Goal: Task Accomplishment & Management: Manage account settings

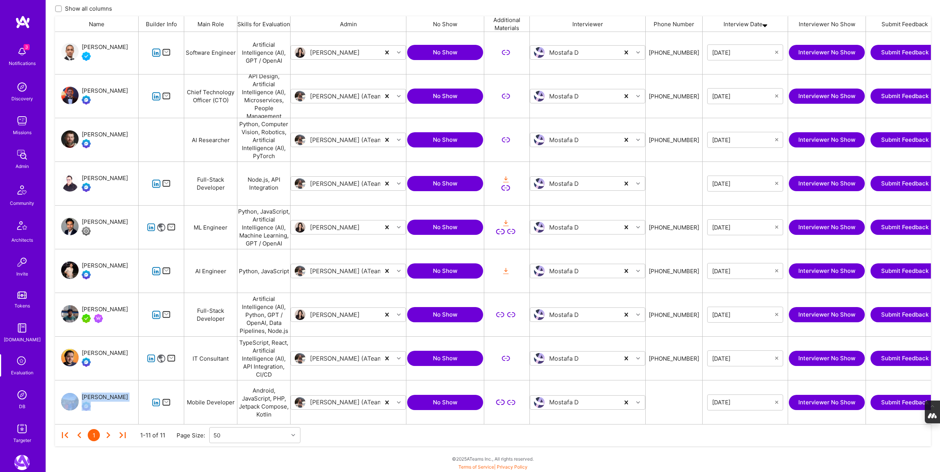
scroll to position [392, 875]
click at [21, 397] on img at bounding box center [21, 394] width 15 height 15
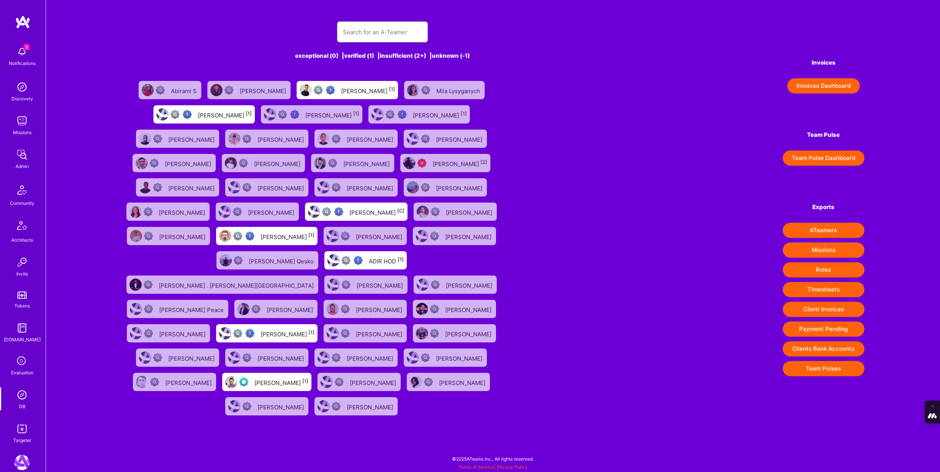
click at [359, 37] on input "text" at bounding box center [382, 31] width 79 height 19
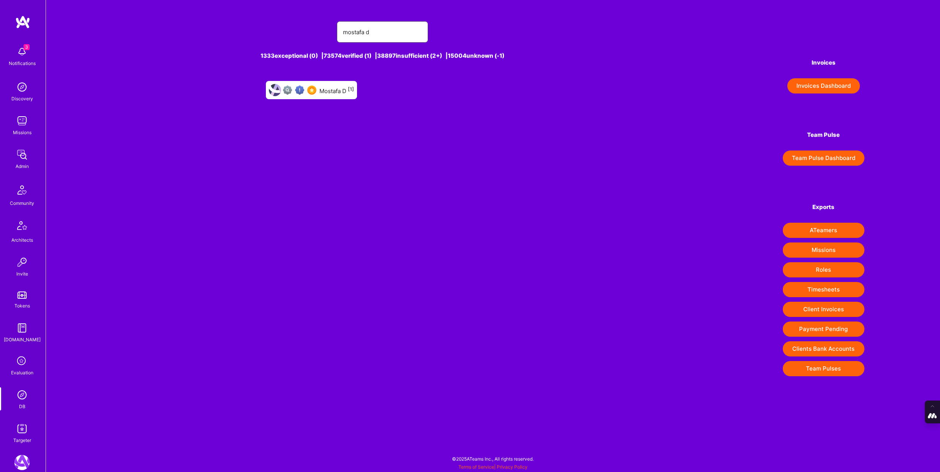
type input "mostafa d"
click at [327, 97] on div "Mostafa D [1]" at bounding box center [311, 90] width 91 height 18
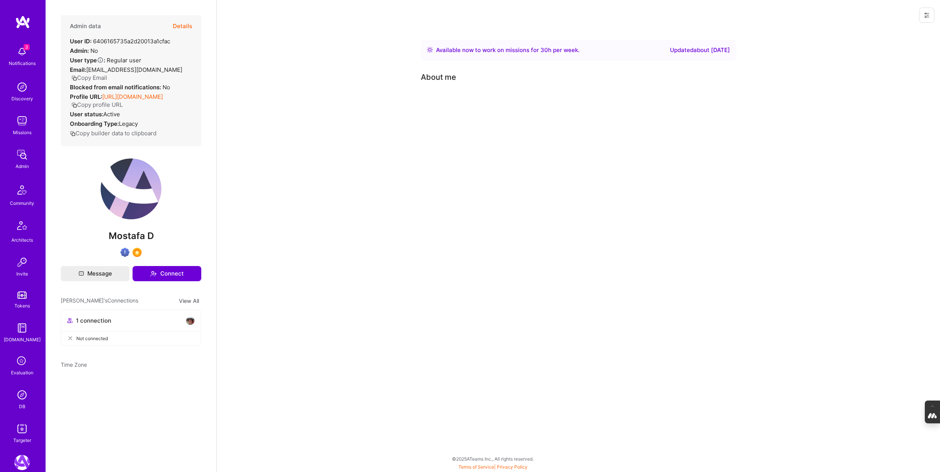
click at [22, 360] on icon at bounding box center [22, 361] width 14 height 14
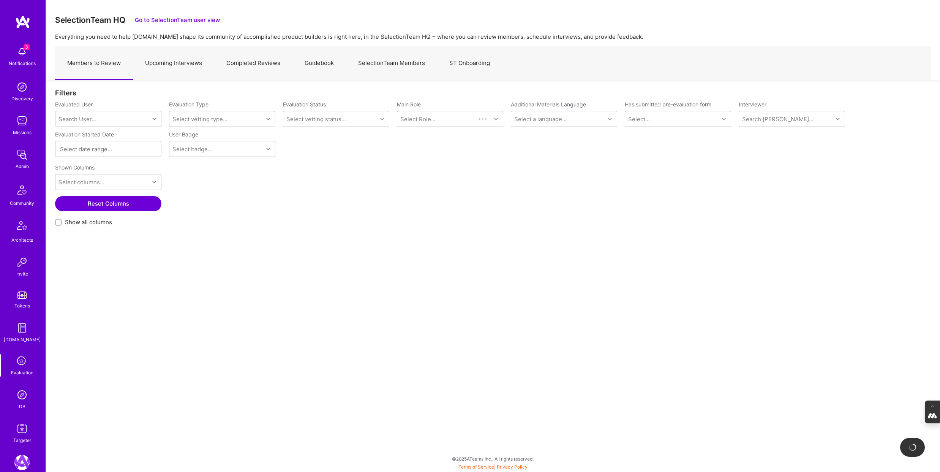
click at [180, 63] on link "Upcoming Interviews" at bounding box center [173, 63] width 81 height 33
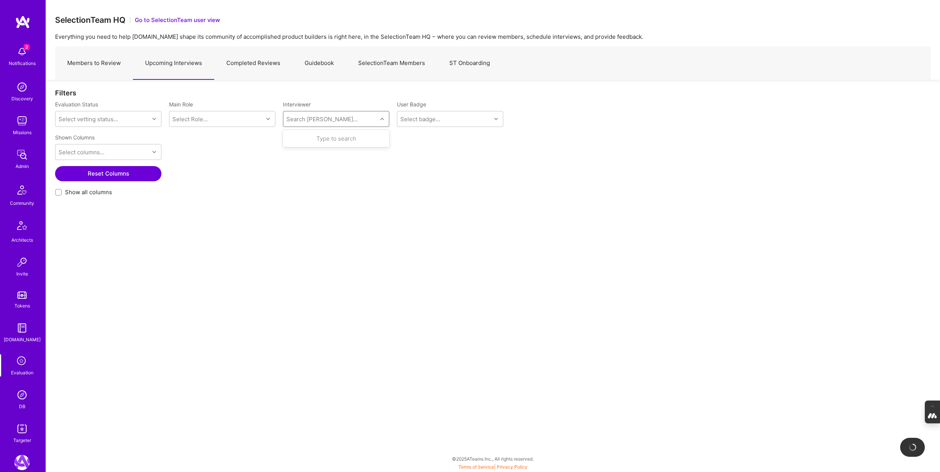
click at [294, 118] on div "Search Vetter..." at bounding box center [321, 119] width 71 height 8
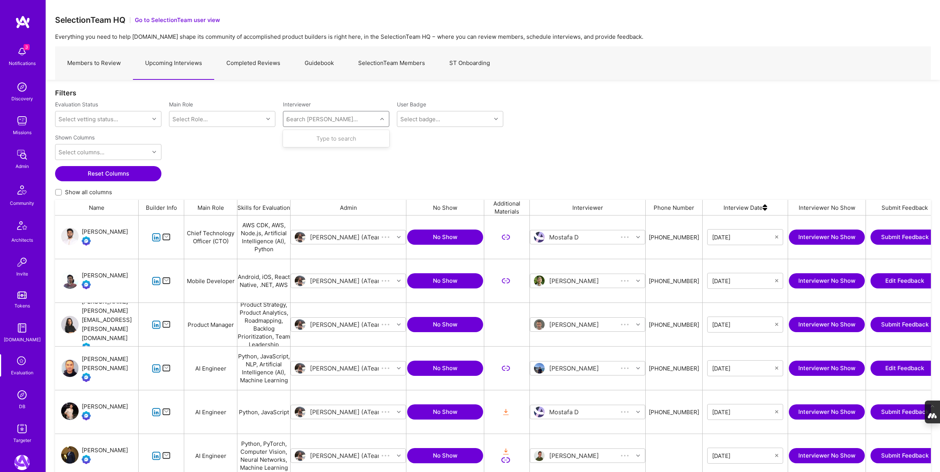
scroll to position [392, 875]
type input "mostafa"
click at [327, 162] on div "Mostafa D" at bounding box center [323, 160] width 33 height 8
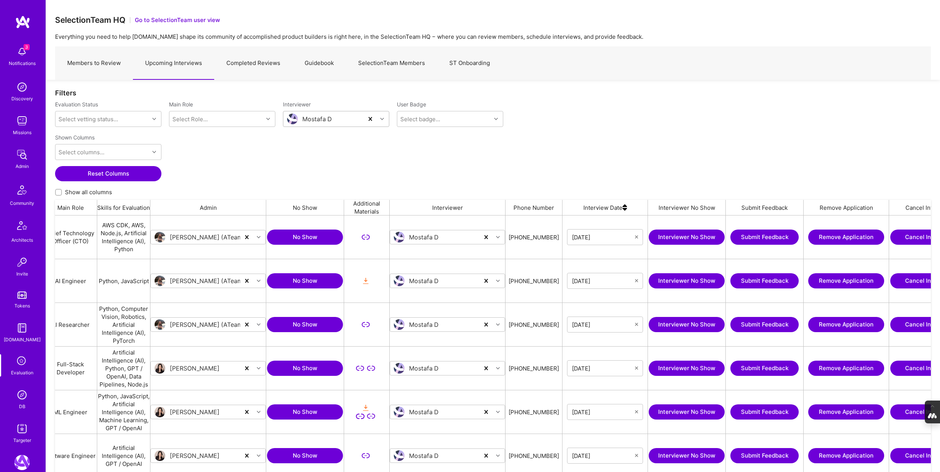
scroll to position [0, 145]
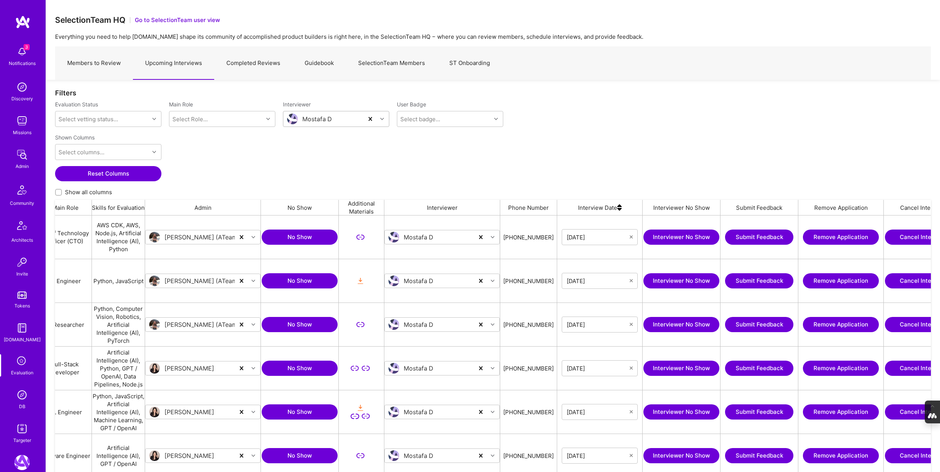
click at [618, 210] on img at bounding box center [619, 207] width 5 height 15
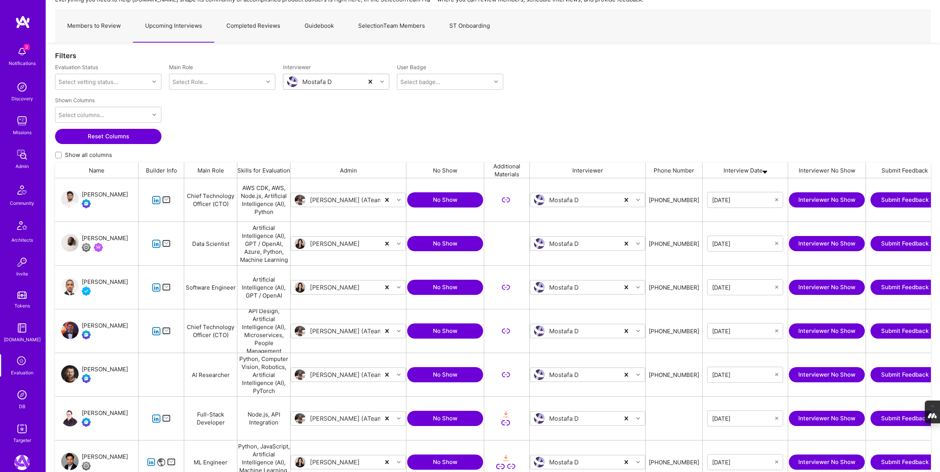
scroll to position [40, 0]
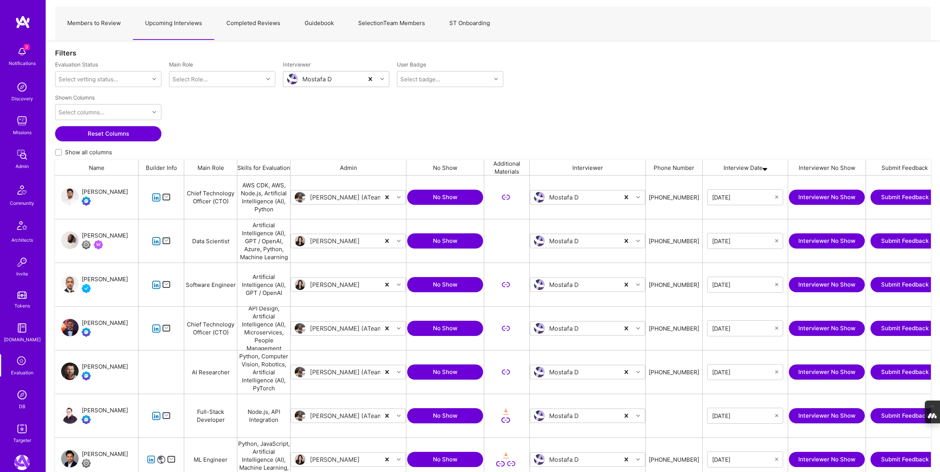
click at [99, 365] on div "Dmitry Popov" at bounding box center [105, 366] width 46 height 9
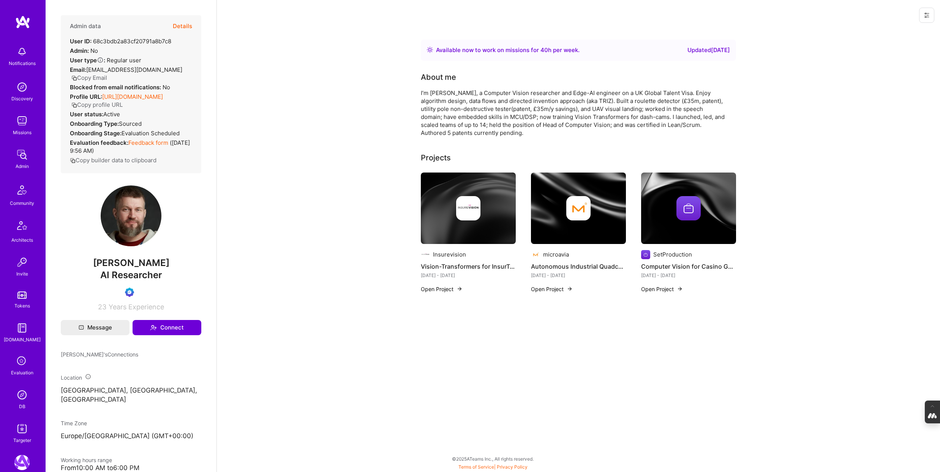
click at [184, 22] on button "Details" at bounding box center [182, 26] width 19 height 22
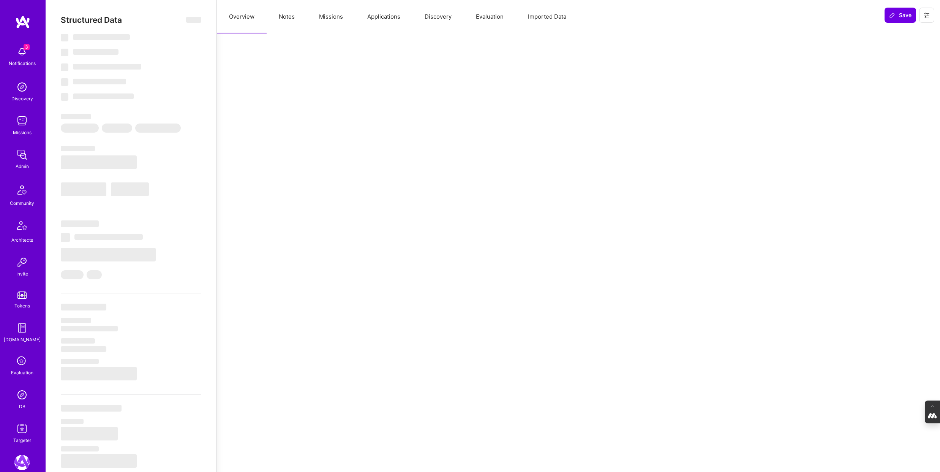
select select "Right Now"
select select "Verified"
select select "GB"
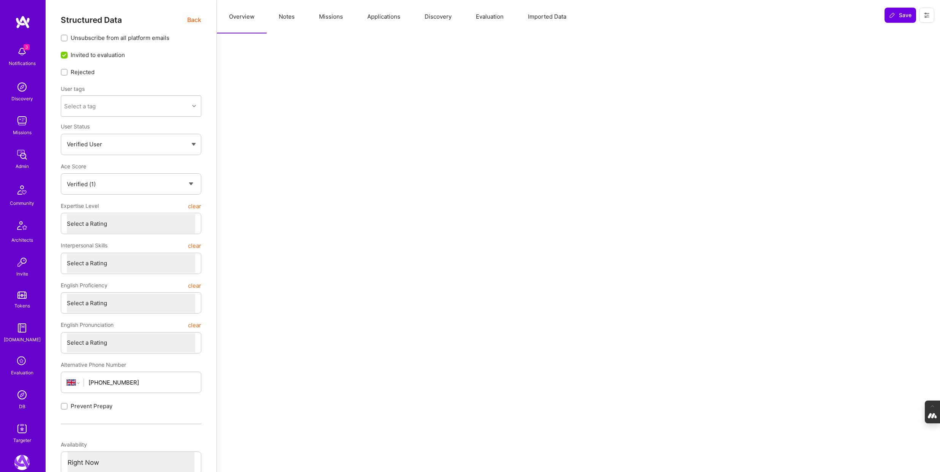
click at [487, 19] on button "Evaluation" at bounding box center [490, 16] width 52 height 33
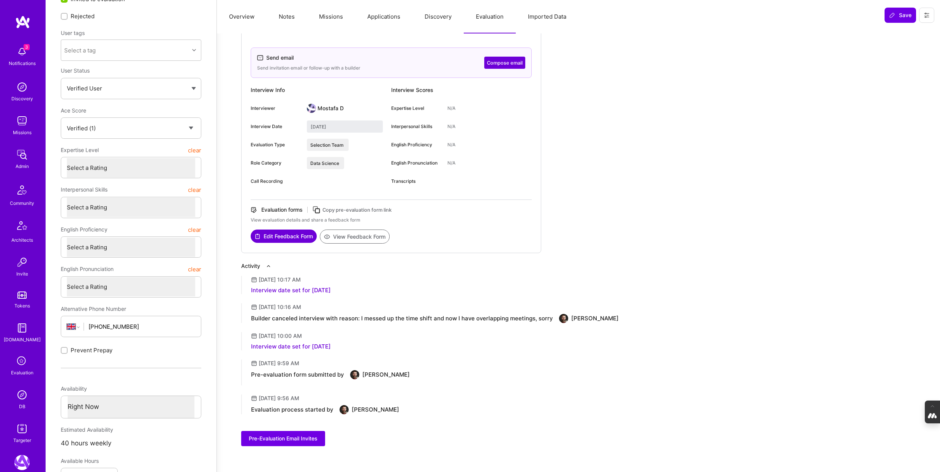
scroll to position [57, 0]
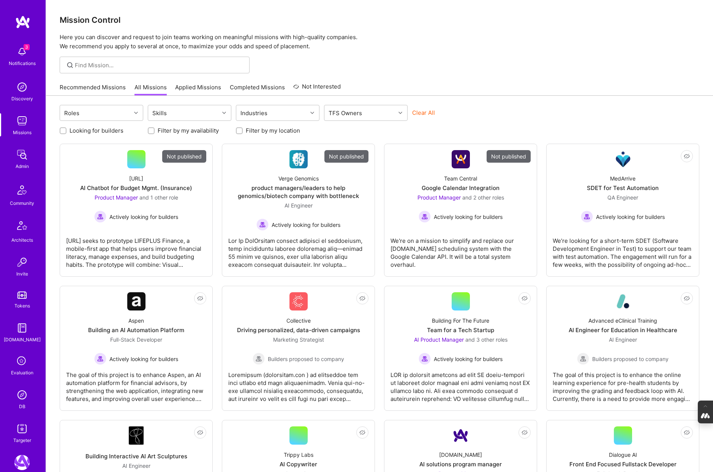
click at [20, 401] on img at bounding box center [21, 394] width 15 height 15
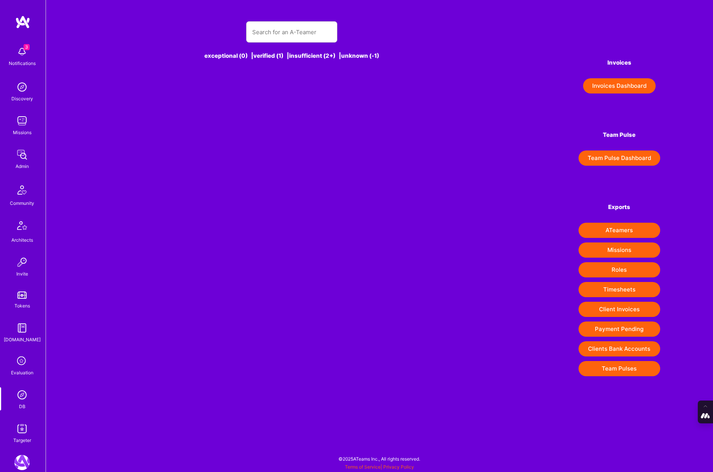
click at [282, 21] on div at bounding box center [291, 31] width 91 height 21
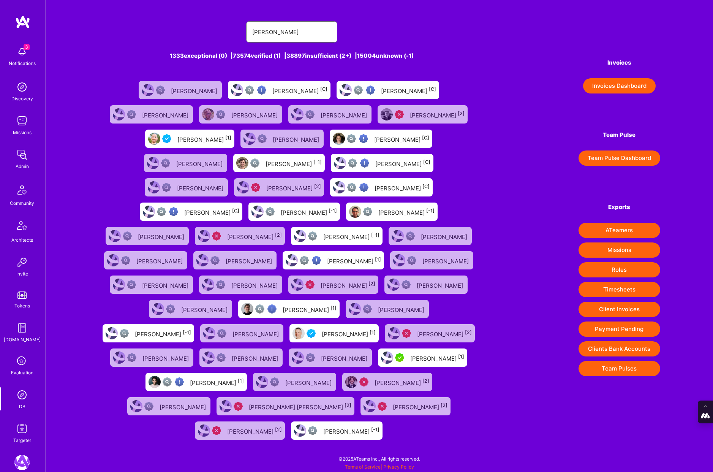
type input "[PERSON_NAME]"
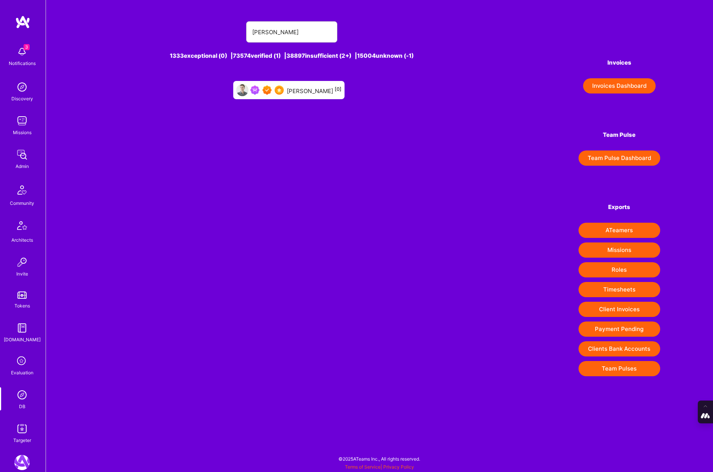
click at [308, 88] on div "[PERSON_NAME] [0]" at bounding box center [314, 90] width 55 height 10
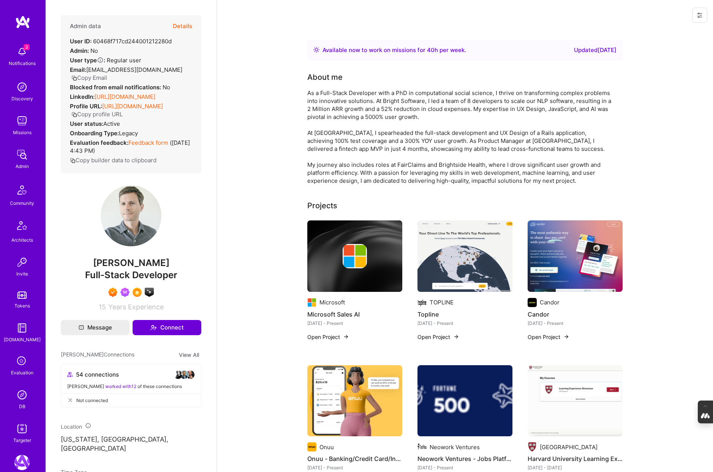
click at [107, 74] on button "Copy Email" at bounding box center [89, 78] width 36 height 8
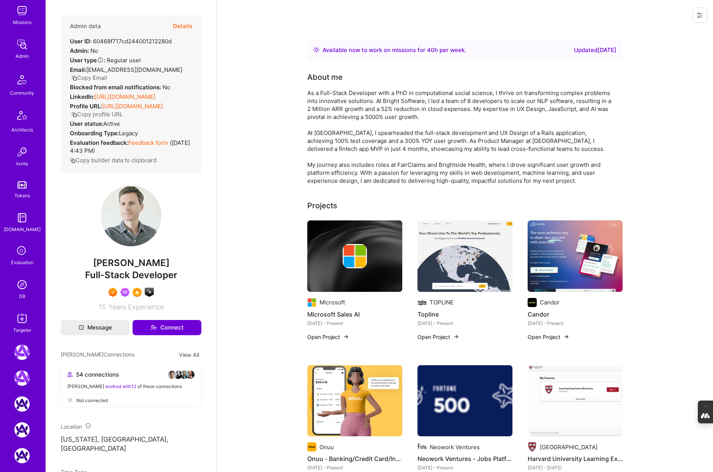
scroll to position [111, 0]
click at [23, 256] on icon at bounding box center [22, 250] width 14 height 14
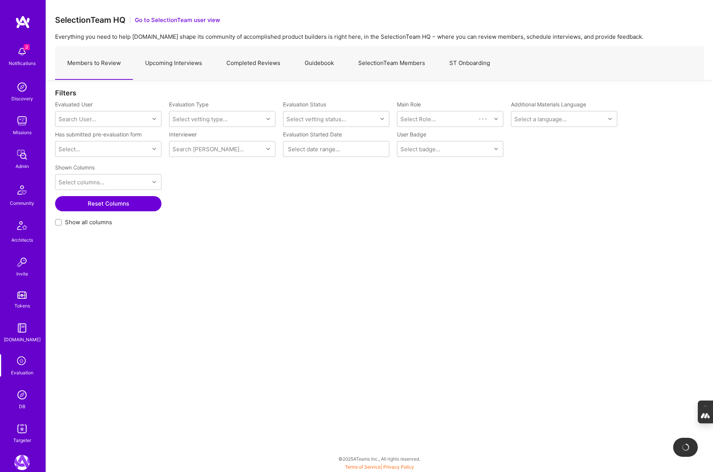
click at [181, 64] on link "Upcoming Interviews" at bounding box center [173, 63] width 81 height 33
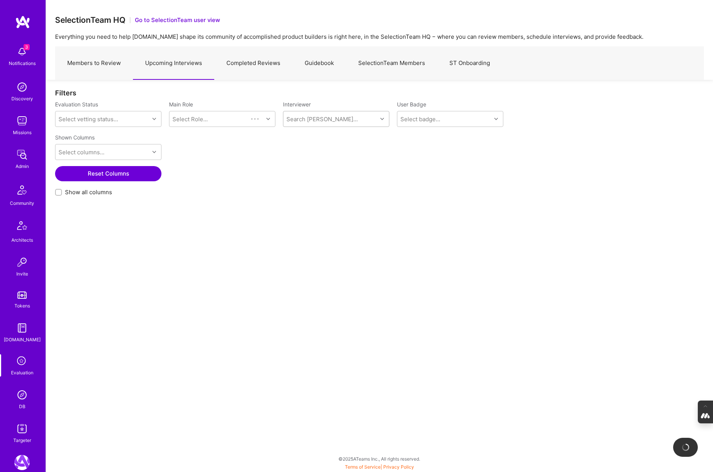
click at [318, 118] on div "Search Vetter..." at bounding box center [321, 119] width 71 height 8
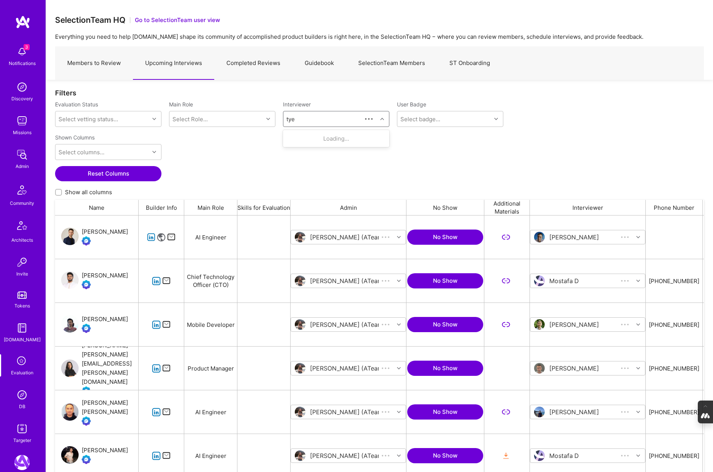
scroll to position [392, 648]
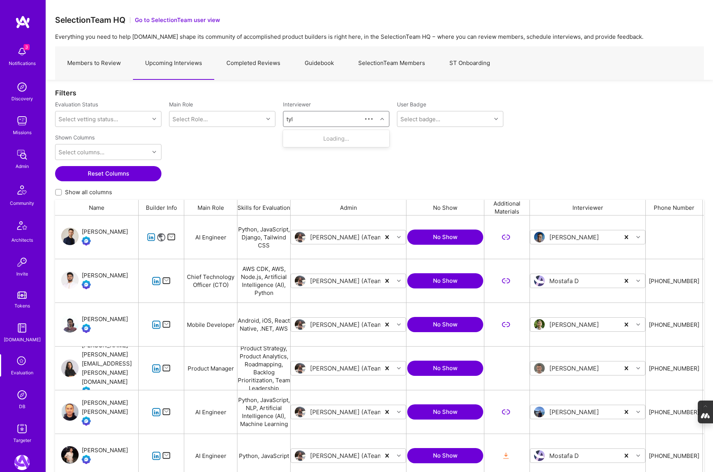
type input "tyler"
click at [321, 145] on div "Selection Team" at bounding box center [332, 146] width 50 height 8
click at [401, 68] on link "SelectionTeam Members" at bounding box center [391, 63] width 91 height 33
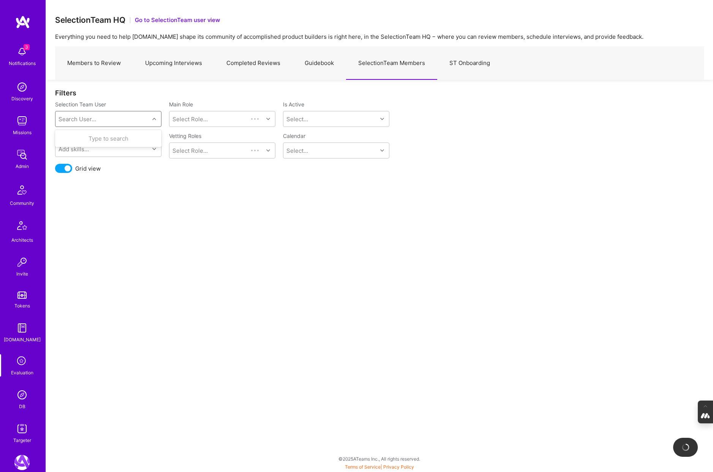
click at [131, 114] on div "Search User..." at bounding box center [102, 118] width 94 height 15
type input "tyler"
click at [103, 144] on div "tylerhoran@gmail.com" at bounding box center [117, 146] width 77 height 8
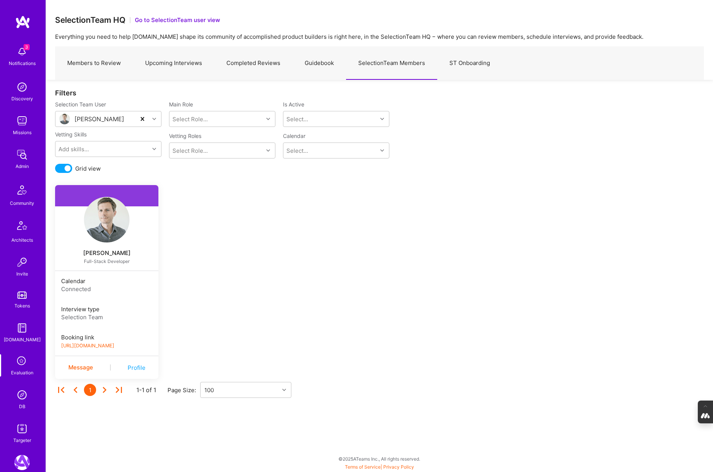
click at [106, 251] on div "Tyler Horan" at bounding box center [106, 252] width 103 height 9
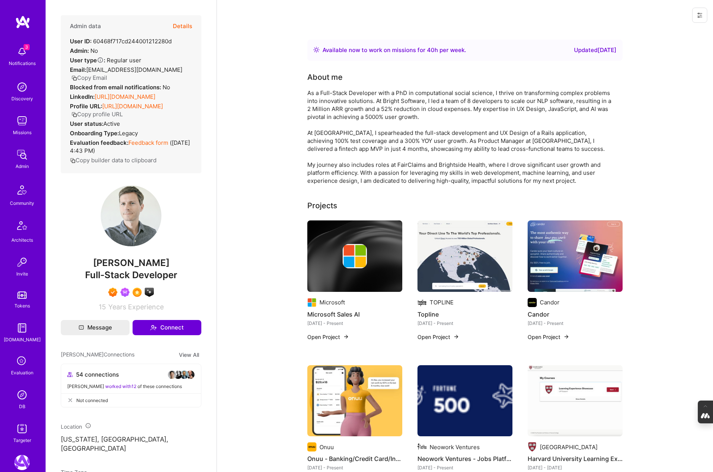
click at [185, 27] on button "Details" at bounding box center [182, 26] width 19 height 22
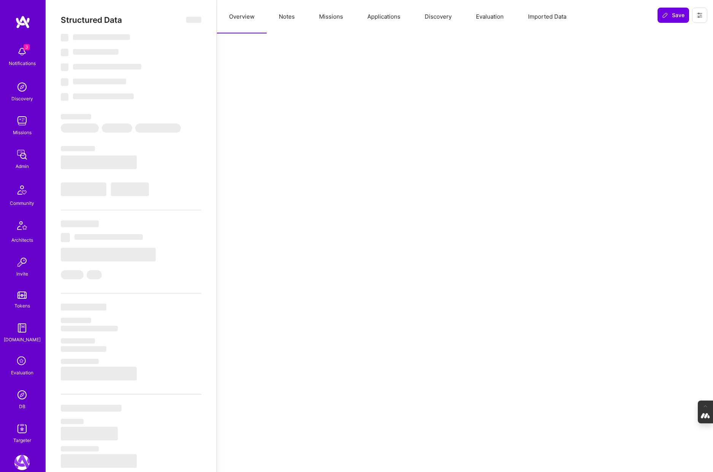
select select "Right Now"
select select "7"
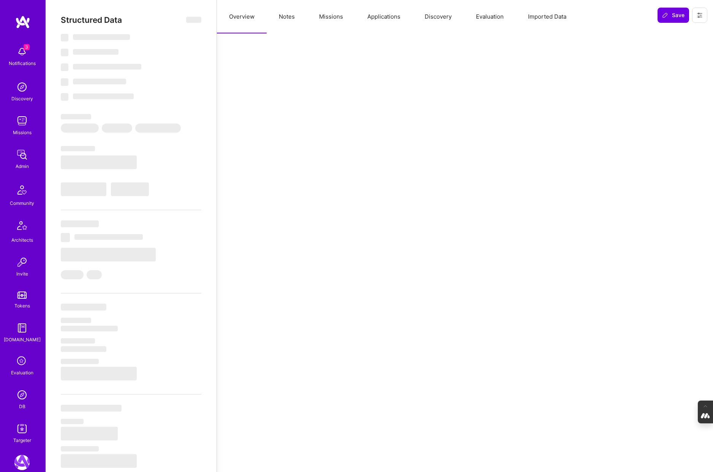
select select "US"
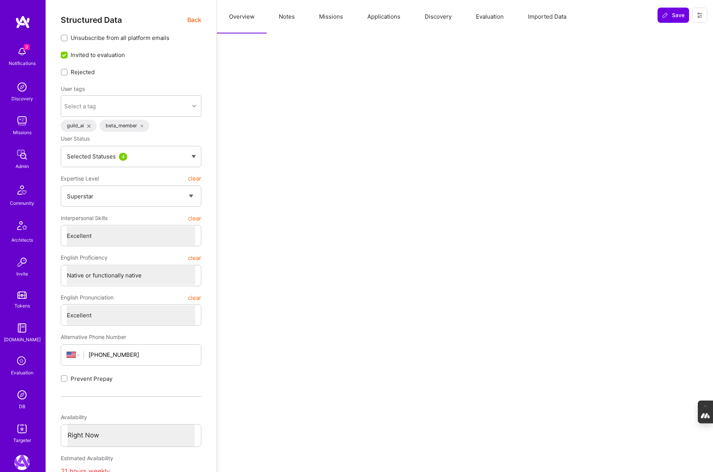
click at [182, 152] on div "Selected Statuses 4" at bounding box center [127, 156] width 121 height 8
click at [69, 180] on input "Interviewer" at bounding box center [71, 181] width 7 height 7
click at [682, 11] on span "Save" at bounding box center [673, 15] width 22 height 8
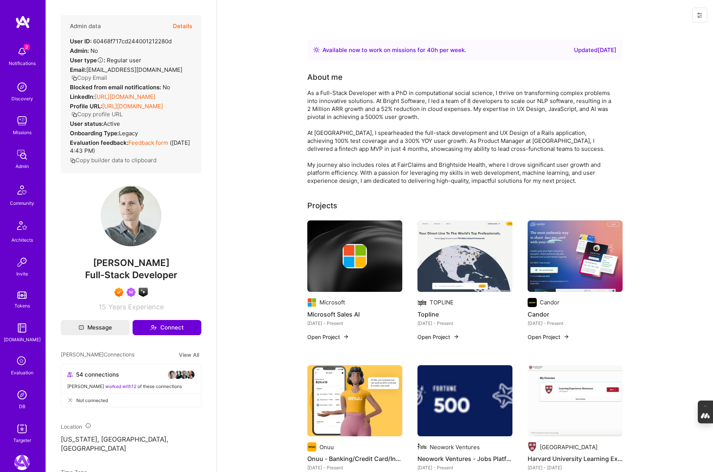
click at [188, 24] on button "Details" at bounding box center [182, 26] width 19 height 22
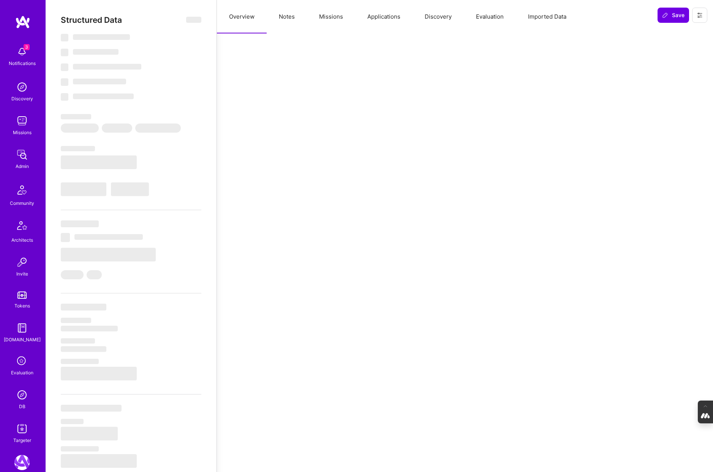
type textarea "x"
select select "Right Now"
select select "7"
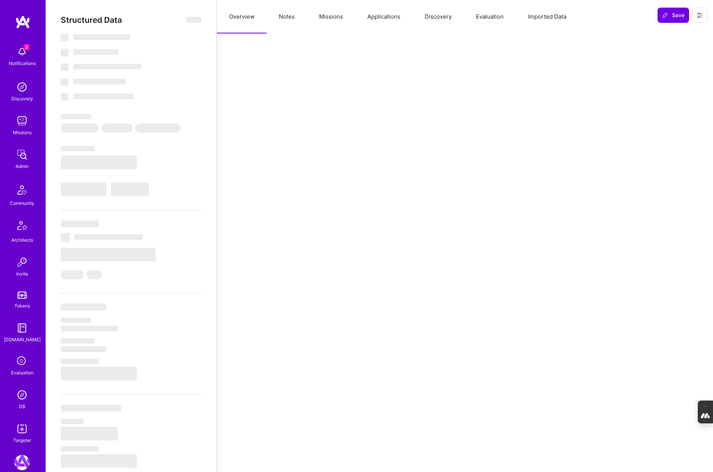
select select "7"
select select "US"
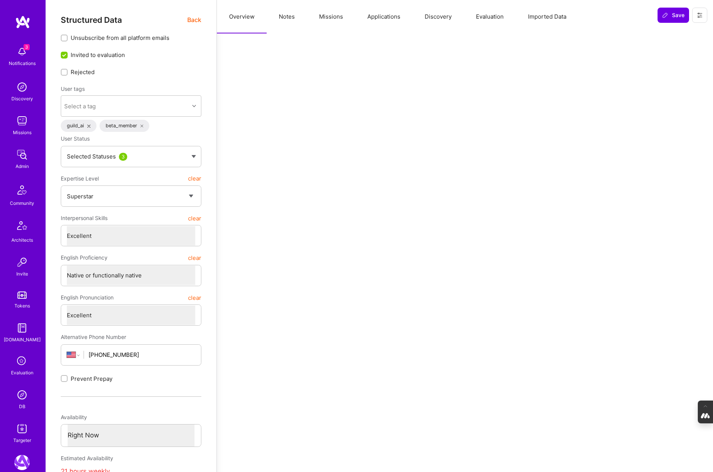
type textarea "x"
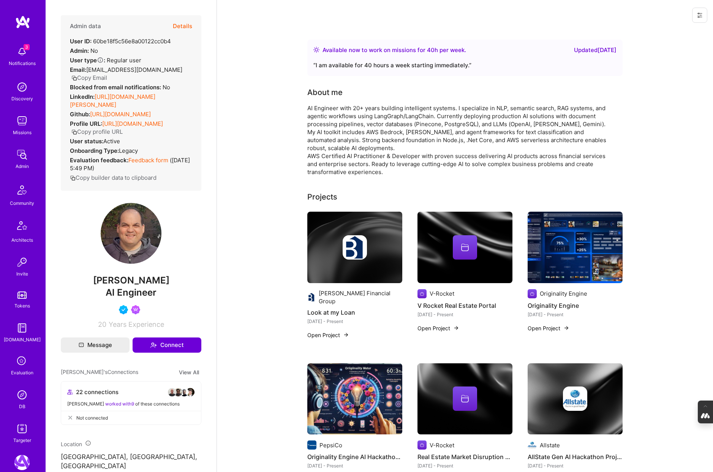
click at [21, 371] on div "Evaluation" at bounding box center [22, 372] width 22 height 8
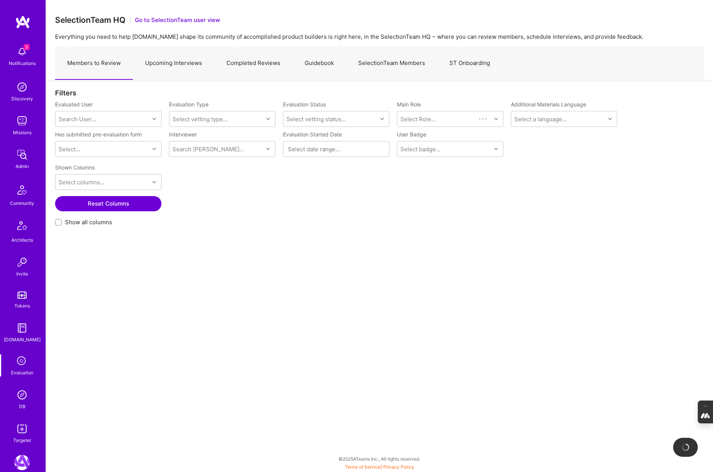
click at [177, 69] on link "Upcoming Interviews" at bounding box center [173, 63] width 81 height 33
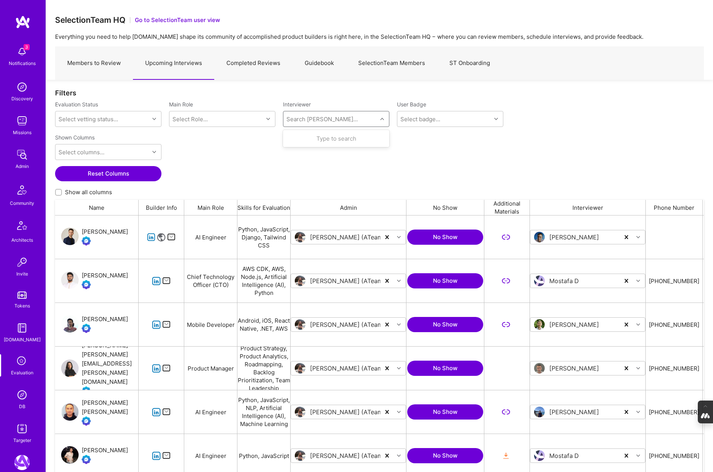
click at [298, 119] on div "Search [PERSON_NAME]..." at bounding box center [321, 119] width 71 height 8
type input "mostafa"
click at [314, 170] on div "Selection Team" at bounding box center [323, 168] width 33 height 8
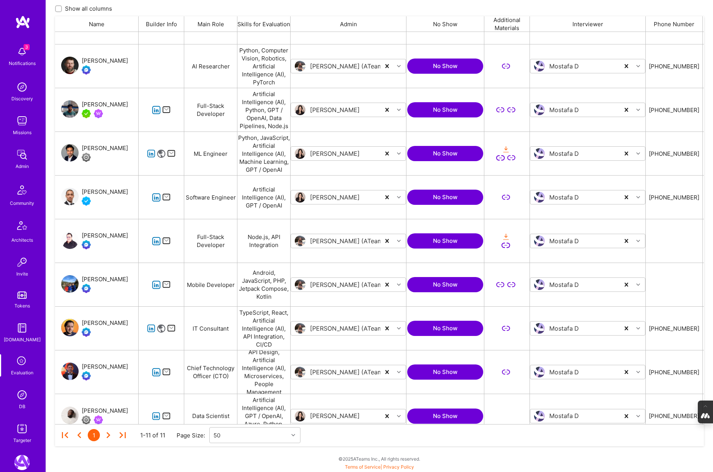
scroll to position [88, 0]
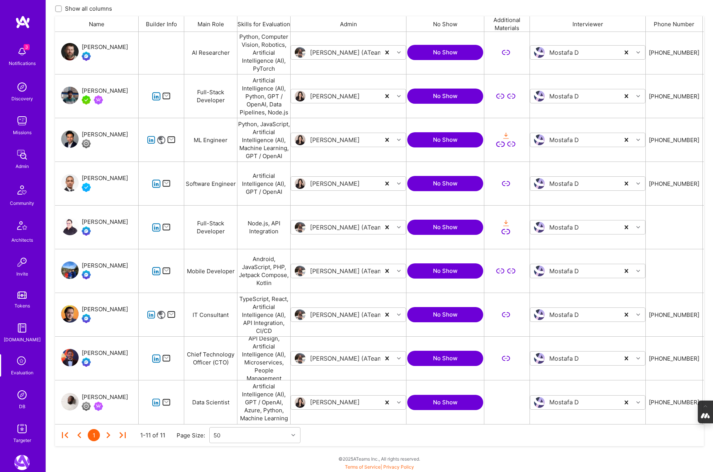
click at [103, 352] on div "Alok Verma" at bounding box center [105, 352] width 46 height 9
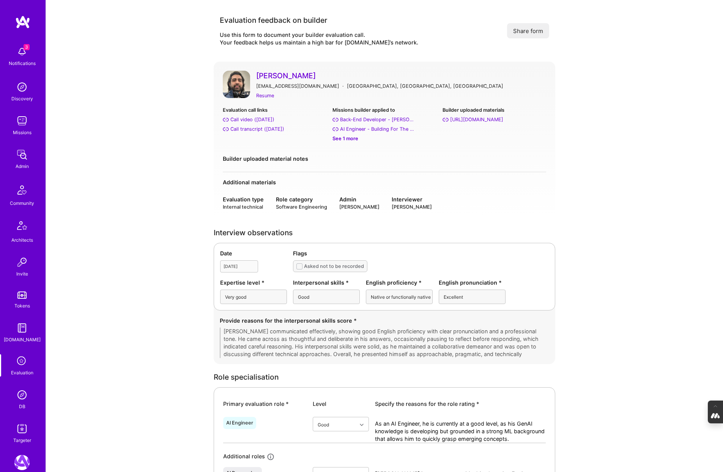
scroll to position [189, 0]
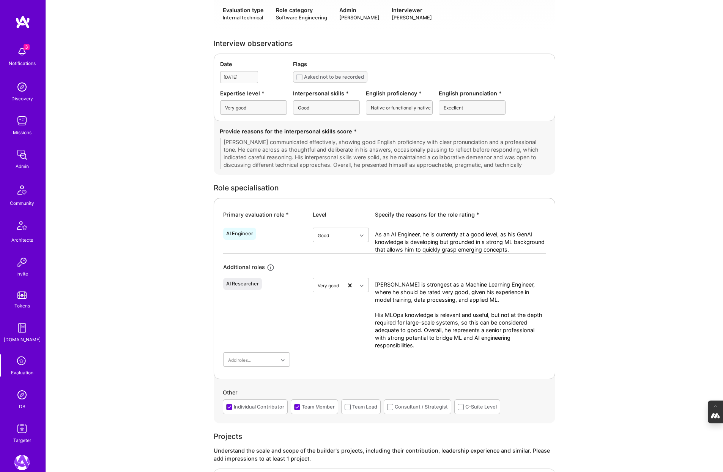
click at [18, 399] on img at bounding box center [21, 394] width 15 height 15
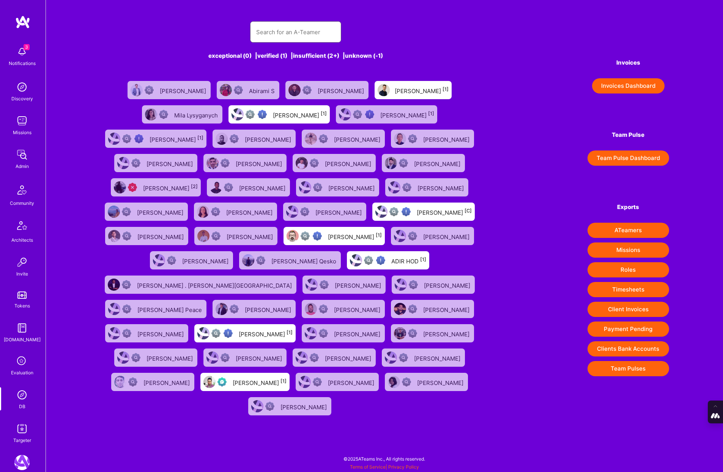
click at [267, 34] on input "text" at bounding box center [295, 31] width 79 height 19
type input "[PERSON_NAME]"
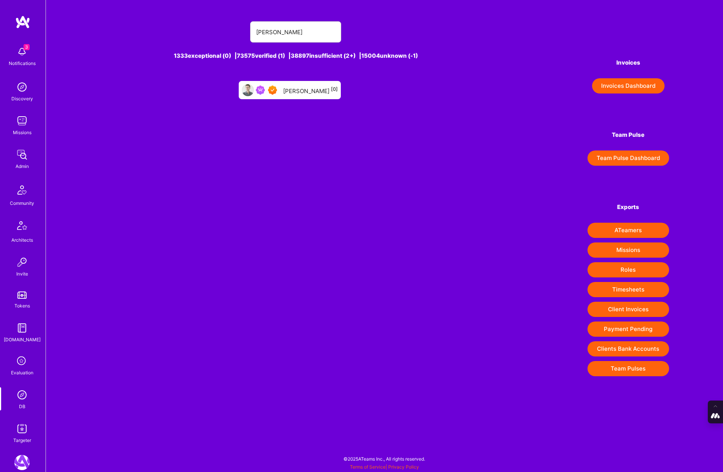
click at [294, 91] on div "[PERSON_NAME] [0]" at bounding box center [310, 90] width 55 height 10
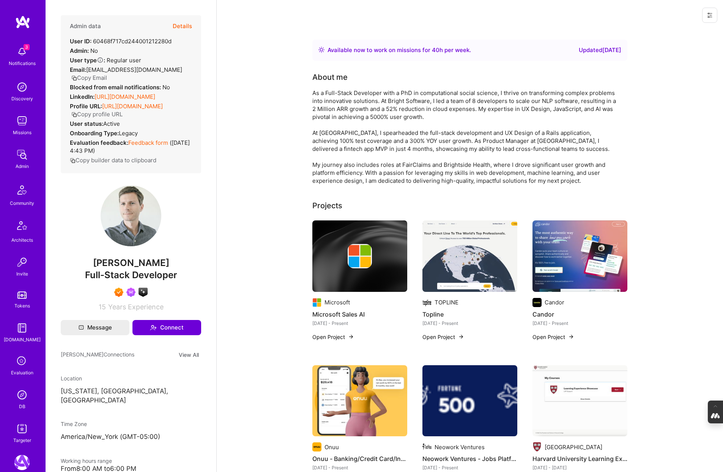
click at [185, 25] on button "Details" at bounding box center [182, 26] width 19 height 22
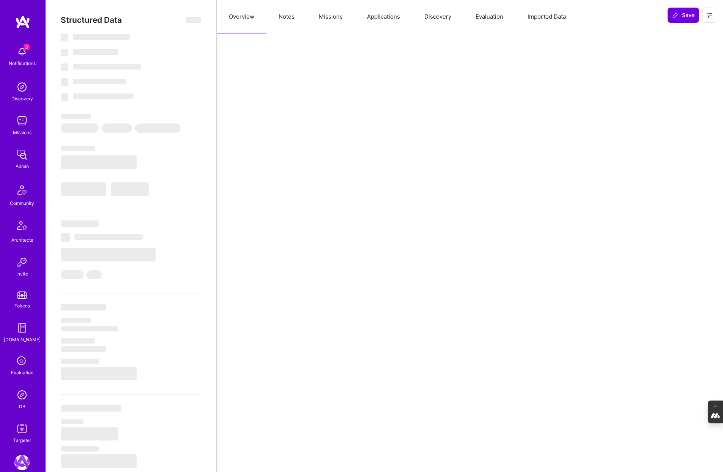
click at [290, 10] on button "Notes" at bounding box center [287, 16] width 40 height 33
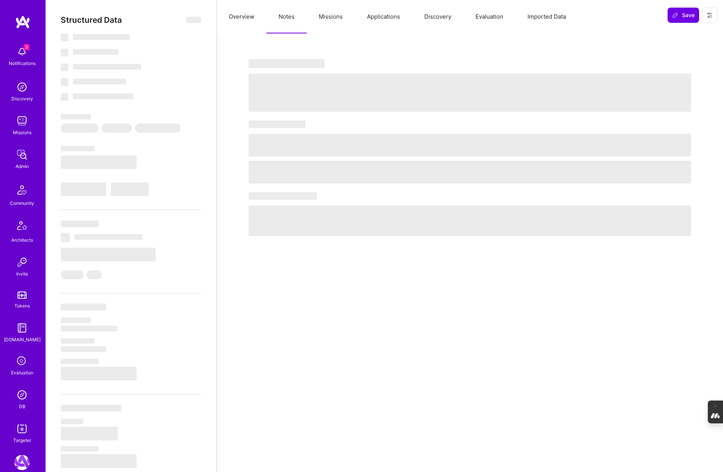
select select "Right Now"
select select "7"
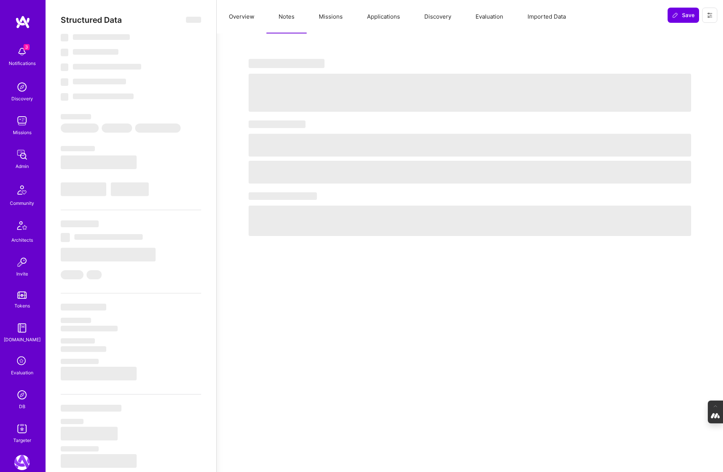
select select "US"
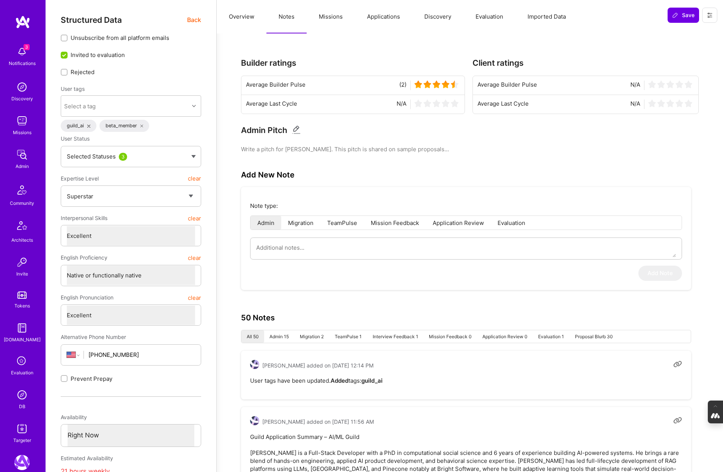
click at [516, 226] on li "Evaluation" at bounding box center [511, 223] width 41 height 14
click at [388, 246] on textarea at bounding box center [466, 247] width 420 height 19
type textarea "x"
type textarea "O"
type textarea "x"
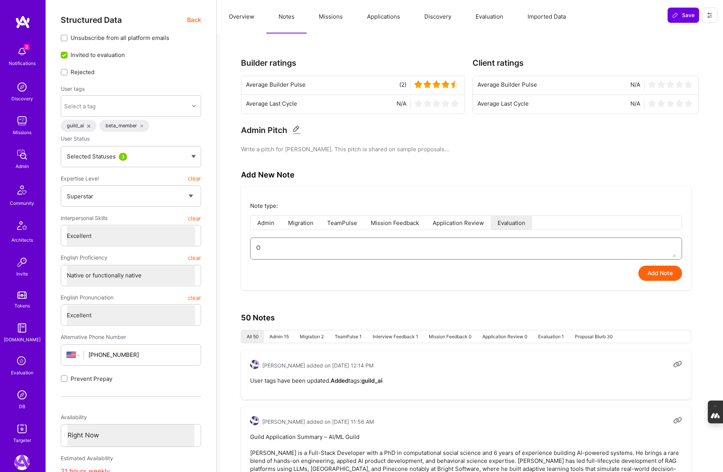
type textarea "Of"
type textarea "x"
type textarea "Off"
type textarea "x"
type textarea "Offb"
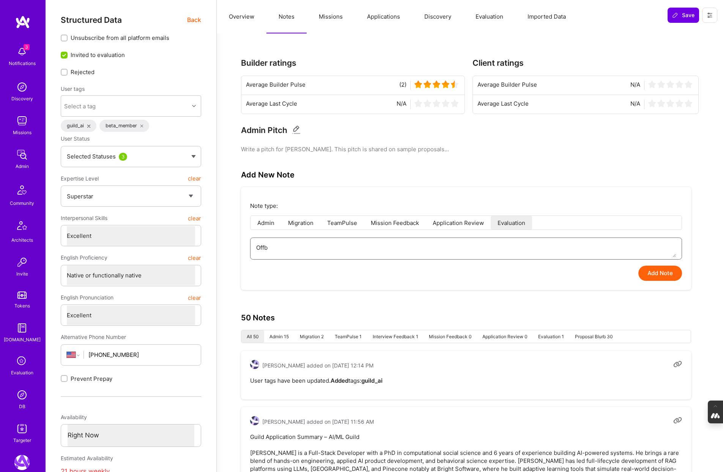
type textarea "x"
type textarea "Offbo"
type textarea "x"
type textarea "Offboea"
type textarea "x"
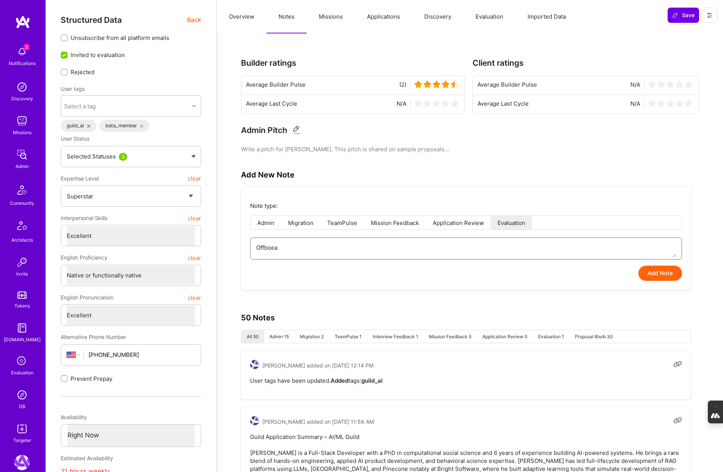
type textarea "Offboear"
type textarea "x"
type textarea "Offboea"
type textarea "x"
type textarea "Offboe"
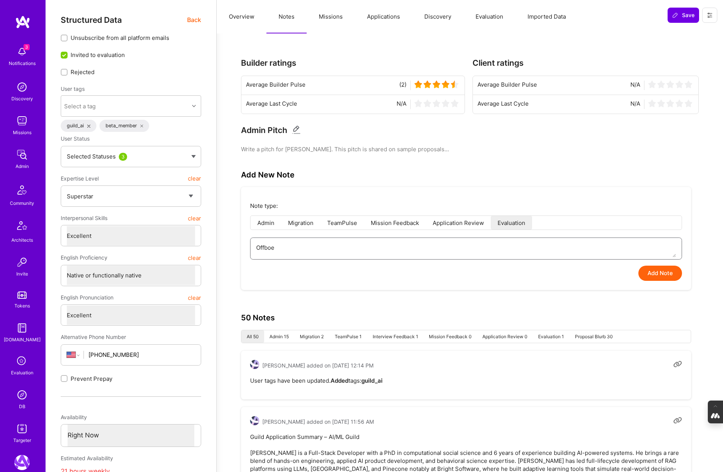
type textarea "x"
type textarea "Offbo"
type textarea "x"
type textarea "Offboa"
type textarea "x"
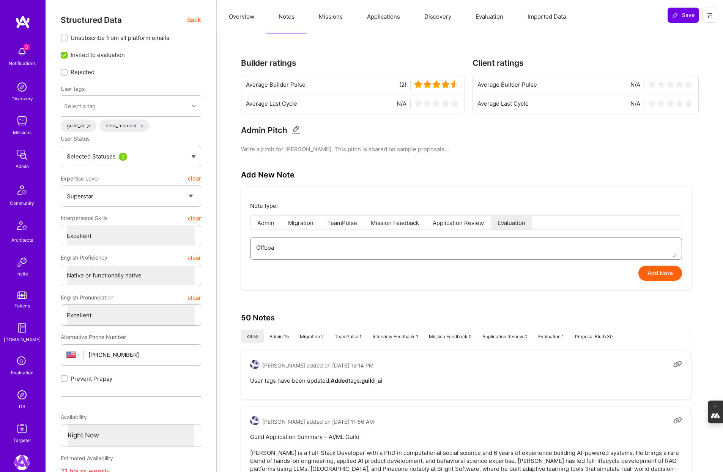
type textarea "Offboar"
type textarea "x"
type textarea "Offboarde"
type textarea "x"
type textarea "Offboarded"
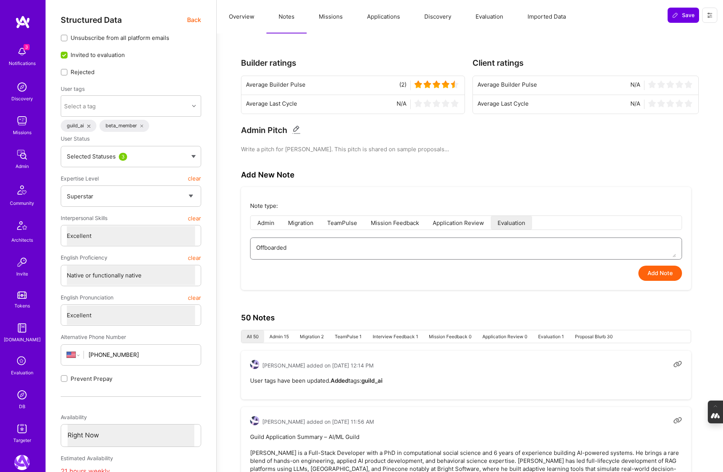
type textarea "x"
type textarea "Offboarded"
type textarea "x"
type textarea "Offboarded R"
type textarea "x"
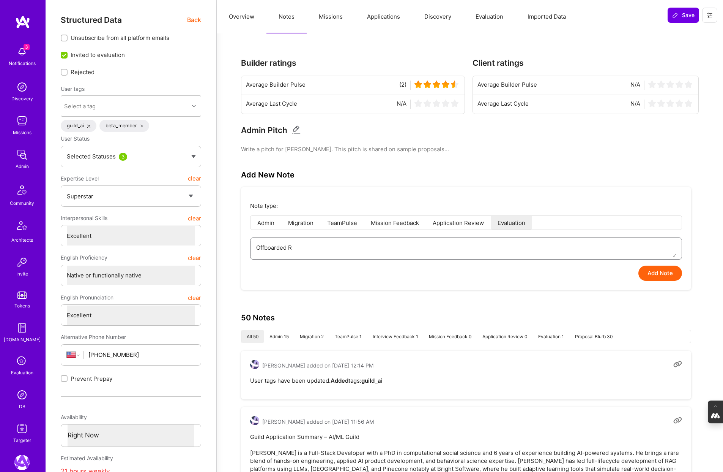
type textarea "Offboarded"
type textarea "x"
type textarea "Offboarded T"
type textarea "x"
type textarea "Offboarded Ty"
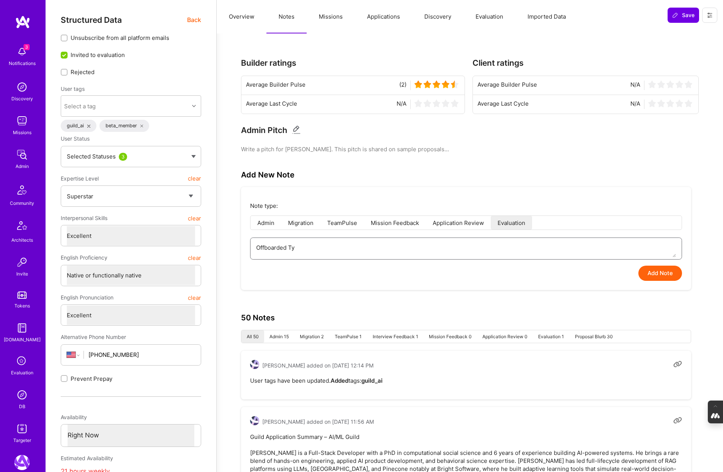
type textarea "x"
type textarea "Offboarded Tyle"
type textarea "x"
type textarea "Offboarded Tyler"
type textarea "x"
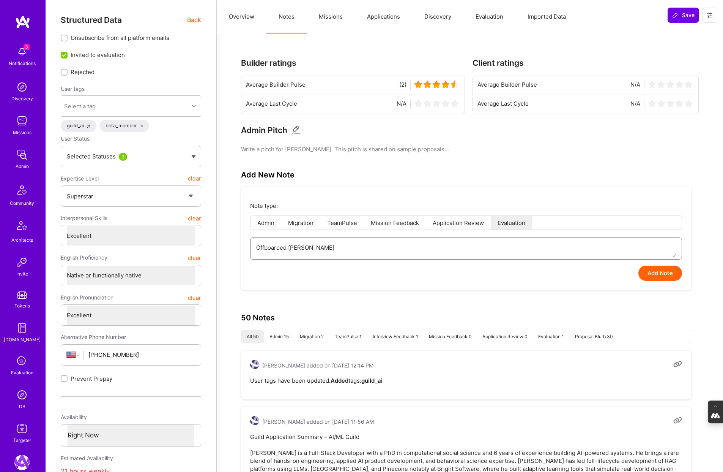
type textarea "Offboarded Tyler f"
type textarea "x"
type textarea "Offboarded Tyler fr"
type textarea "x"
type textarea "Offboarded Tyler fro"
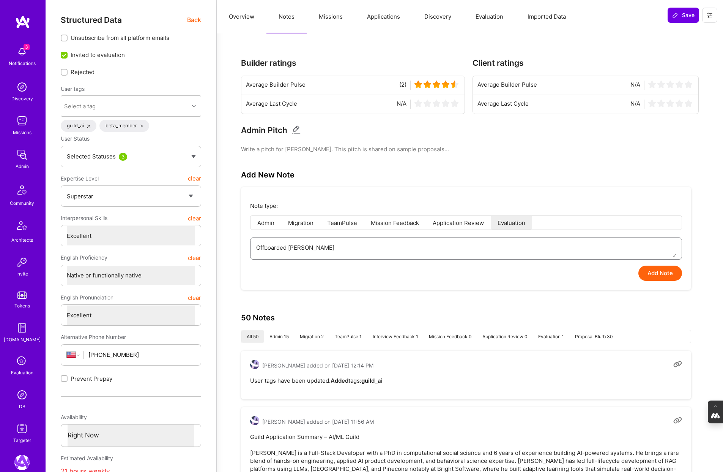
type textarea "x"
type textarea "Offboarded Tyler from"
type textarea "x"
type textarea "Offboarded Tyler fromt"
type textarea "x"
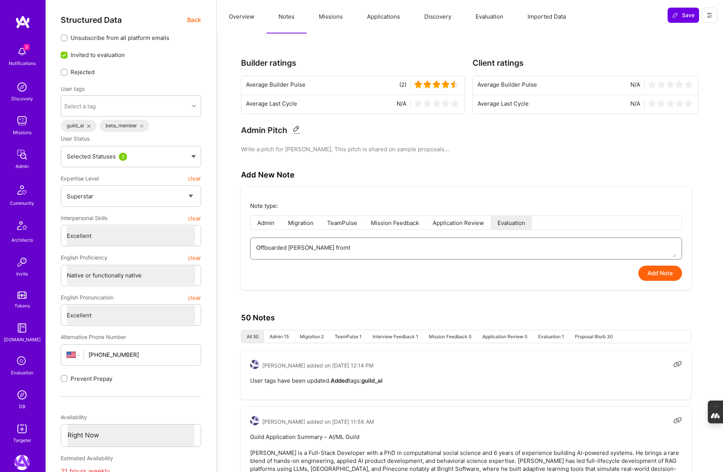
type textarea "Offboarded Tyler from"
type textarea "x"
type textarea "Offboarded Tyler from"
type textarea "x"
type textarea "Offboarded Tyler from th"
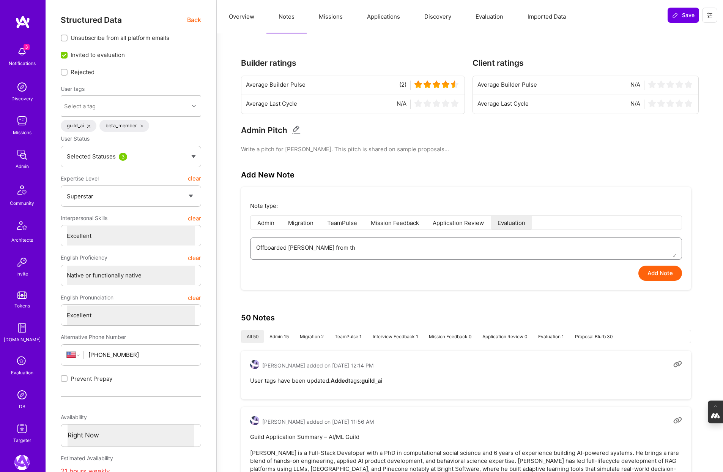
type textarea "x"
type textarea "Offboarded Tyler from the"
type textarea "x"
type textarea "Offboarded Tyler from the"
type textarea "x"
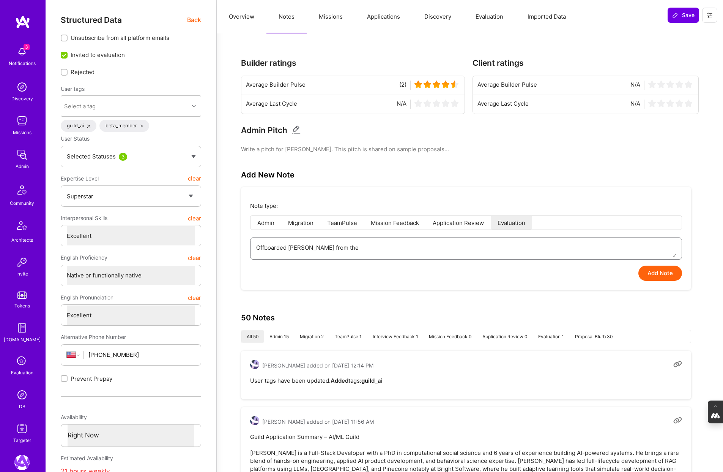
type textarea "Offboarded Tyler from the S"
type textarea "x"
type textarea "Offboarded Tyler from the Se"
type textarea "x"
type textarea "Offboarded Tyler from the Sele"
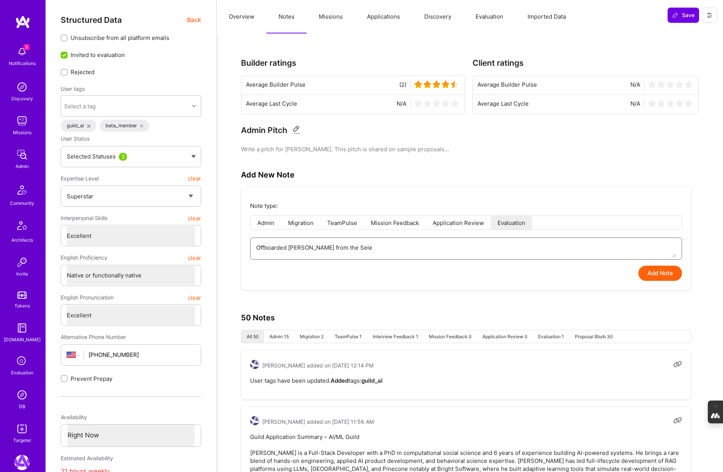
type textarea "x"
type textarea "Offboarded Tyler from the Selec"
type textarea "x"
type textarea "Offboarded Tyler from the Select"
type textarea "x"
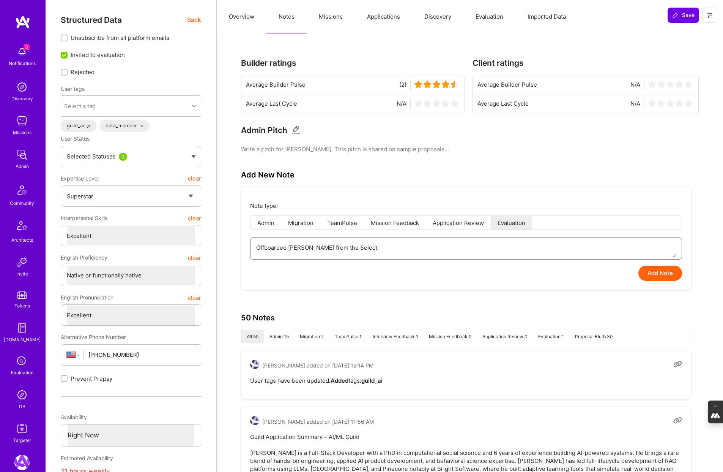
type textarea "Offboarded Tyler from the Selecti"
type textarea "x"
type textarea "Offboarded Tyler from the Selectio"
type textarea "x"
type textarea "Offboarded Tyler from the Selection"
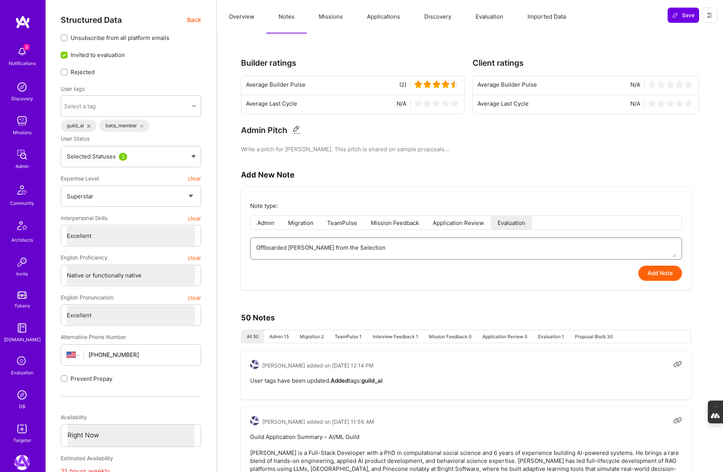
type textarea "x"
type textarea "Offboarded Tyler from the Selection"
type textarea "x"
type textarea "Offboarded Tyler from the Selection T"
type textarea "x"
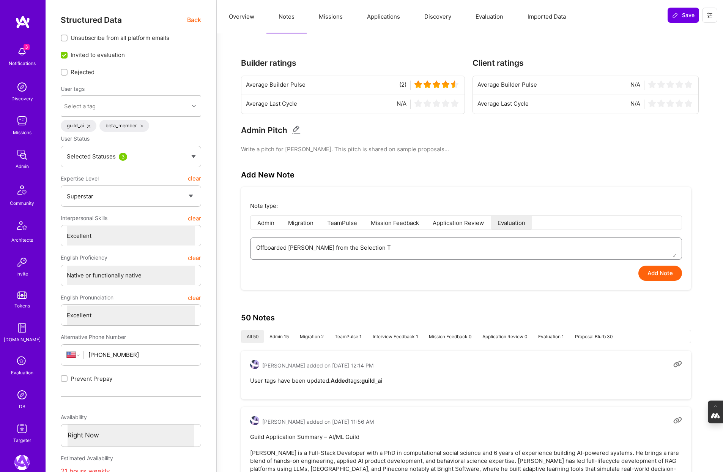
type textarea "Offboarded Tyler from the Selection Te"
type textarea "x"
type textarea "Offboarded Tyler from the Selection Tea"
type textarea "x"
type textarea "Offboarded Tyler from the Selection Team"
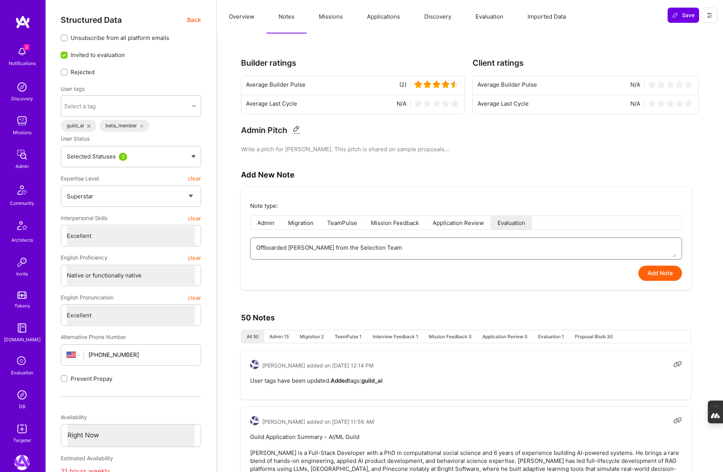
type textarea "x"
type textarea "Offboarded Tyler from the Selection Team,"
type textarea "x"
type textarea "Offboarded Tyler from the Selection Team,"
type textarea "x"
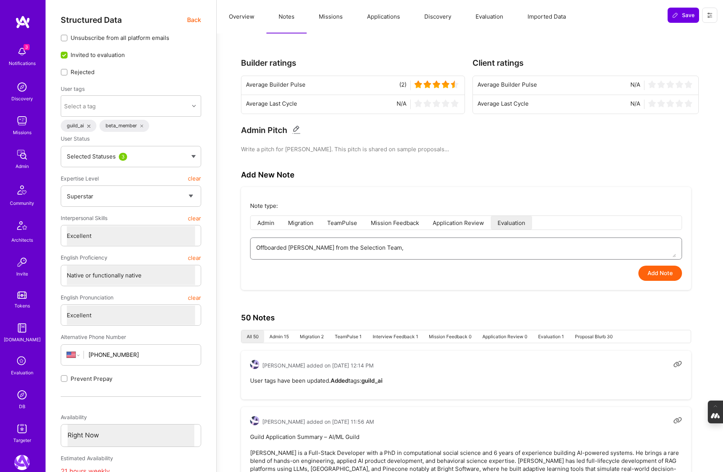
type textarea "Offboarded Tyler from the Selection Team, n"
type textarea "x"
type textarea "Offboarded Tyler from the Selection Team, no"
type textarea "x"
type textarea "Offboarded Tyler from the Selection Team, no"
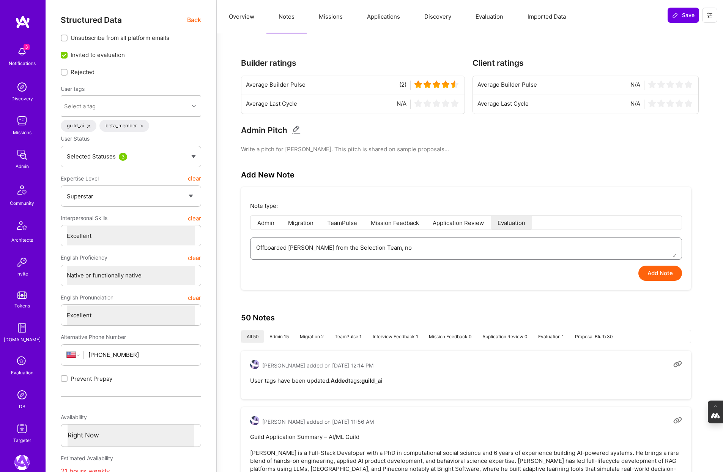
type textarea "x"
type textarea "Offboarded Tyler from the Selection Team, no re"
type textarea "x"
type textarea "Offboarded Tyler from the Selection Team, no red"
type textarea "x"
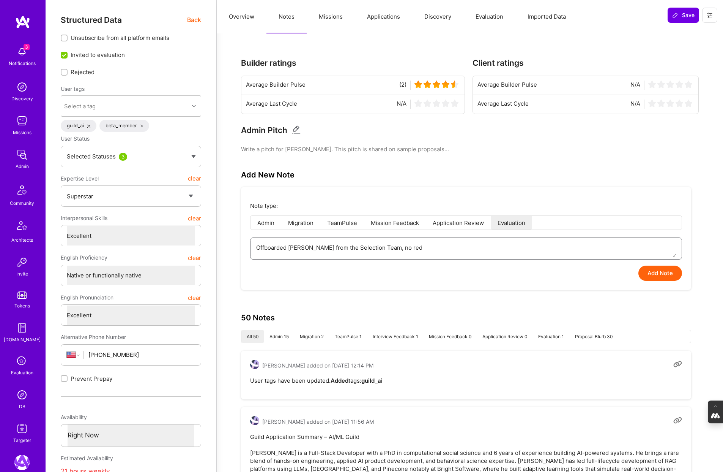
type textarea "Offboarded Tyler from the Selection Team, no red"
type textarea "x"
type textarea "Offboarded Tyler from the Selection Team, no red l"
type textarea "x"
type textarea "Offboarded Tyler from the Selection Team, no red"
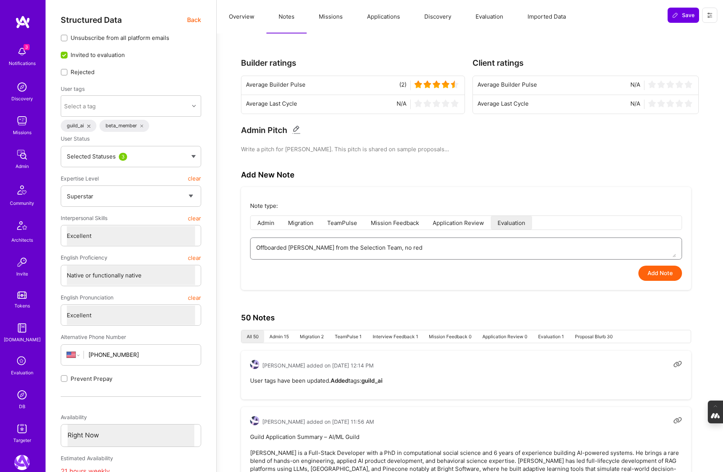
type textarea "x"
type textarea "Offboarded Tyler from the Selection Team, no red f"
type textarea "x"
type textarea "Offboarded Tyler from the Selection Team, no red fl"
type textarea "x"
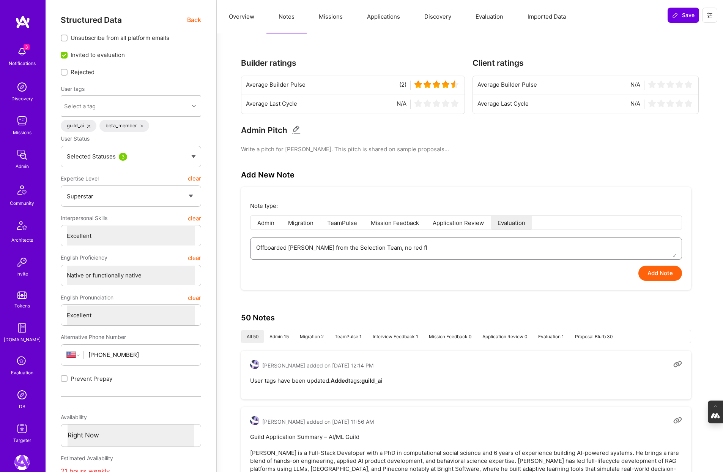
type textarea "Offboarded Tyler from the Selection Team, no red fla"
type textarea "x"
type textarea "Offboarded Tyler from the Selection Team, no red flag"
type textarea "x"
type textarea "Offboarded Tyler from the Selection Team, no red flags"
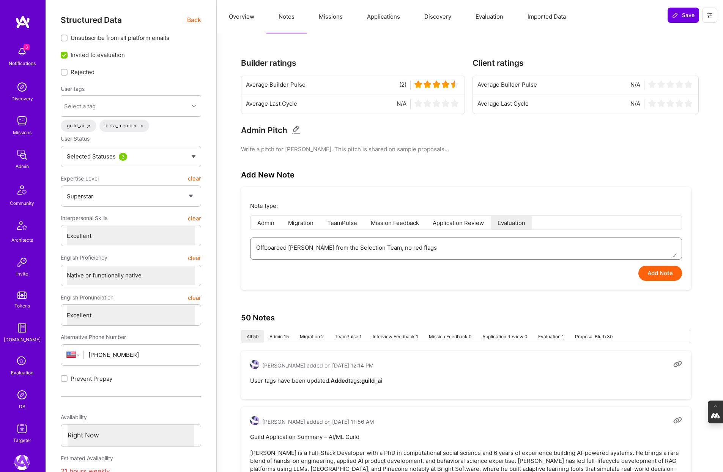
type textarea "x"
type textarea "Offboarded Tyler from the Selection Team, no red flags"
type textarea "x"
type textarea "Offboarded Tyler from the Selection Team, no red flags i"
type textarea "x"
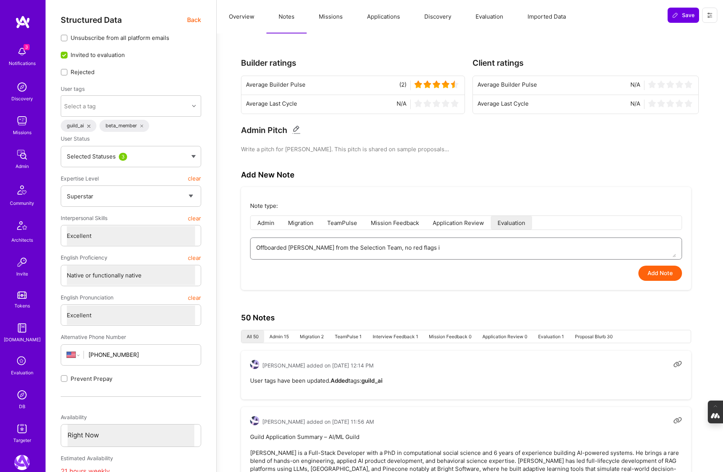
type textarea "Offboarded Tyler from the Selection Team, no red flags in"
type textarea "x"
type textarea "Offboarded Tyler from the Selection Team, no red flags in"
type textarea "x"
type textarea "Offboarded Tyler from the Selection Team, no red flags in t"
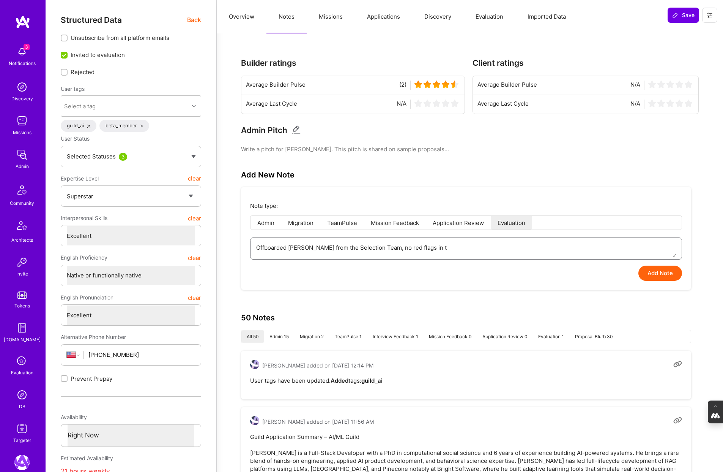
type textarea "x"
type textarea "Offboarded Tyler from the Selection Team, no red flags in te"
type textarea "x"
type textarea "Offboarded Tyler from the Selection Team, no red flags in ter"
type textarea "x"
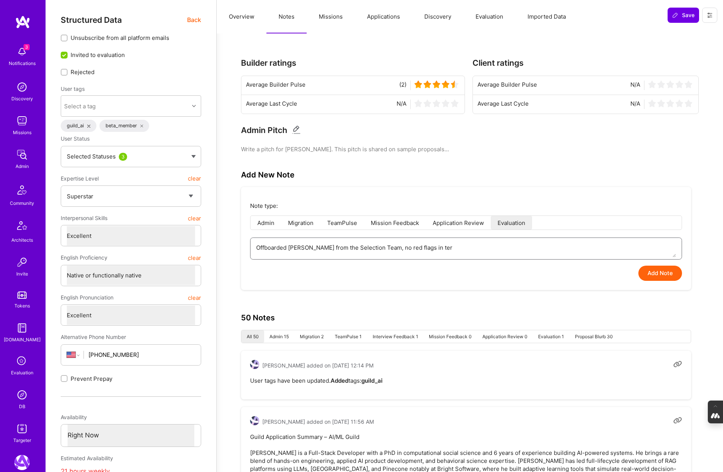
type textarea "Offboarded Tyler from the Selection Team, no red flags in term"
type textarea "x"
type textarea "Offboarded Tyler from the Selection Team, no red flags in terms"
type textarea "x"
type textarea "Offboarded Tyler from the Selection Team, no red flags in terms"
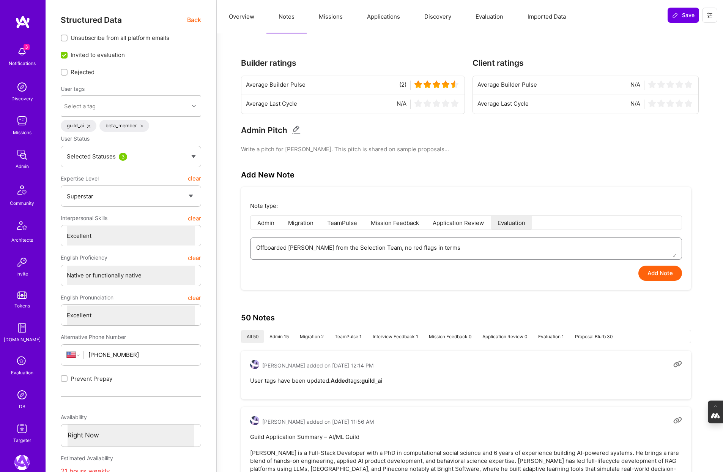
type textarea "x"
type textarea "Offboarded Tyler from the Selection Team, no red flags in terms of"
type textarea "x"
type textarea "Offboarded Tyler from the Selection Team, no red flags in terms of"
type textarea "x"
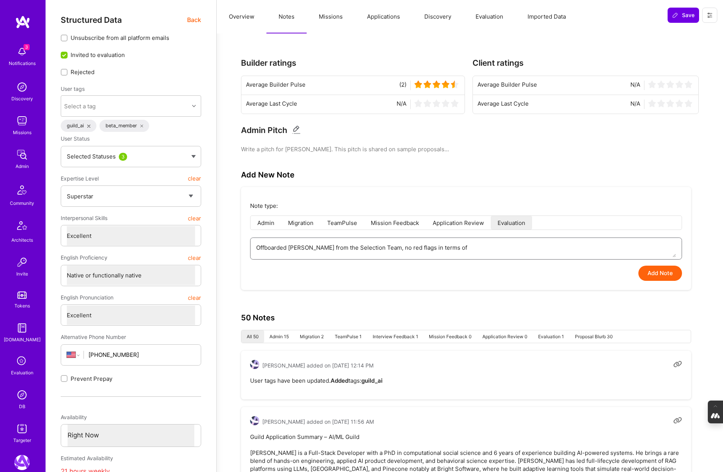
type textarea "Offboarded Tyler from the Selection Team, no red flags in terms of f"
type textarea "x"
type textarea "Offboarded Tyler from the Selection Team, no red flags in terms of"
type textarea "x"
type textarea "Offboarded Tyler from the Selection Team, no red flags in terms of i"
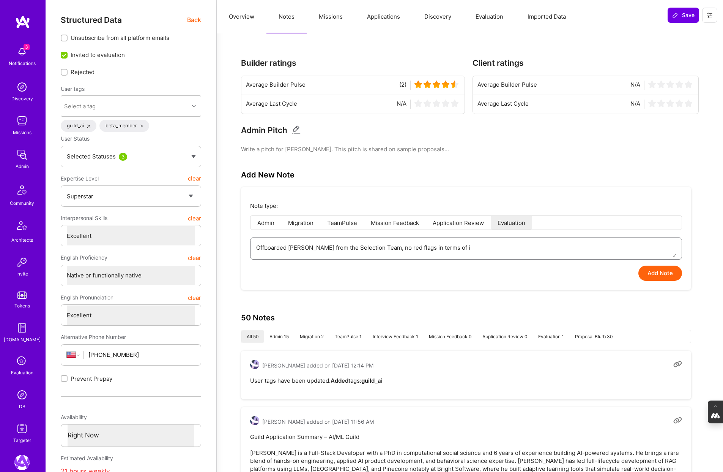
type textarea "x"
type textarea "Offboarded Tyler from the Selection Team, no red flags in terms of in"
type textarea "x"
type textarea "Offboarded Tyler from the Selection Team, no red flags in terms of int"
type textarea "x"
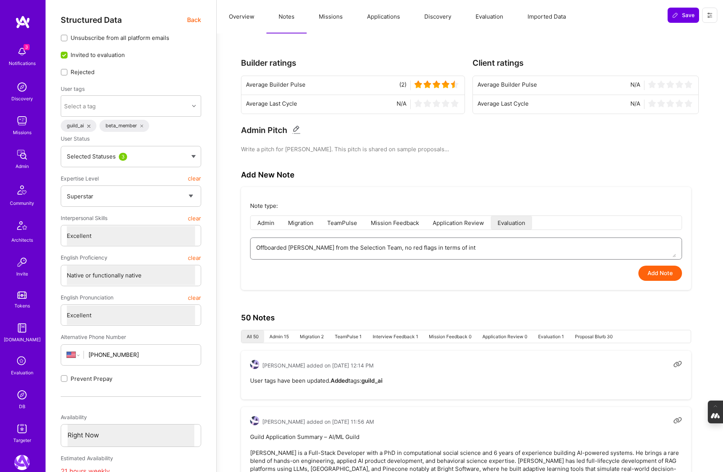
type textarea "Offboarded Tyler from the Selection Team, no red flags in terms of inte"
type textarea "x"
type textarea "Offboarded Tyler from the Selection Team, no red flags in terms of inter"
type textarea "x"
type textarea "Offboarded Tyler from the Selection Team, no red flags in terms of intera"
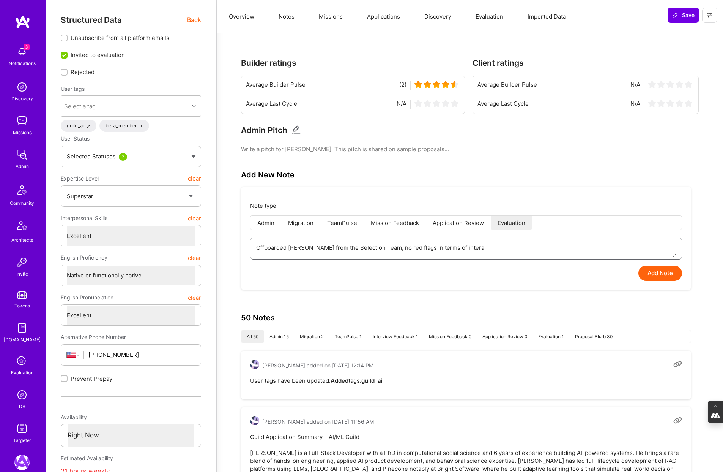
type textarea "x"
type textarea "Offboarded Tyler from the Selection Team, no red flags in terms of interac"
type textarea "x"
type textarea "Offboarded Tyler from the Selection Team, no red flags in terms of interact"
type textarea "x"
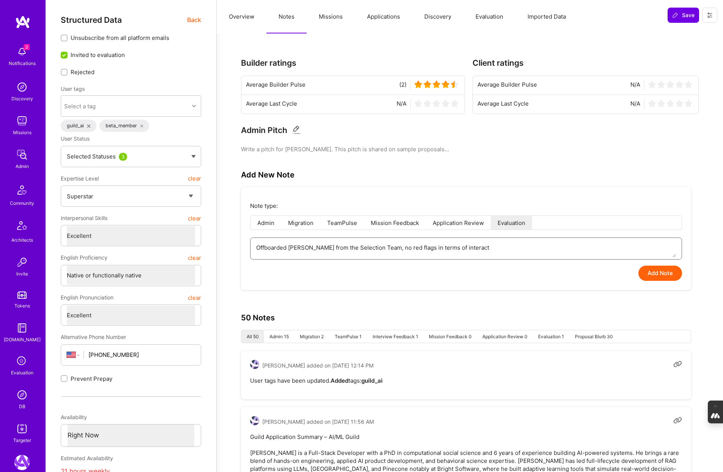
type textarea "Offboarded Tyler from the Selection Team, no red flags in terms of interacti"
type textarea "x"
type textarea "Offboarded Tyler from the Selection Team, no red flags in terms of interactio"
type textarea "x"
type textarea "Offboarded Tyler from the Selection Team, no red flags in terms of interaction"
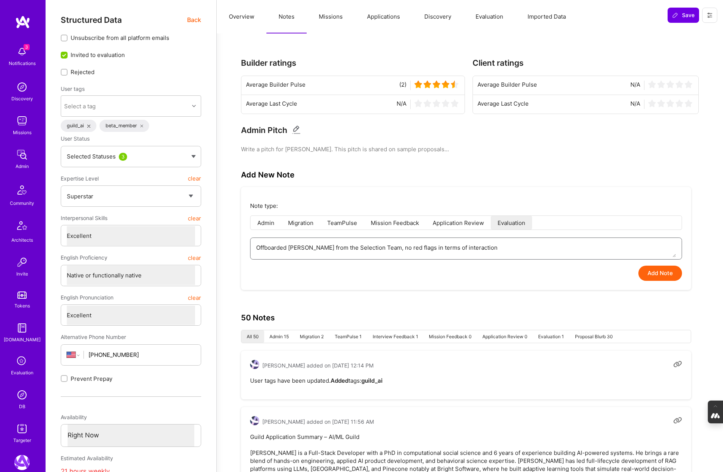
type textarea "x"
type textarea "Offboarded Tyler from the Selection Team, no red flags in terms of interaction,"
type textarea "x"
type textarea "Offboarded Tyler from the Selection Team, no red flags in terms of interaction,"
type textarea "x"
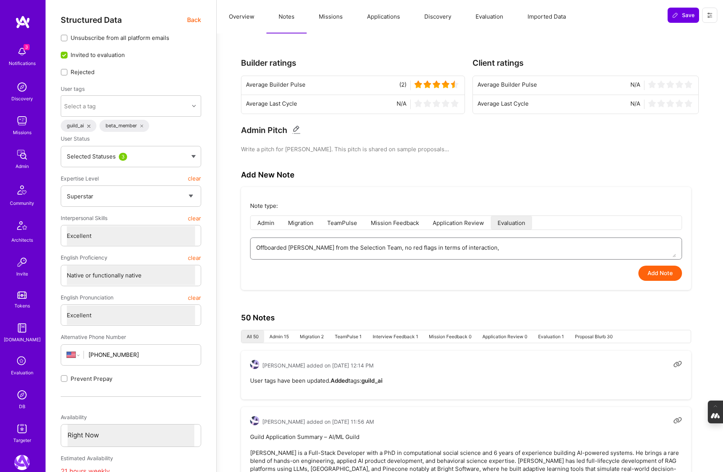
type textarea "Offboarded Tyler from the Selection Team, no red flags in terms of interaction,…"
type textarea "x"
type textarea "Offboarded Tyler from the Selection Team, no red flags in terms of interaction,"
type textarea "x"
type textarea "Offboarded Tyler from the Selection Team, no red flags in terms of interaction,"
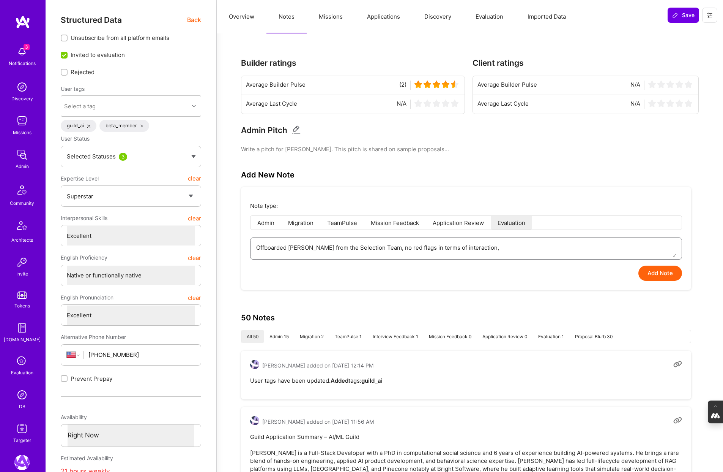
type textarea "x"
type textarea "Offboarded Tyler from the Selection Team, no red flags in terms of interaction"
type textarea "x"
type textarea "Offboarded Tyler from the Selection Team, no red flags in terms of interaction"
type textarea "x"
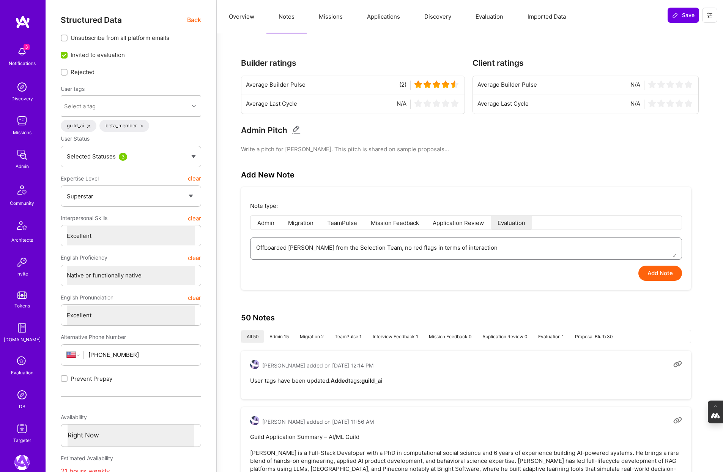
type textarea "Offboarded Tyler from the Selection Team, no red flags in terms of interaction a"
type textarea "x"
type textarea "Offboarded Tyler from the Selection Team, no red flags in terms of interaction …"
type textarea "x"
type textarea "Offboarded Tyler from the Selection Team, no red flags in terms of interaction …"
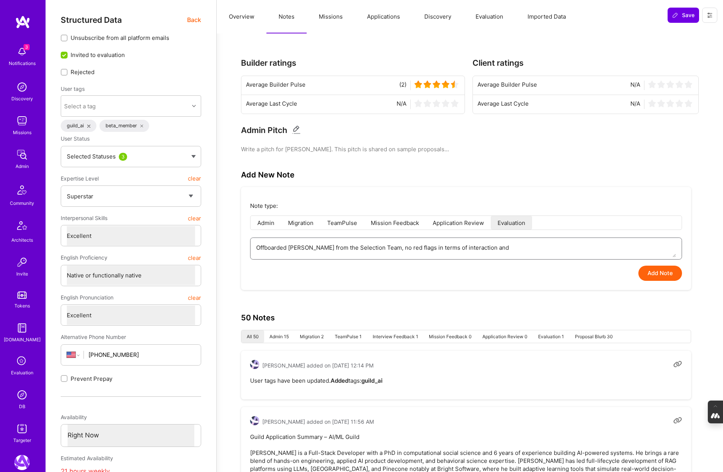
type textarea "x"
type textarea "Offboarded Tyler from the Selection Team, no red flags in terms of interaction …"
type textarea "x"
type textarea "Offboarded Tyler from the Selection Team, no red flags in terms of interaction …"
type textarea "x"
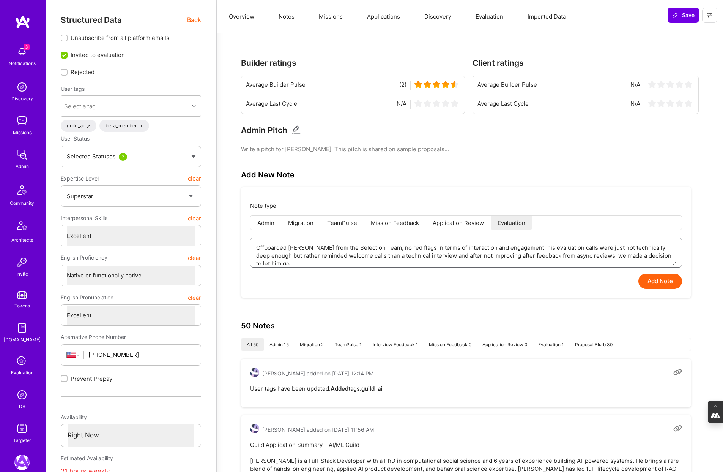
drag, startPoint x: 672, startPoint y: 255, endPoint x: 383, endPoint y: 228, distance: 290.9
click at [383, 228] on div "Note type: Admin Migration TeamPulse Mission Feedback Application Review Evalua…" at bounding box center [466, 242] width 450 height 111
click at [664, 249] on textarea "Offboarded Tyler from the Selection Team, no red flags in terms of interaction …" at bounding box center [466, 251] width 420 height 27
drag, startPoint x: 673, startPoint y: 256, endPoint x: 246, endPoint y: 243, distance: 426.5
click at [246, 243] on div "Note type: Admin Migration TeamPulse Mission Feedback Application Review Evalua…" at bounding box center [466, 242] width 450 height 111
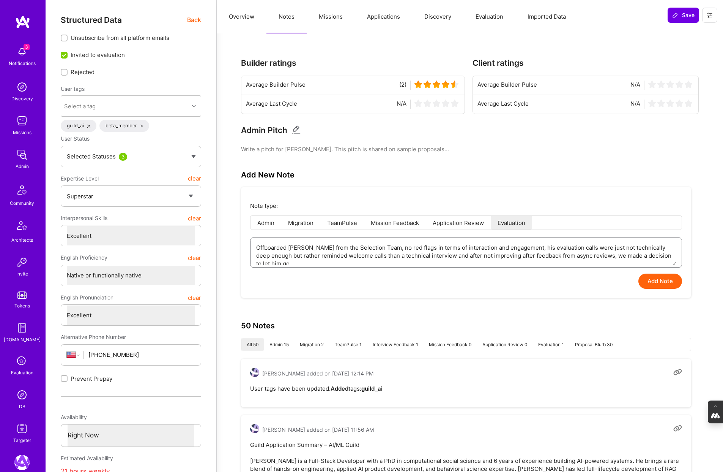
paste textarea ". While there were no red flags regarding his interaction or engagement, his ev…"
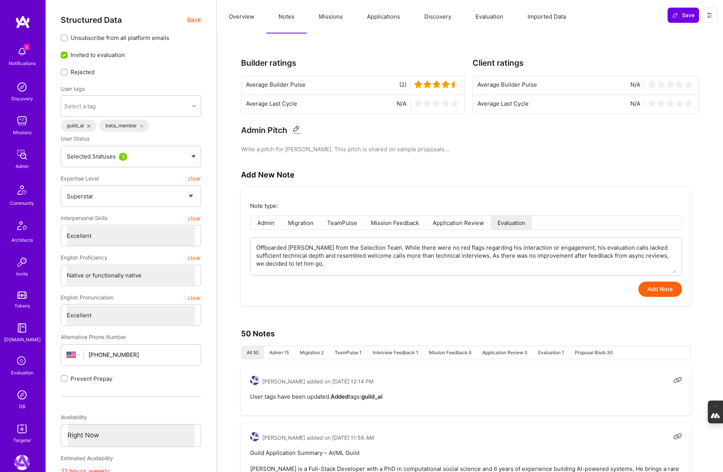
click at [657, 292] on button "Add Note" at bounding box center [661, 288] width 44 height 15
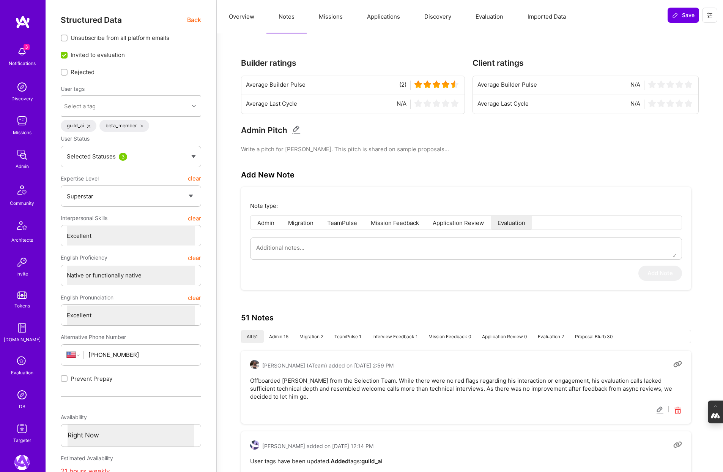
click at [20, 394] on img at bounding box center [21, 394] width 15 height 15
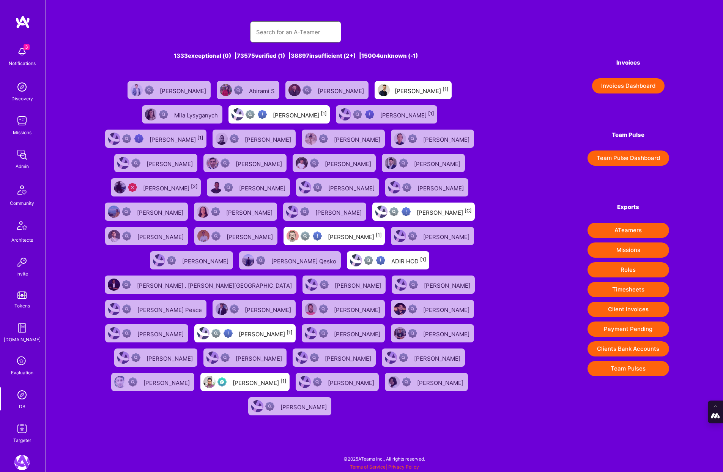
click at [286, 36] on input "text" at bounding box center [295, 31] width 79 height 19
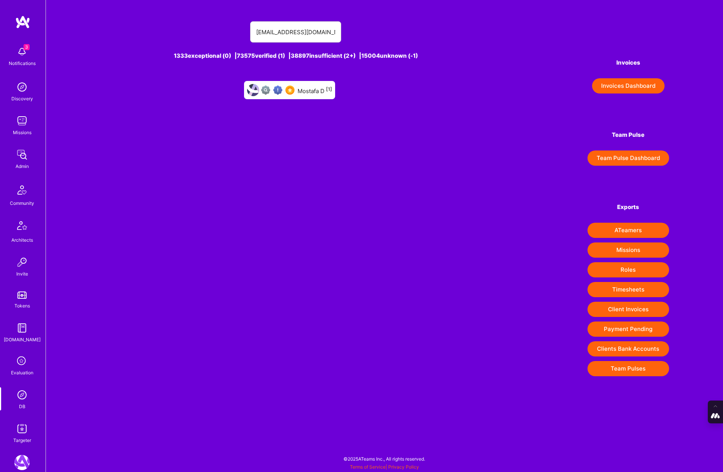
click at [306, 87] on div "Mostafa D [1]" at bounding box center [315, 90] width 35 height 10
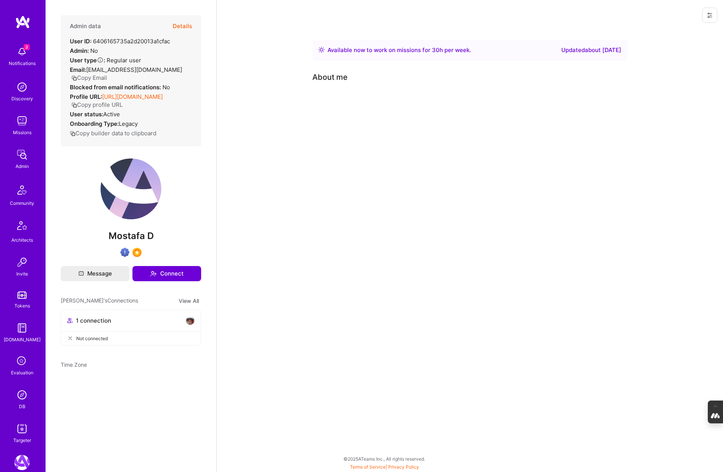
click at [183, 24] on button "Details" at bounding box center [182, 26] width 19 height 22
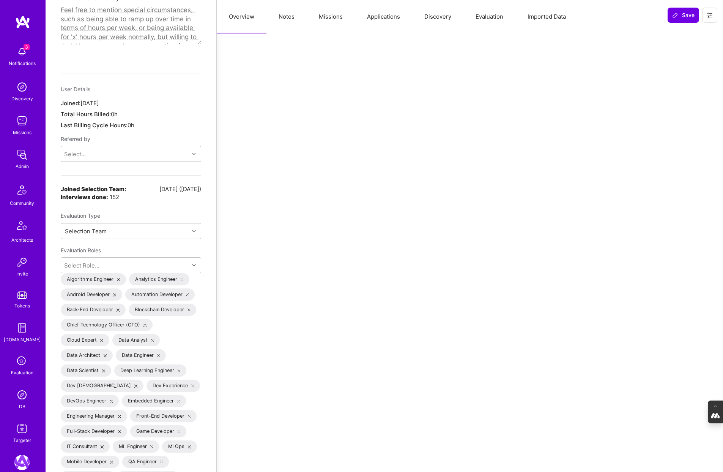
scroll to position [555, 0]
click at [189, 227] on div at bounding box center [195, 232] width 12 height 10
click at [120, 258] on div "Internal Technical" at bounding box center [131, 265] width 140 height 14
click at [688, 14] on span "Save" at bounding box center [683, 15] width 22 height 8
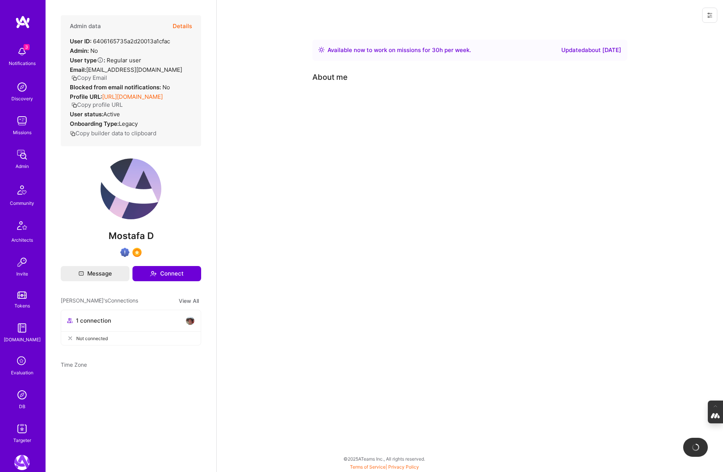
scroll to position [0, 0]
click at [188, 29] on button "Details" at bounding box center [182, 26] width 19 height 22
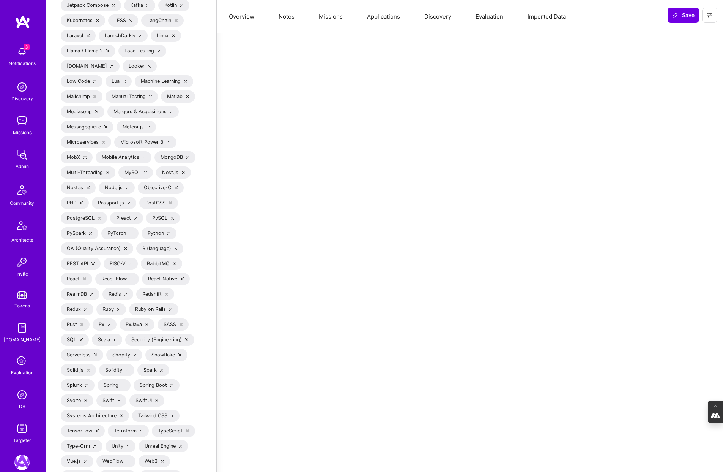
scroll to position [2353, 0]
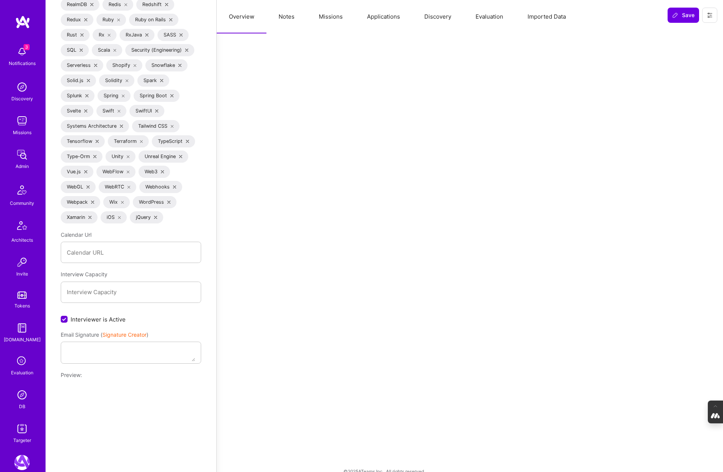
click at [63, 316] on input "Interviewer is Active" at bounding box center [65, 319] width 7 height 7
click at [684, 14] on span "Save" at bounding box center [683, 15] width 22 height 8
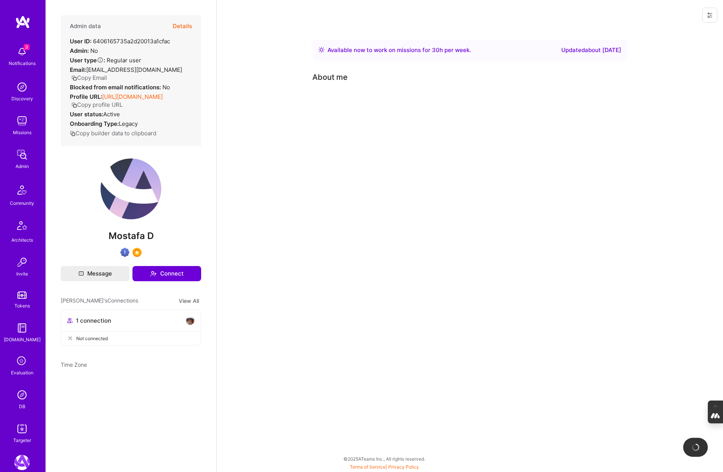
scroll to position [0, 0]
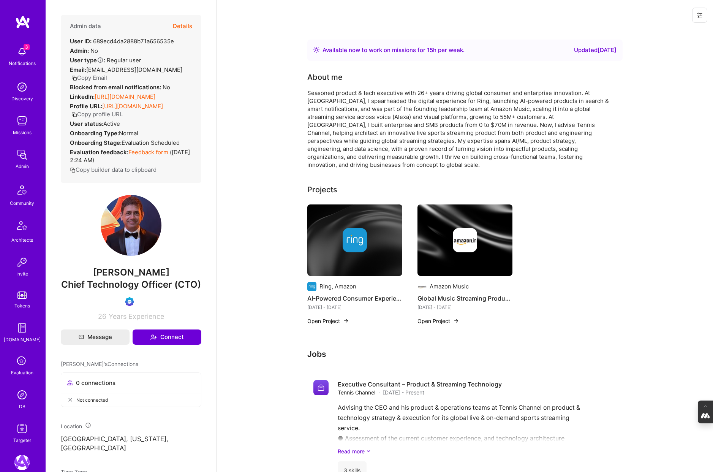
click at [184, 27] on button "Details" at bounding box center [182, 26] width 19 height 22
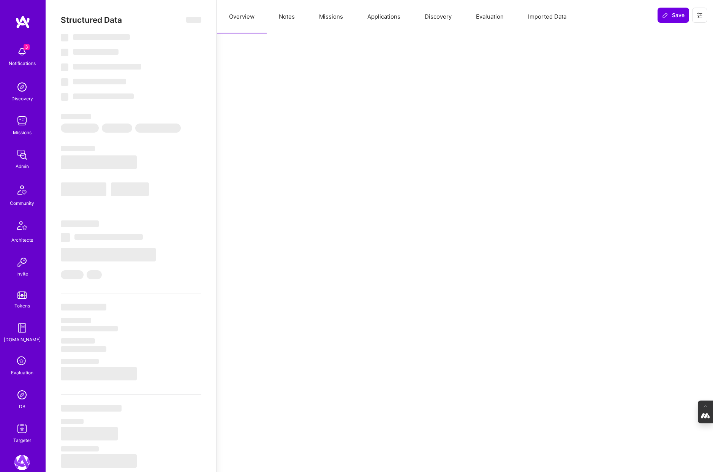
select select "Right Now"
select select "Verified"
select select "US"
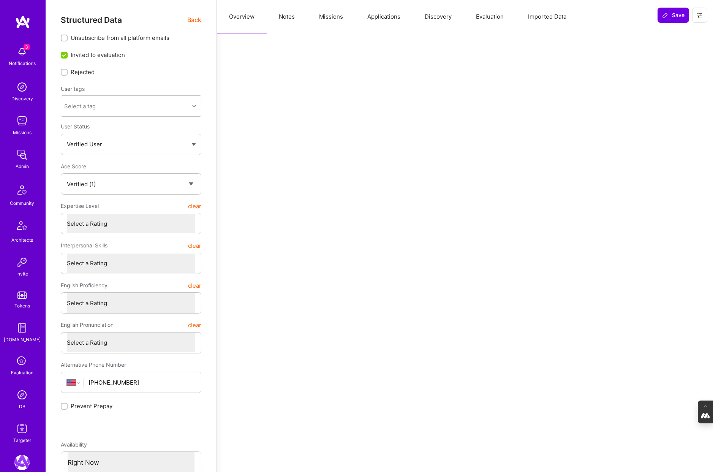
click at [484, 19] on button "Evaluation" at bounding box center [490, 16] width 52 height 33
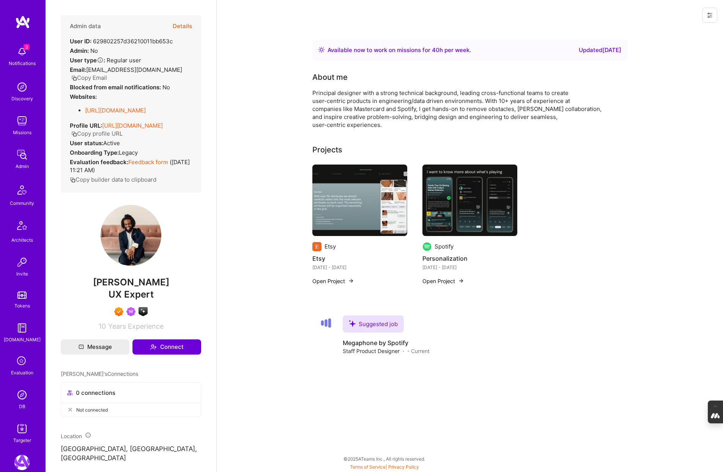
click at [183, 27] on button "Details" at bounding box center [182, 26] width 19 height 22
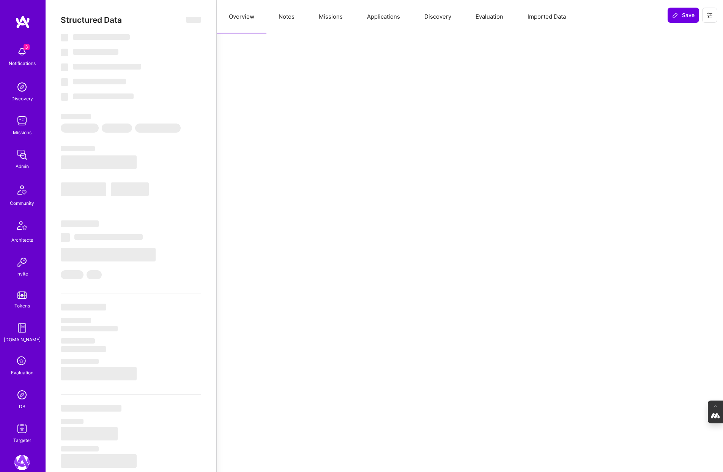
click at [321, 17] on button "Missions" at bounding box center [331, 16] width 48 height 33
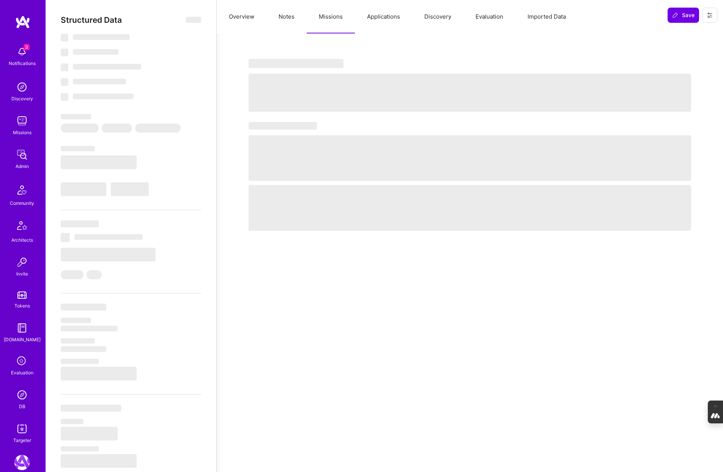
click at [485, 12] on button "Evaluation" at bounding box center [490, 16] width 52 height 33
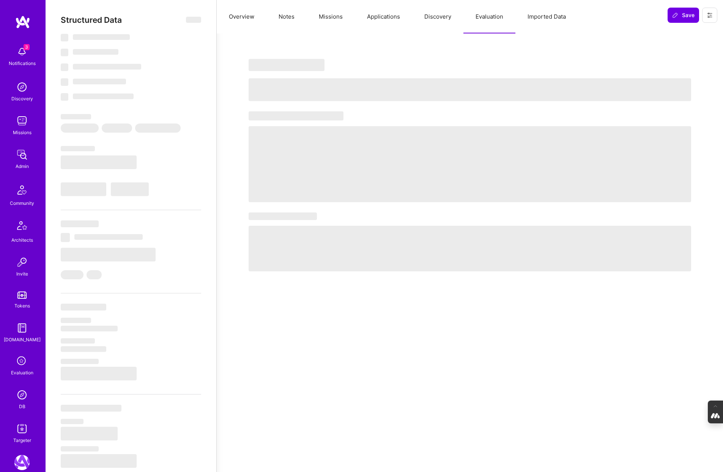
select select "Right Now"
select select "7"
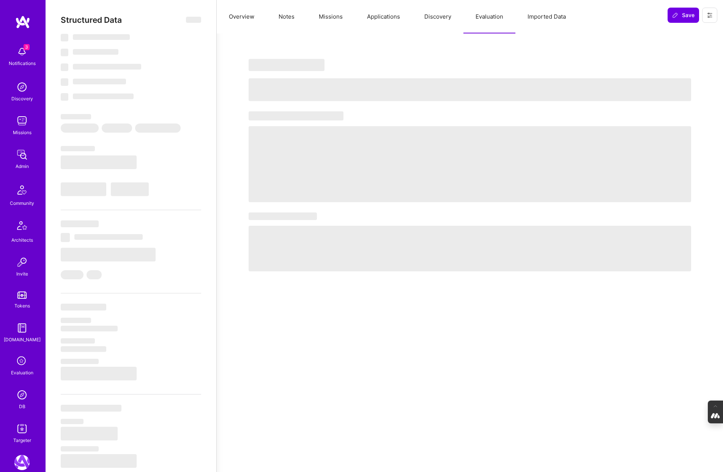
select select "US"
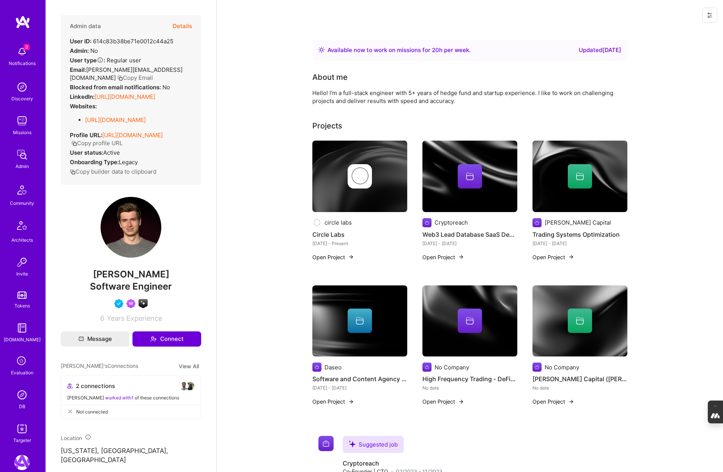
click at [186, 24] on button "Details" at bounding box center [182, 26] width 19 height 22
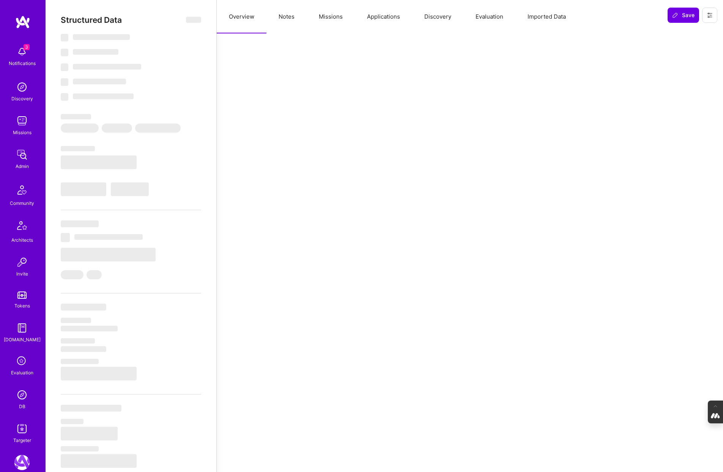
click at [287, 14] on button "Notes" at bounding box center [287, 16] width 40 height 33
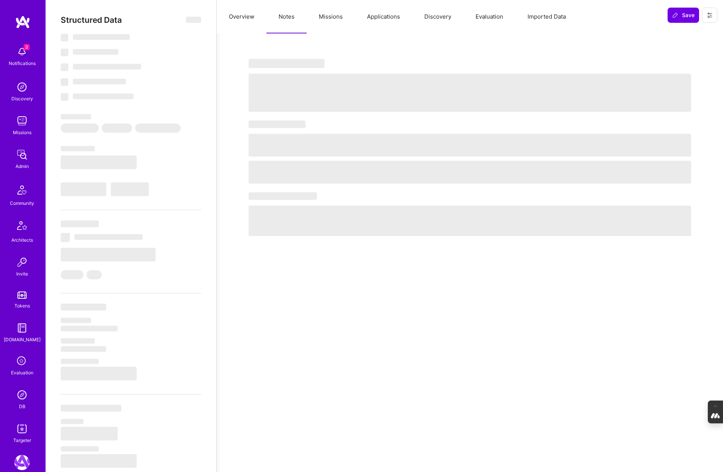
select select "Right Now"
select select "5"
select select "4"
select select "6"
select select "7"
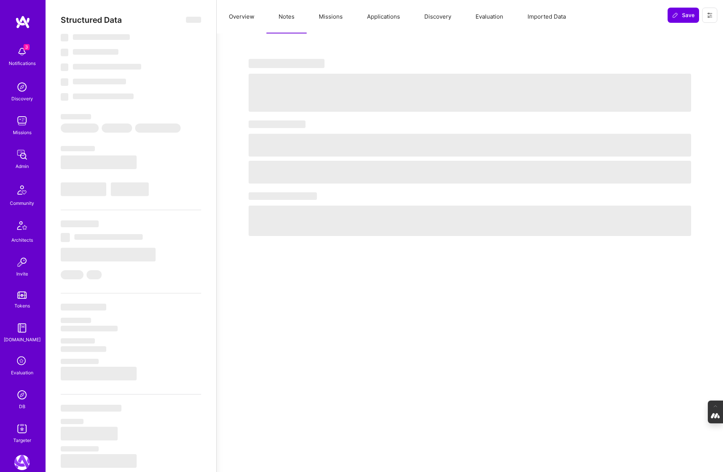
select select "US"
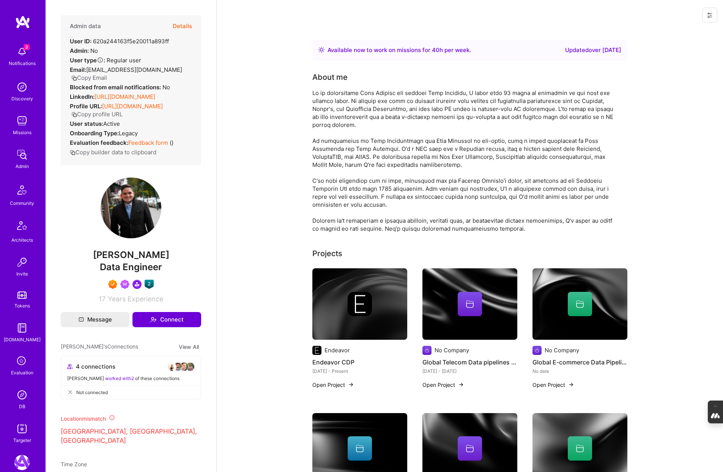
click at [184, 27] on button "Details" at bounding box center [182, 26] width 19 height 22
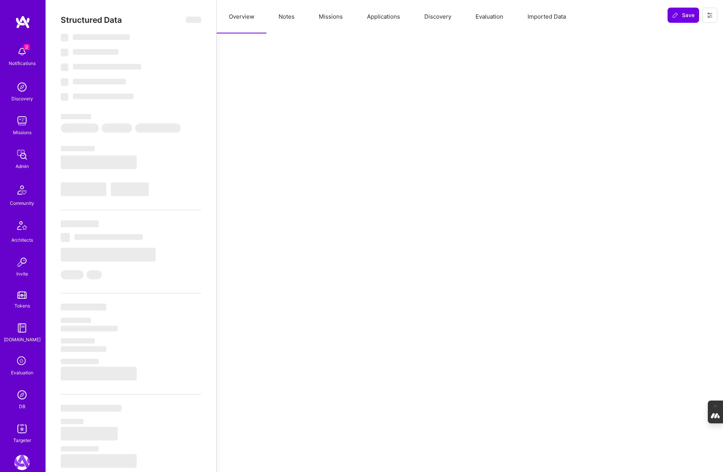
click at [489, 20] on button "Evaluation" at bounding box center [490, 16] width 52 height 33
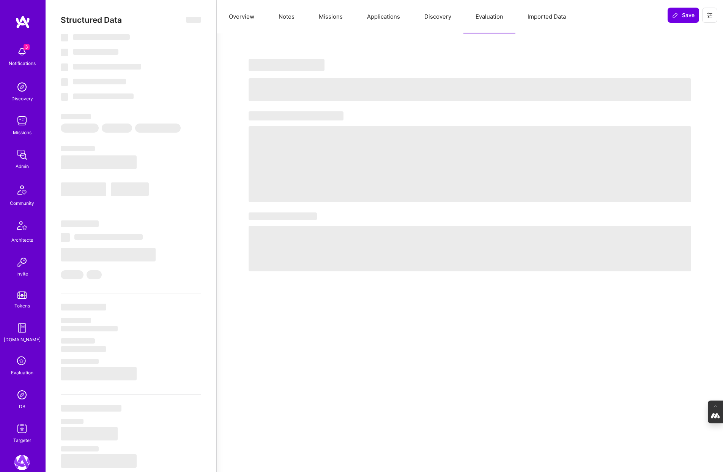
select select "Right Now"
select select "7"
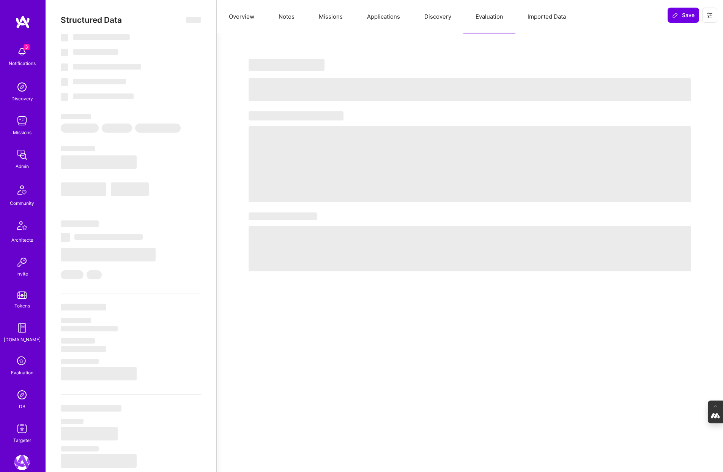
select select "CA"
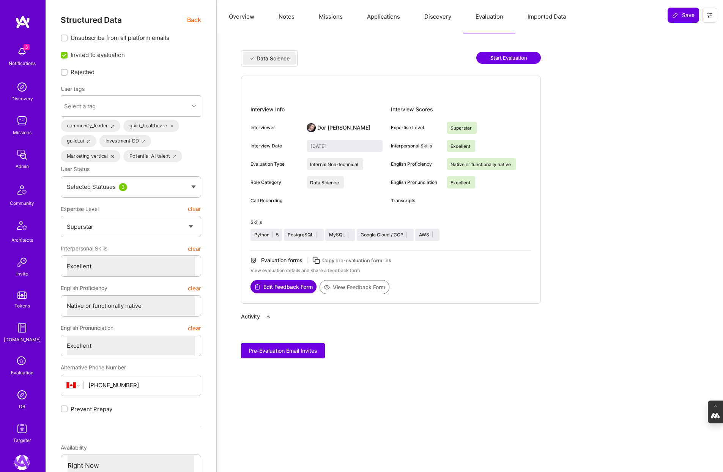
click at [286, 15] on button "Notes" at bounding box center [287, 16] width 40 height 33
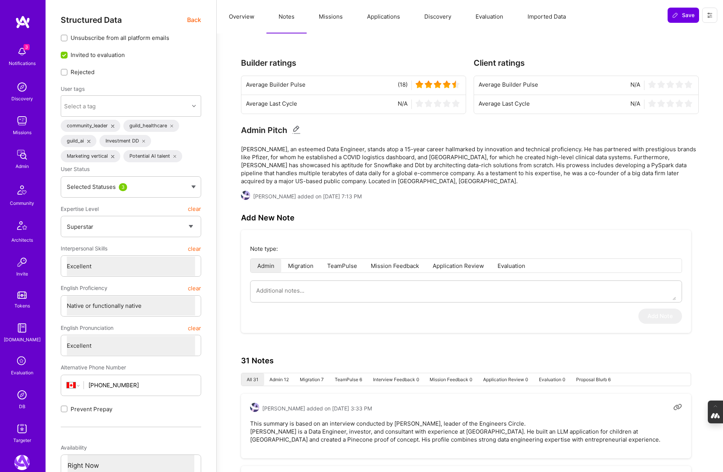
click at [500, 18] on button "Evaluation" at bounding box center [490, 16] width 52 height 33
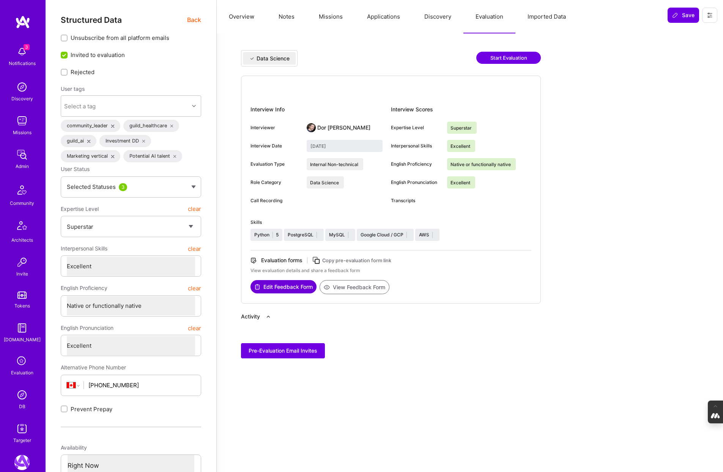
click at [287, 15] on button "Notes" at bounding box center [287, 16] width 40 height 33
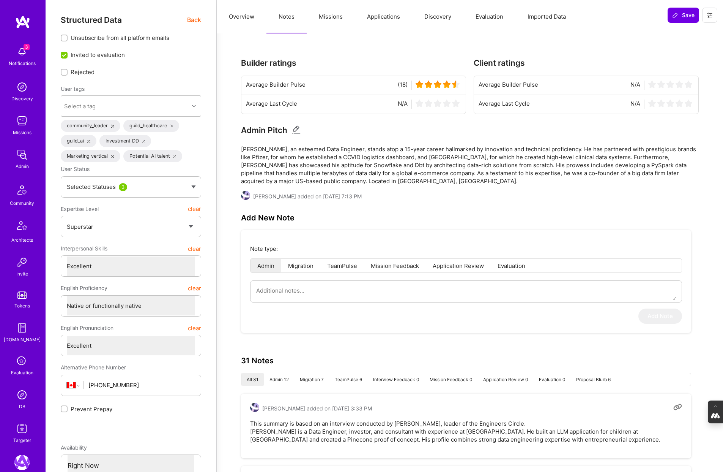
click at [197, 19] on span "Back" at bounding box center [194, 19] width 14 height 9
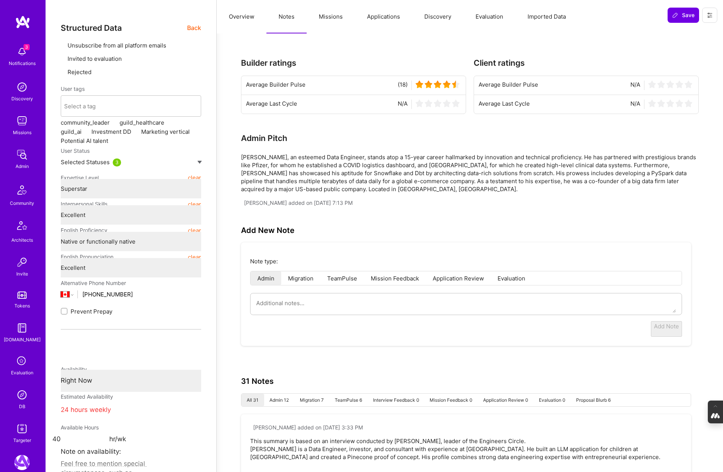
type textarea "x"
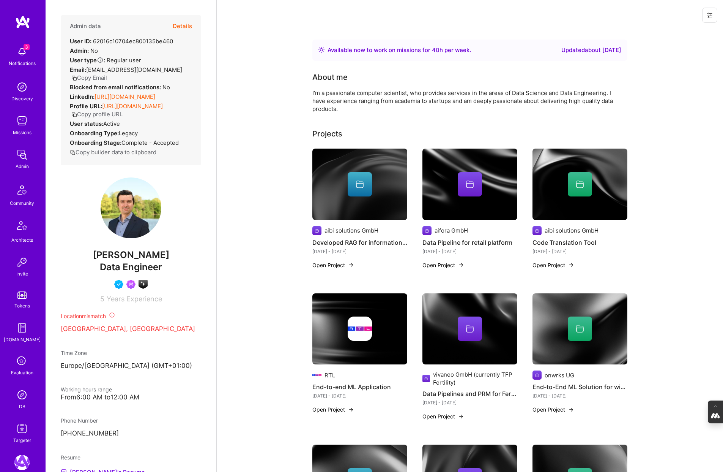
click at [184, 25] on button "Details" at bounding box center [182, 26] width 19 height 22
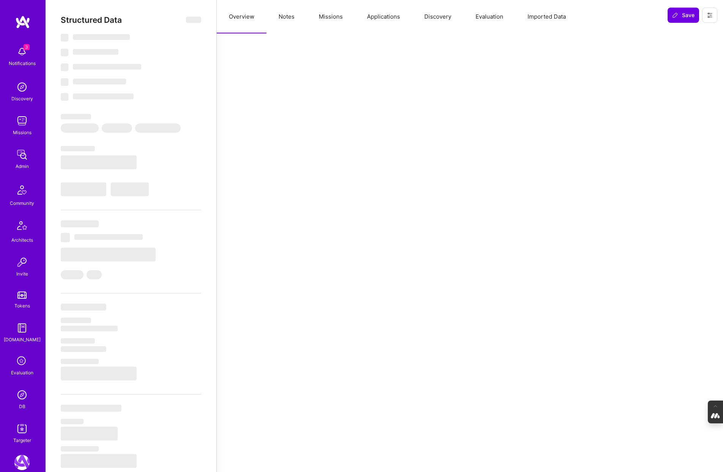
click at [286, 15] on button "Notes" at bounding box center [287, 16] width 40 height 33
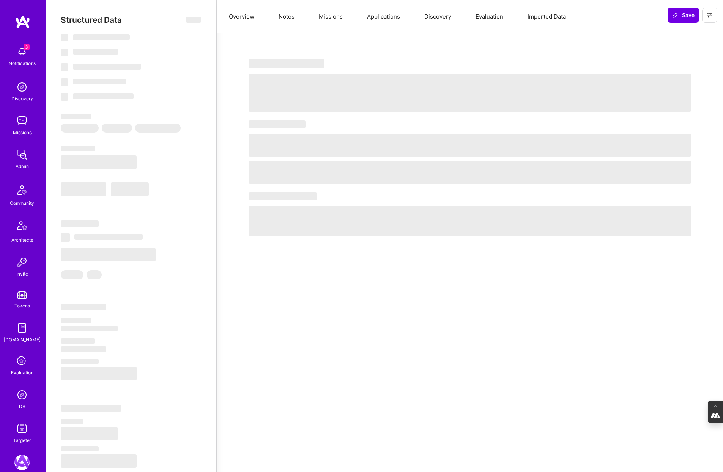
select select "Right Now"
select select "4"
select select "7"
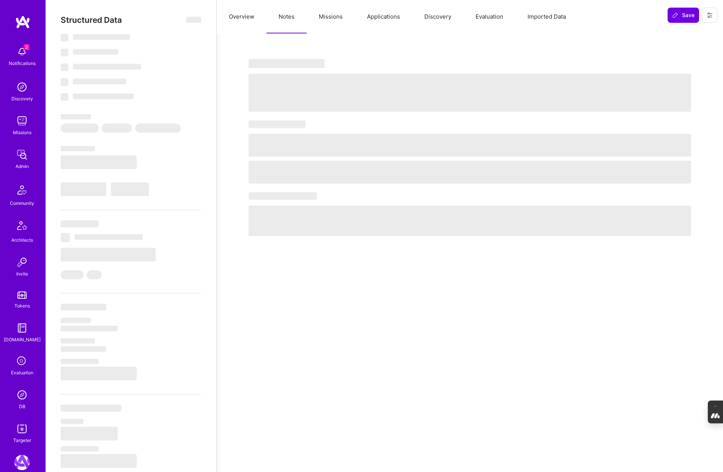
select select "DE"
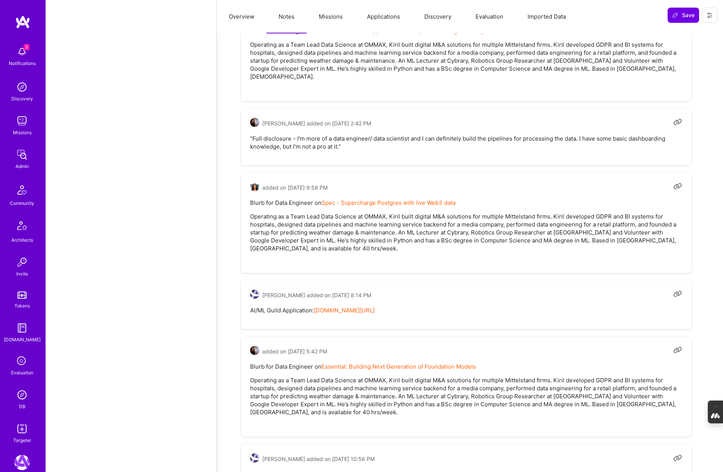
scroll to position [1905, 0]
click at [328, 13] on button "Missions" at bounding box center [331, 16] width 48 height 33
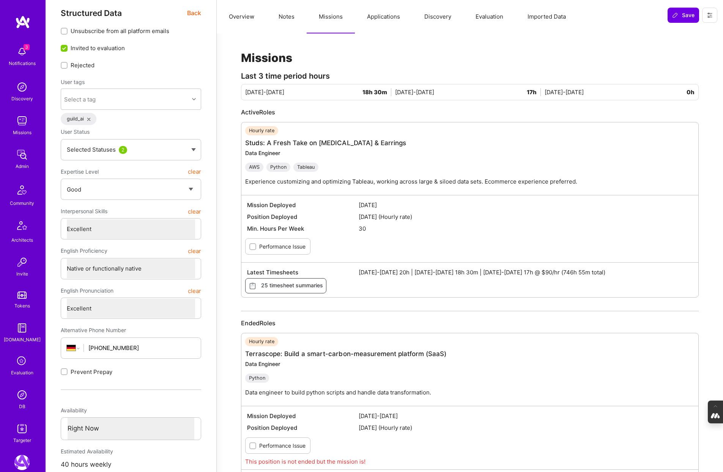
scroll to position [0, 0]
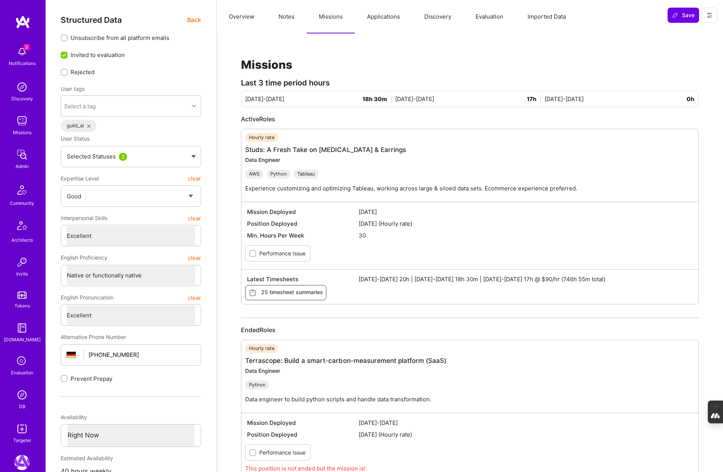
click at [496, 17] on button "Evaluation" at bounding box center [490, 16] width 52 height 33
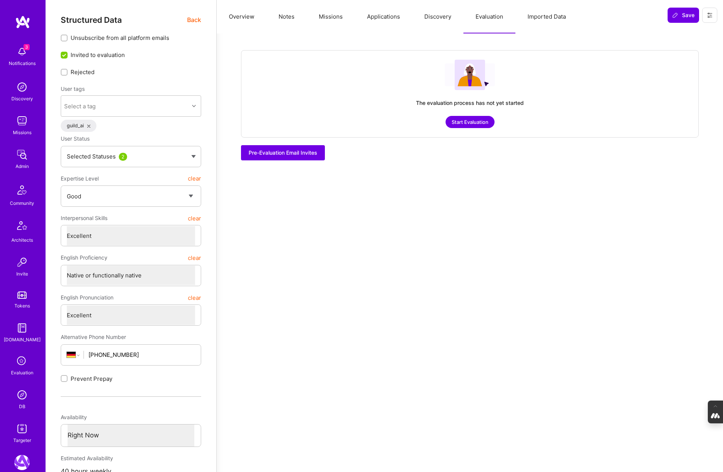
click at [438, 16] on button "Discovery" at bounding box center [437, 16] width 51 height 33
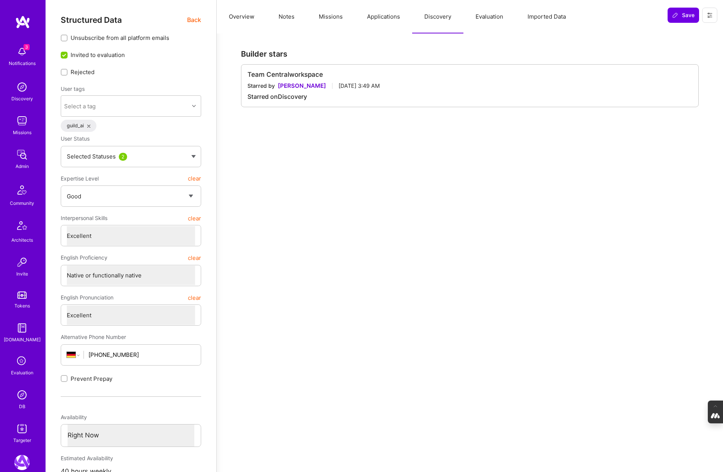
click at [377, 16] on button "Applications" at bounding box center [383, 16] width 57 height 33
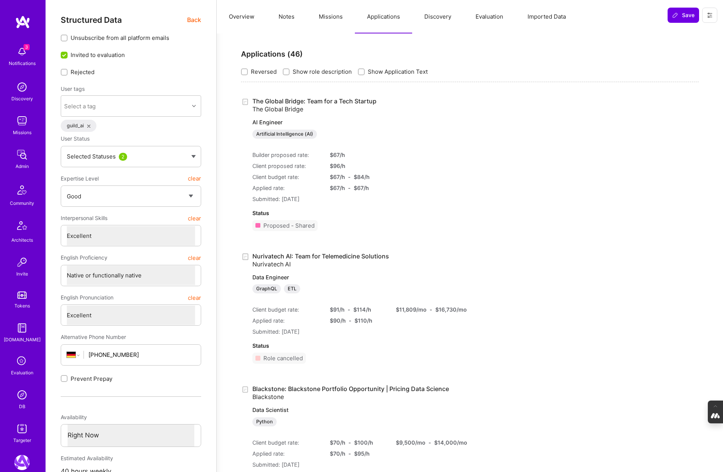
click at [326, 22] on button "Missions" at bounding box center [331, 16] width 48 height 33
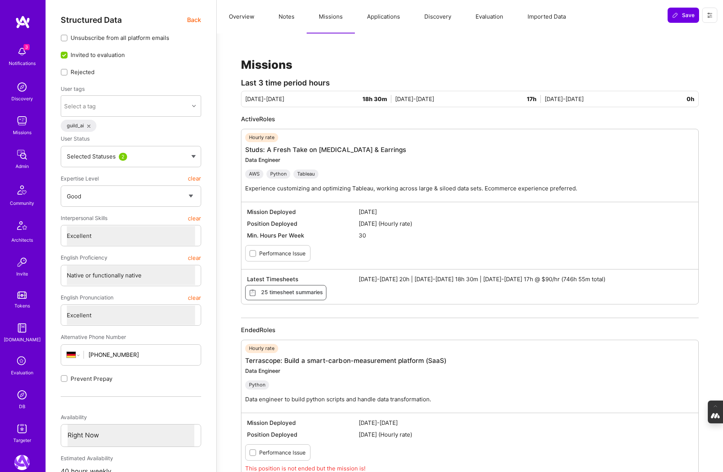
click at [287, 18] on button "Notes" at bounding box center [287, 16] width 40 height 33
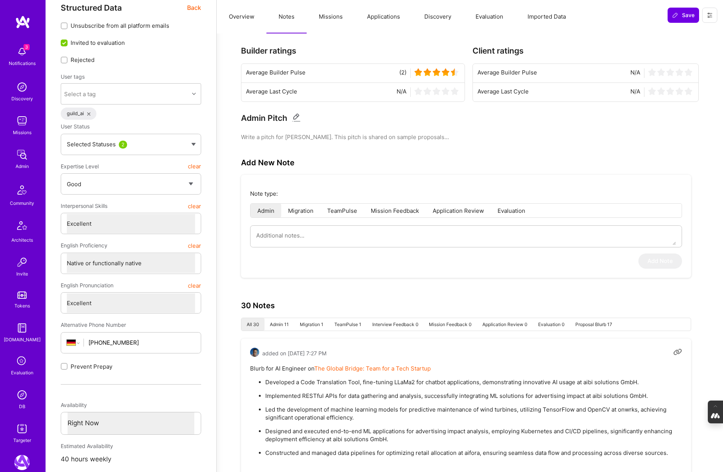
scroll to position [16, 0]
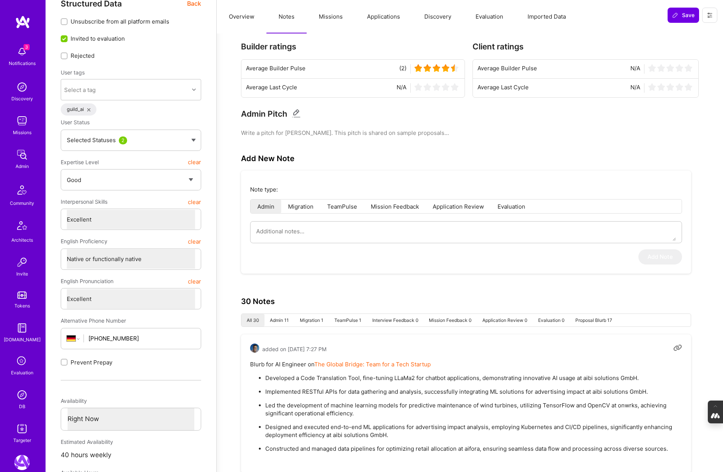
type textarea "x"
click at [22, 358] on icon at bounding box center [22, 361] width 14 height 14
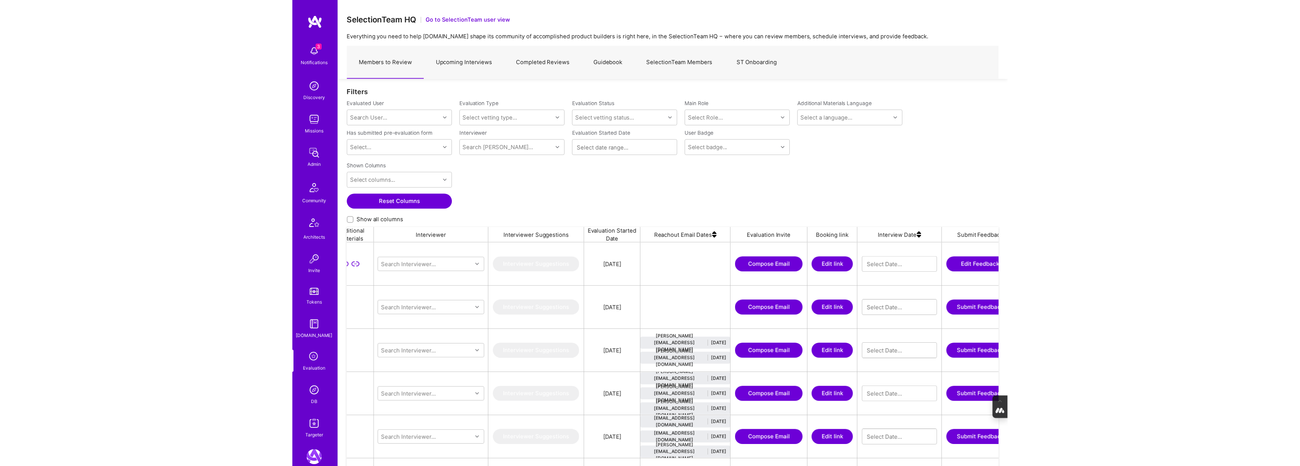
scroll to position [0, 637]
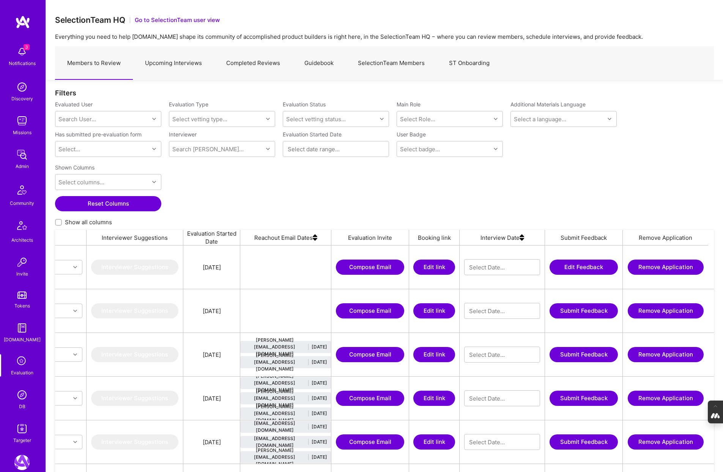
click at [585, 269] on button "Edit Feedback" at bounding box center [584, 266] width 68 height 15
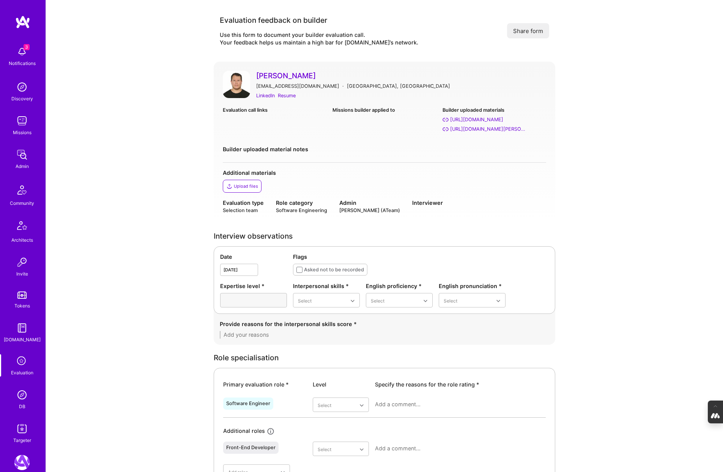
click at [277, 75] on link "Juan Vivanco" at bounding box center [401, 76] width 290 height 10
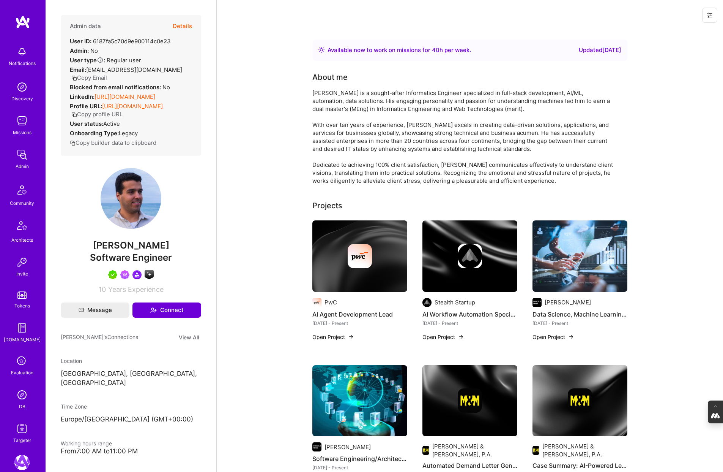
click at [178, 24] on button "Details" at bounding box center [182, 26] width 19 height 22
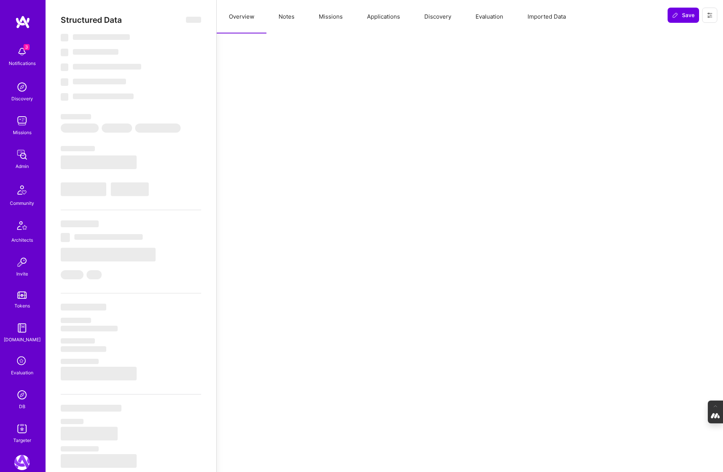
click at [333, 19] on button "Missions" at bounding box center [331, 16] width 48 height 33
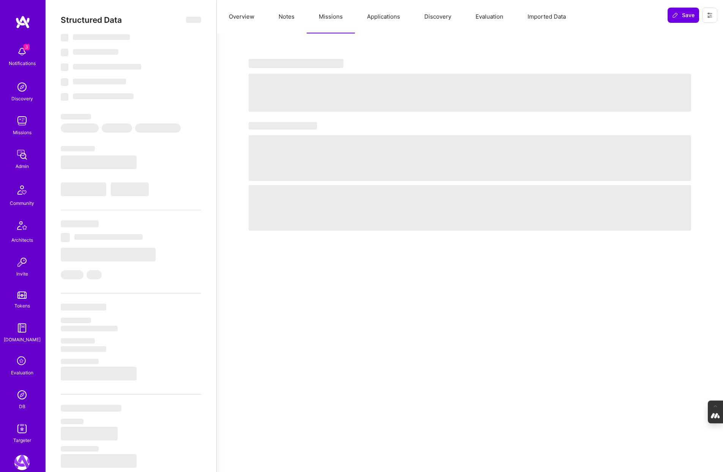
select select "Right Now"
select select "5"
select select "7"
select select "6"
select select "7"
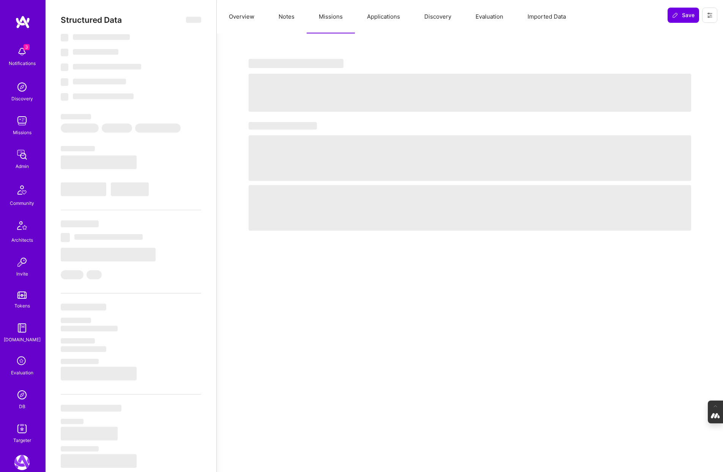
select select "PT"
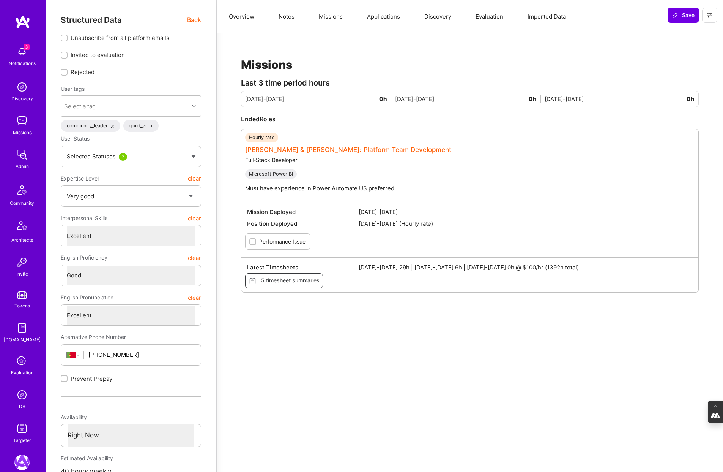
click at [268, 150] on link "[PERSON_NAME] & [PERSON_NAME]: Platform Team Development" at bounding box center [348, 150] width 206 height 8
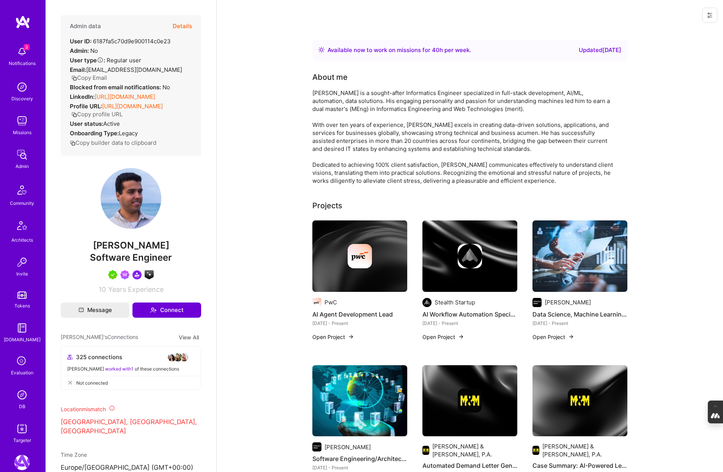
click at [185, 25] on button "Details" at bounding box center [182, 26] width 19 height 22
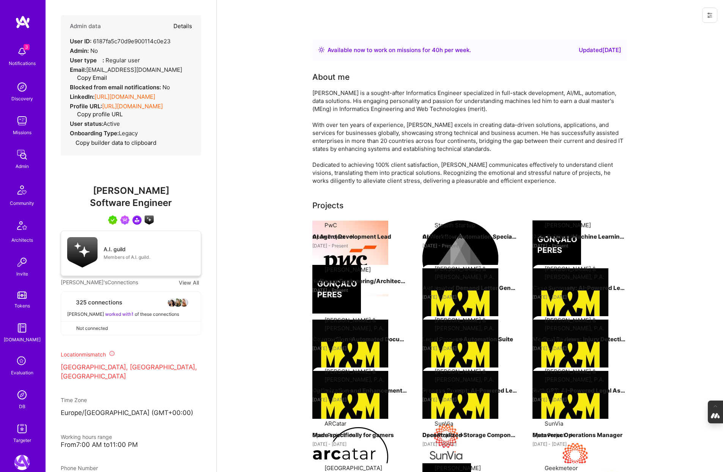
type textarea "x"
select select "5"
select select "7"
select select "6"
select select "7"
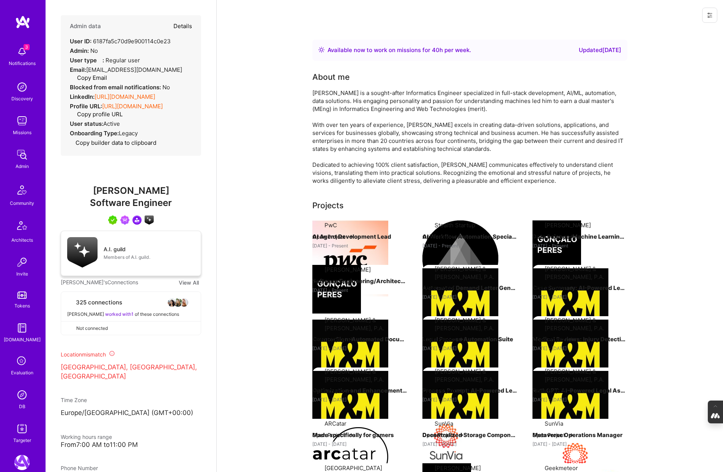
select select "PT"
select select "Right Now"
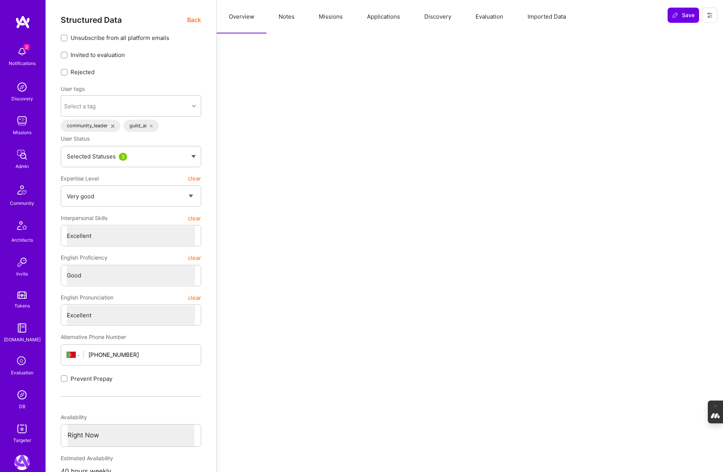
click at [290, 16] on button "Notes" at bounding box center [287, 16] width 40 height 33
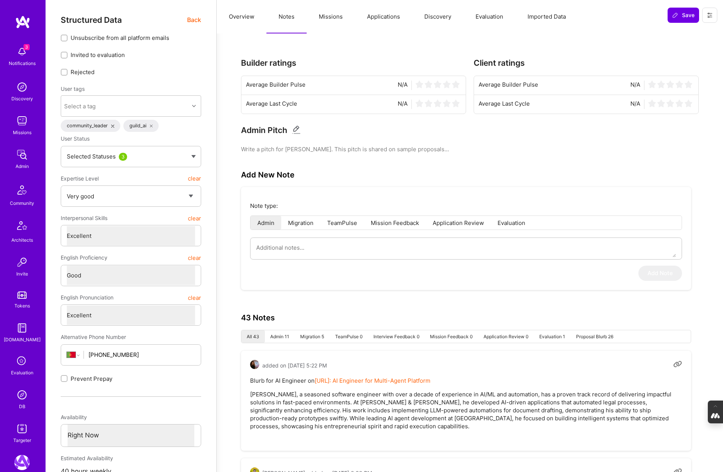
type textarea "x"
click at [542, 22] on button "Imported Data" at bounding box center [547, 16] width 63 height 33
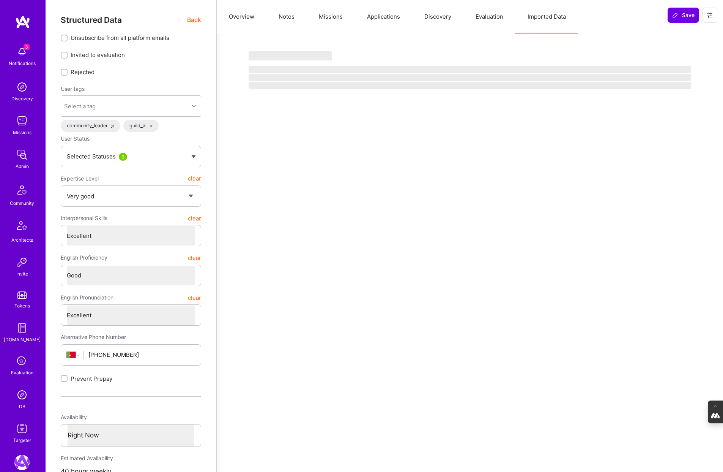
click at [498, 16] on button "Evaluation" at bounding box center [490, 16] width 52 height 33
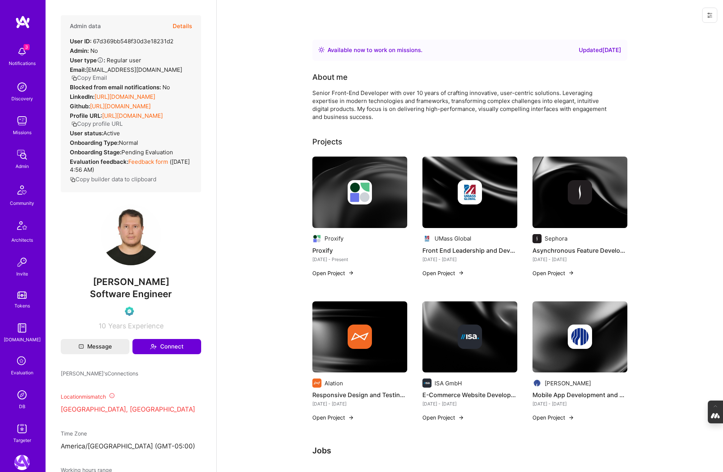
drag, startPoint x: 0, startPoint y: 0, endPoint x: 186, endPoint y: 27, distance: 188.4
click at [186, 27] on button "Details" at bounding box center [182, 26] width 19 height 22
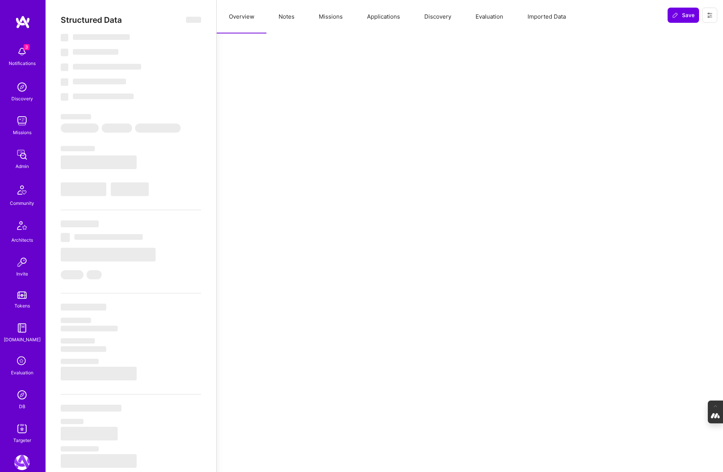
select select "Right Now"
select select "Verified"
select select "EC"
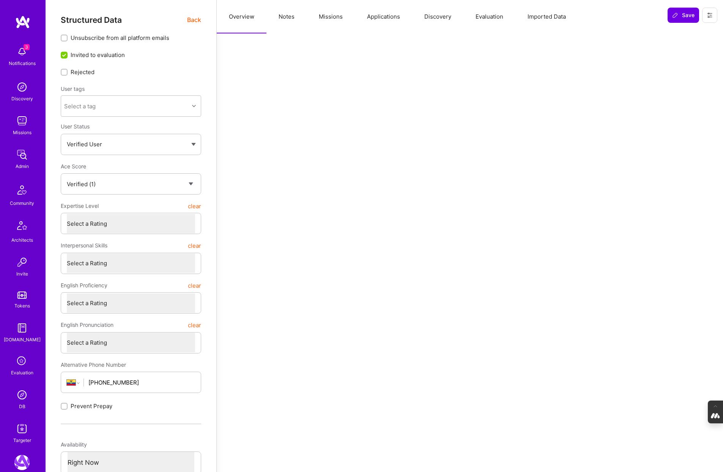
click at [493, 15] on button "Evaluation" at bounding box center [490, 16] width 52 height 33
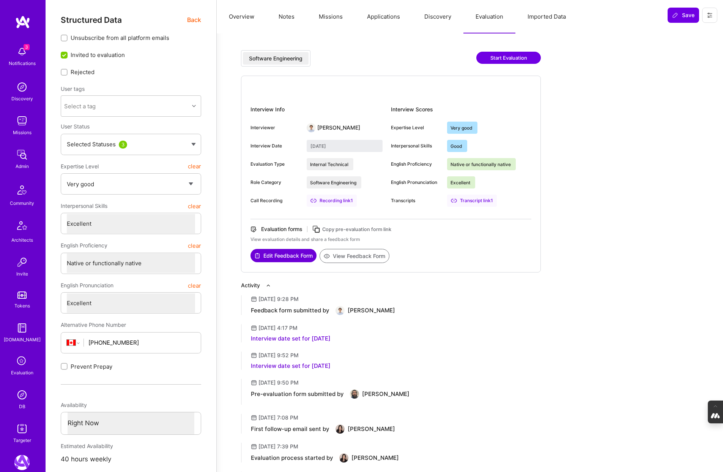
select select "5"
select select "7"
select select "CA"
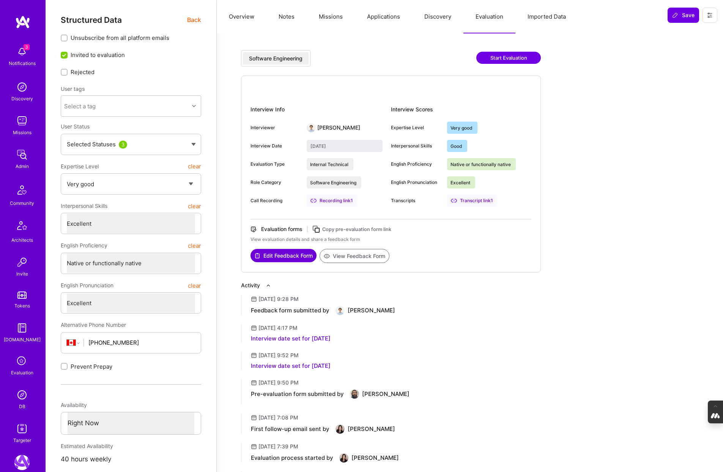
select select "Right Now"
click at [349, 254] on button "View Feedback Form" at bounding box center [355, 256] width 70 height 14
click at [511, 55] on button "Start Evaluation" at bounding box center [508, 58] width 65 height 12
click at [509, 55] on button "Start Evaluation" at bounding box center [508, 58] width 65 height 12
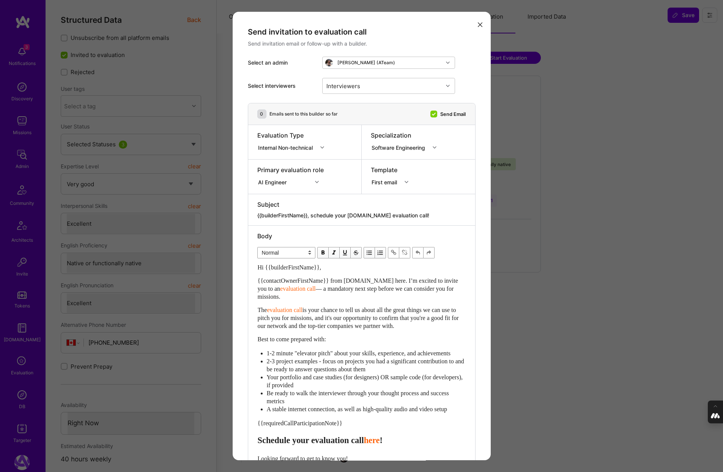
click at [480, 24] on icon "modal" at bounding box center [480, 24] width 5 height 5
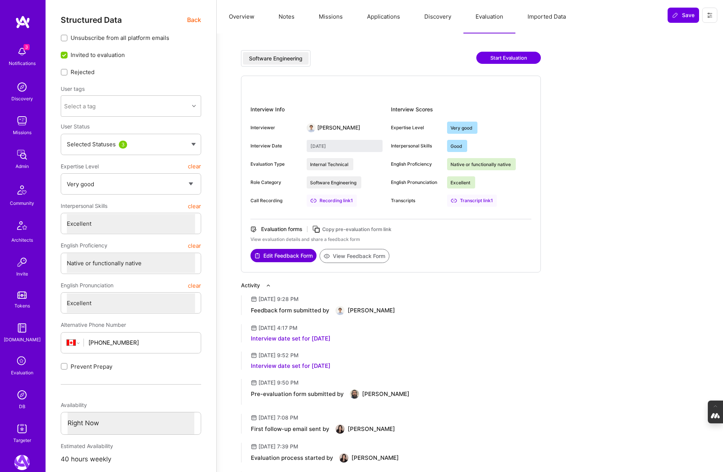
click at [518, 54] on button "Start Evaluation" at bounding box center [508, 58] width 65 height 12
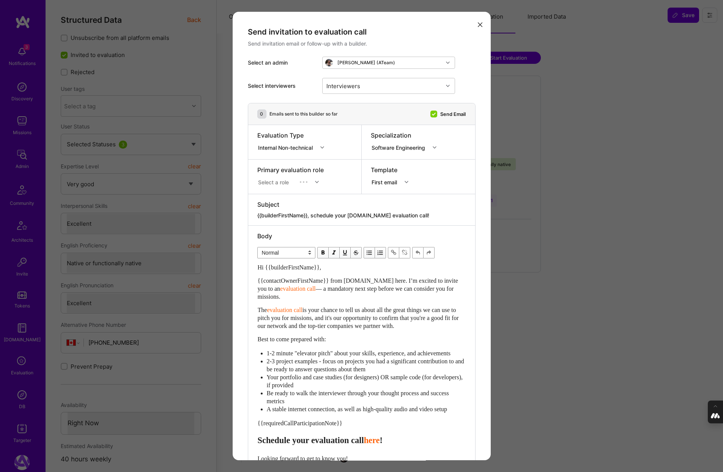
click at [319, 181] on div "Select a role" at bounding box center [290, 181] width 66 height 8
click at [318, 181] on icon "modal" at bounding box center [317, 182] width 4 height 4
click at [405, 84] on div "Interviewers" at bounding box center [383, 85] width 120 height 15
click at [481, 24] on icon "modal" at bounding box center [480, 24] width 5 height 5
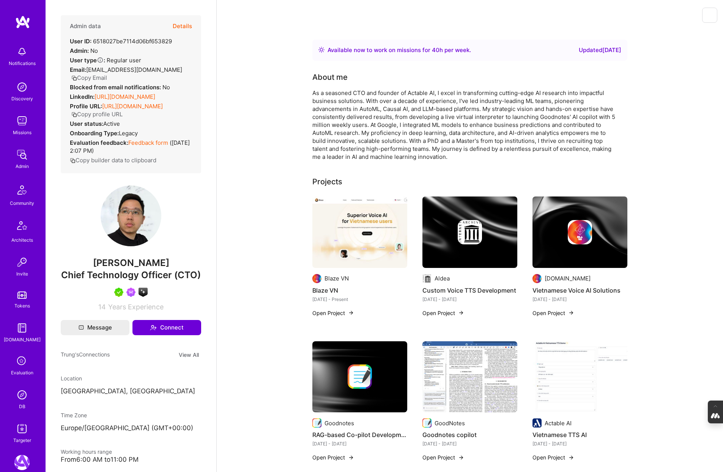
click at [185, 25] on button "Details" at bounding box center [182, 26] width 19 height 22
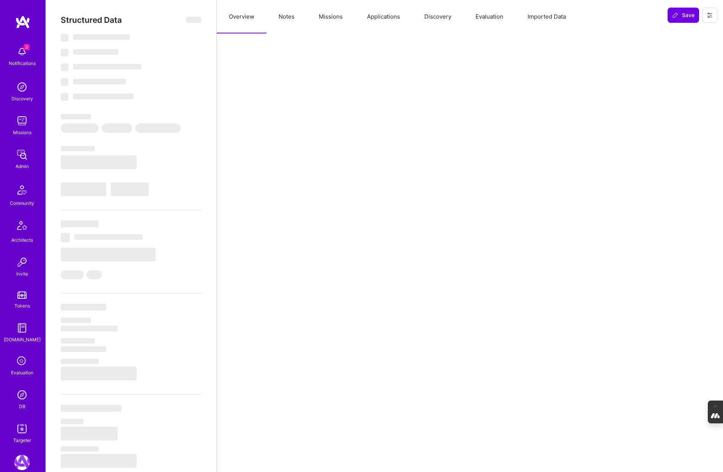
click at [501, 17] on button "Evaluation" at bounding box center [490, 16] width 52 height 33
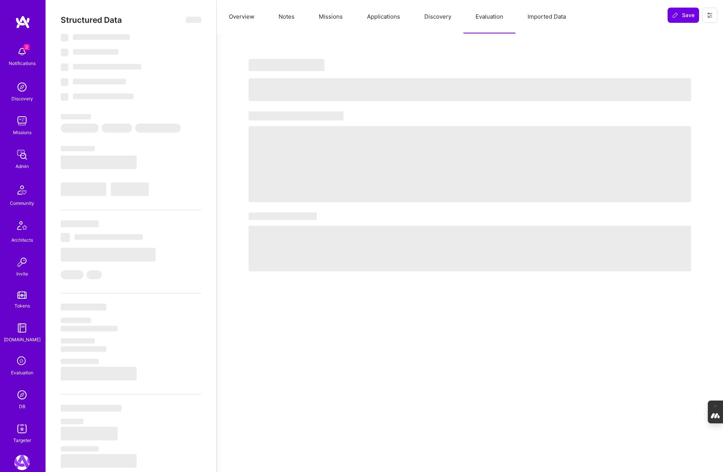
select select "Right Now"
select select "7"
select select "4"
select select "7"
select select "6"
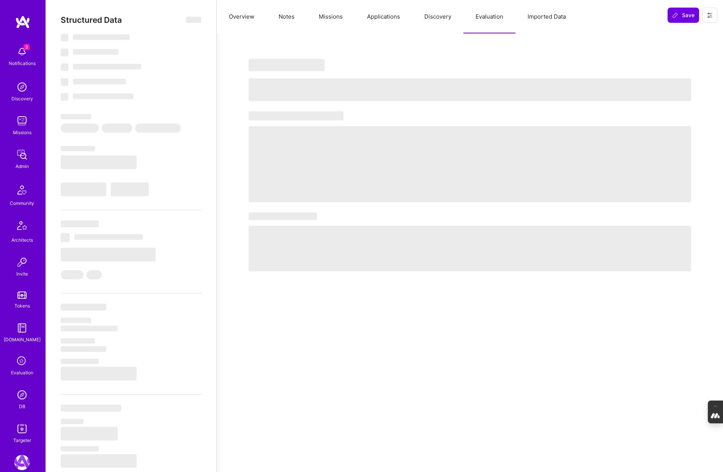
select select "GB"
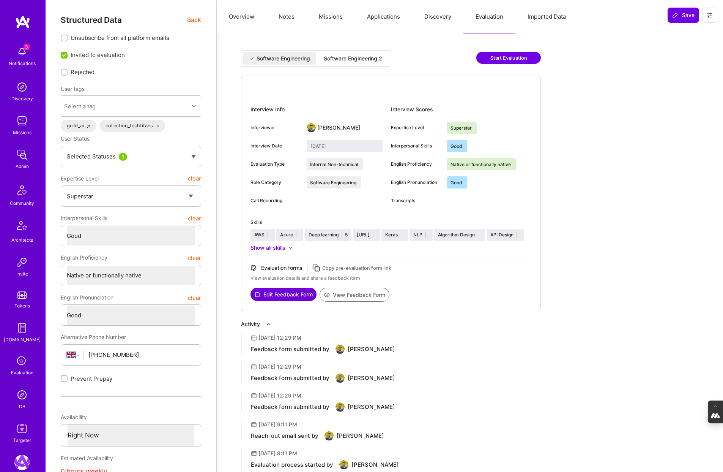
click at [368, 53] on div "Software Engineering 2" at bounding box center [353, 58] width 71 height 13
type input "August 15, 2025"
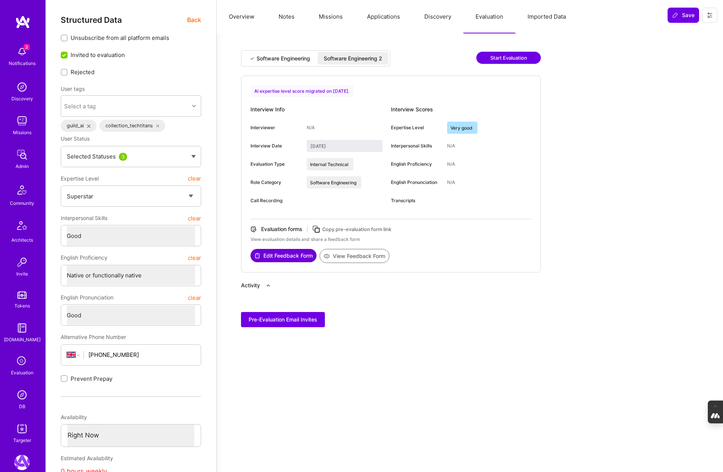
click at [353, 255] on button "View Feedback Form" at bounding box center [355, 256] width 70 height 14
type textarea "x"
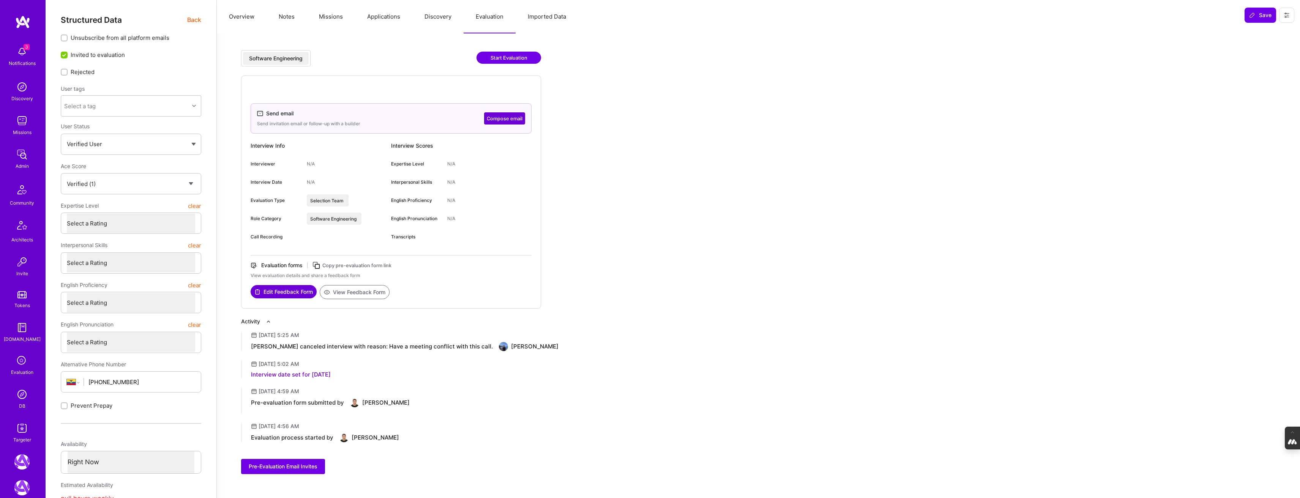
select select "Verified"
select select "EC"
select select "Right Now"
click at [285, 24] on button "Notes" at bounding box center [287, 16] width 40 height 33
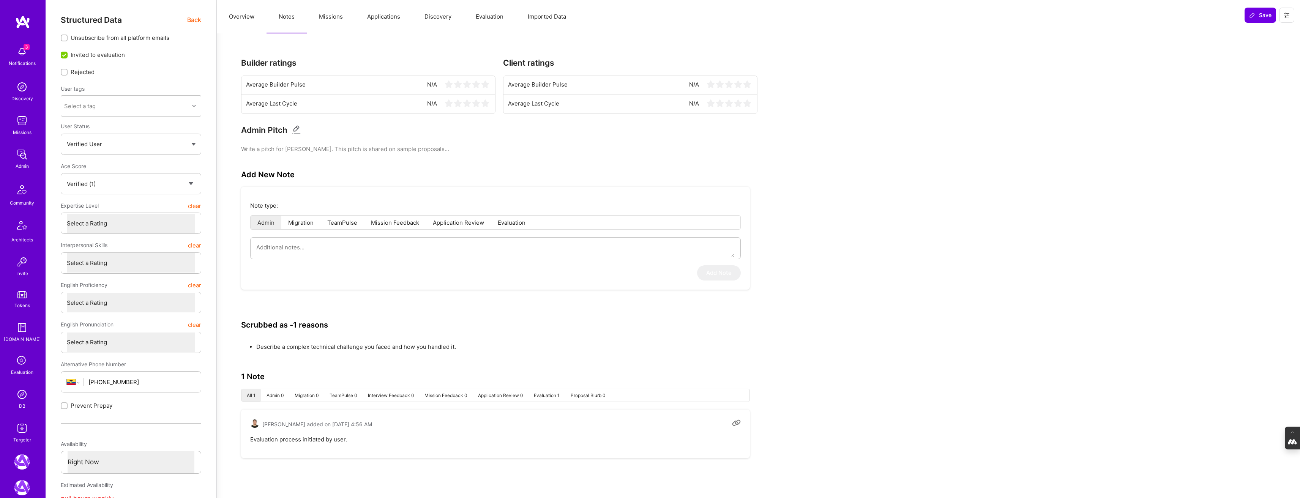
click at [192, 22] on span "Back" at bounding box center [194, 19] width 14 height 9
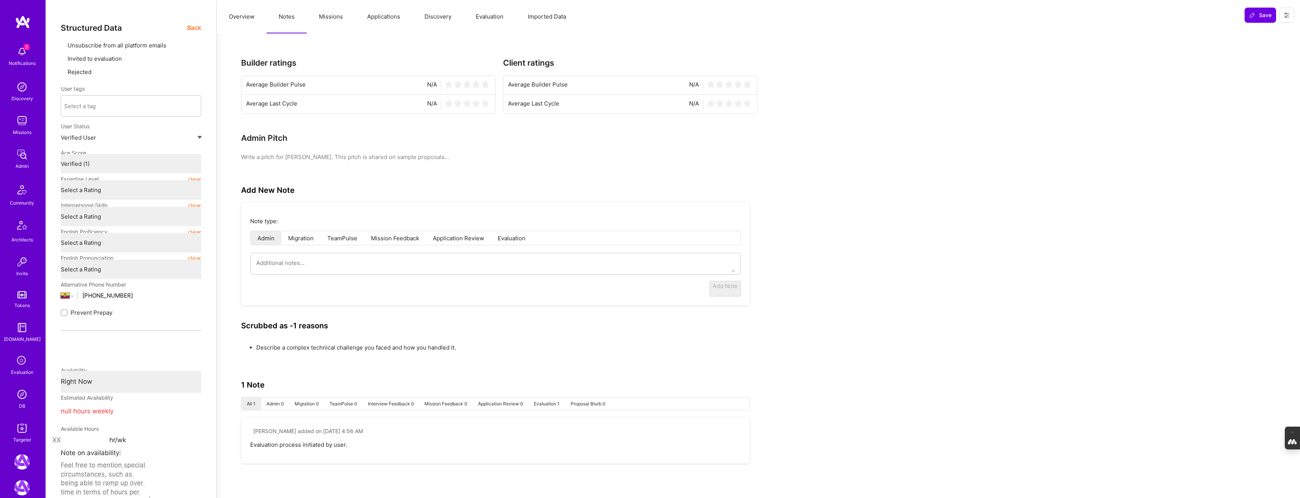
type textarea "x"
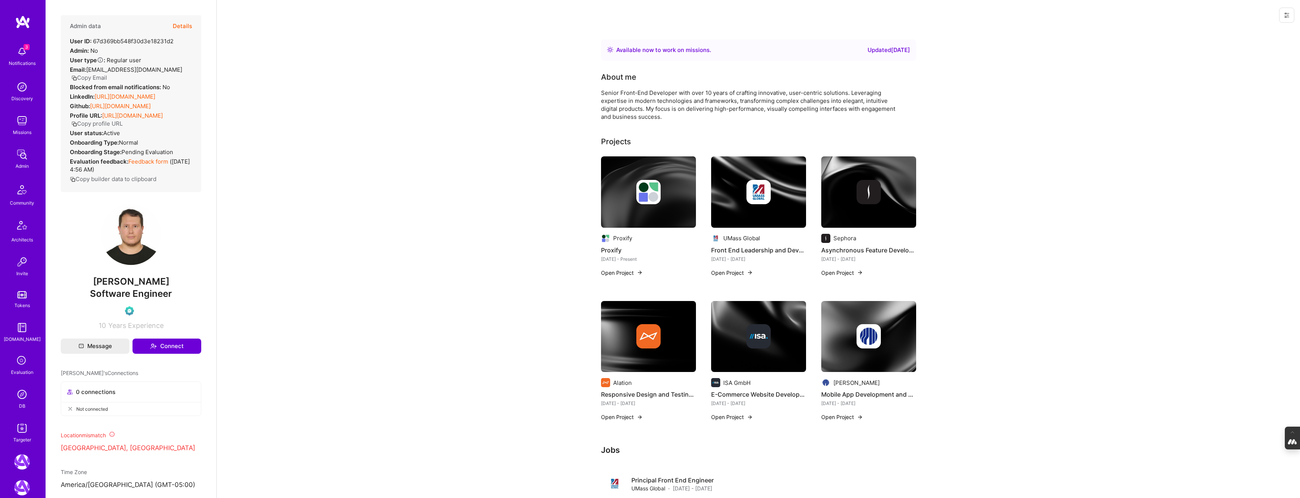
click at [18, 365] on icon at bounding box center [22, 361] width 14 height 14
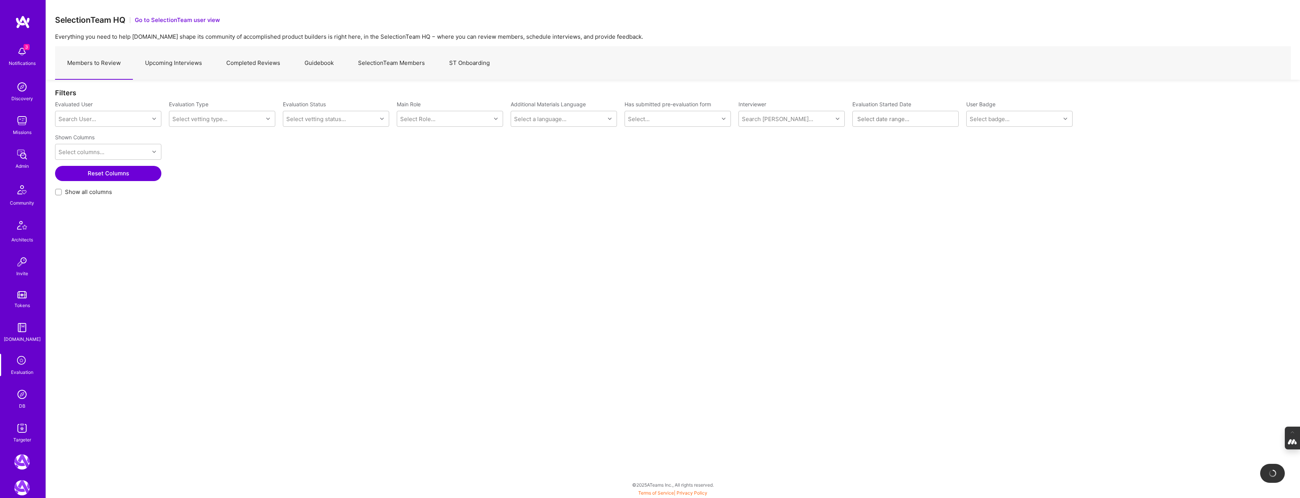
click at [188, 61] on link "Upcoming Interviews" at bounding box center [173, 63] width 81 height 33
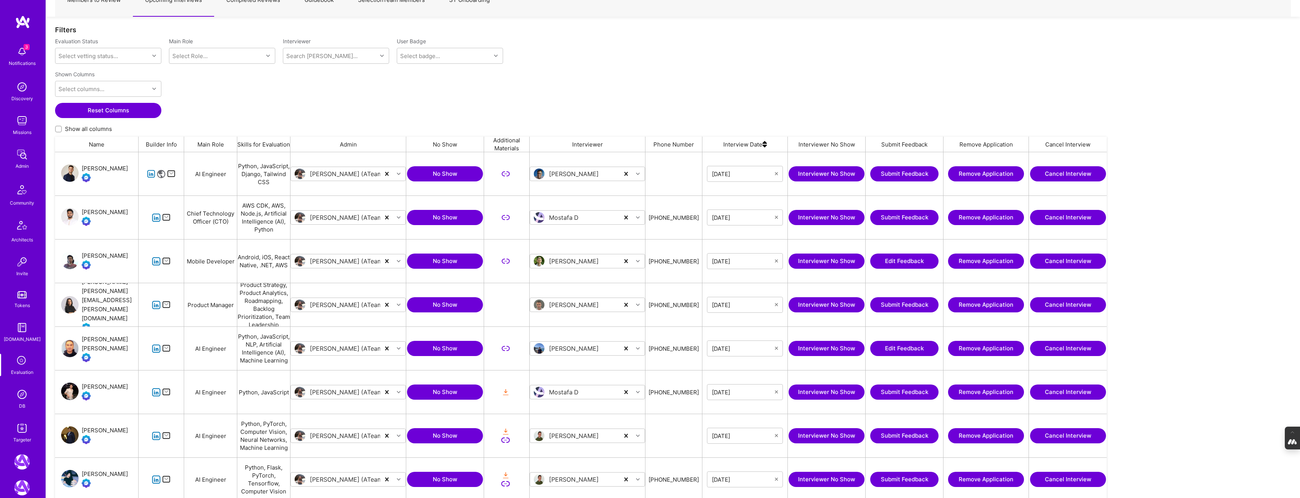
scroll to position [52, 0]
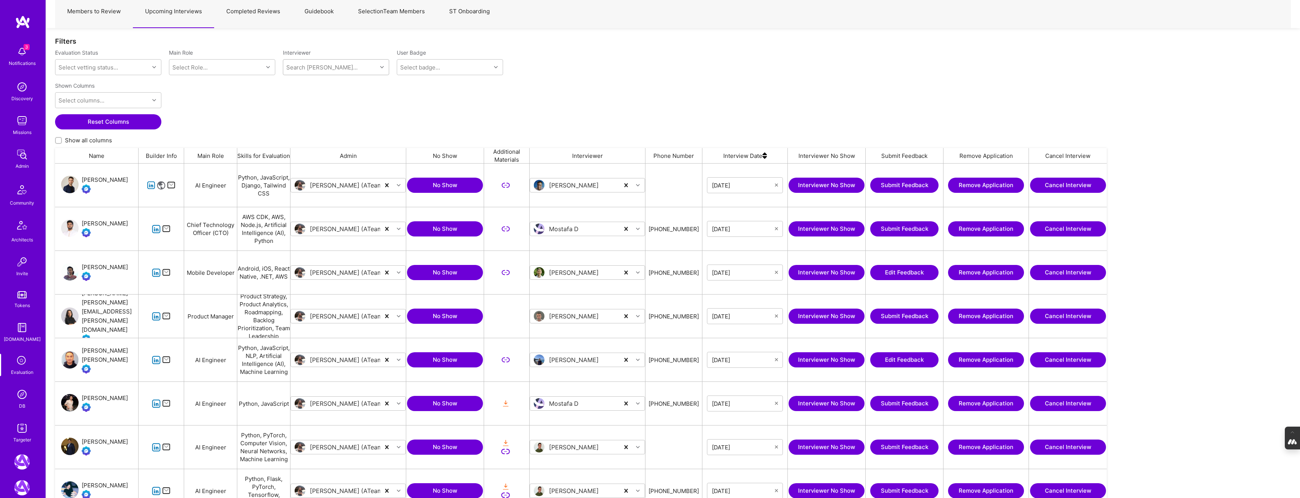
click at [340, 66] on div "Search [PERSON_NAME]..." at bounding box center [330, 67] width 94 height 15
type input "mostafa"
click at [320, 110] on div "Mostafa D" at bounding box center [326, 109] width 38 height 8
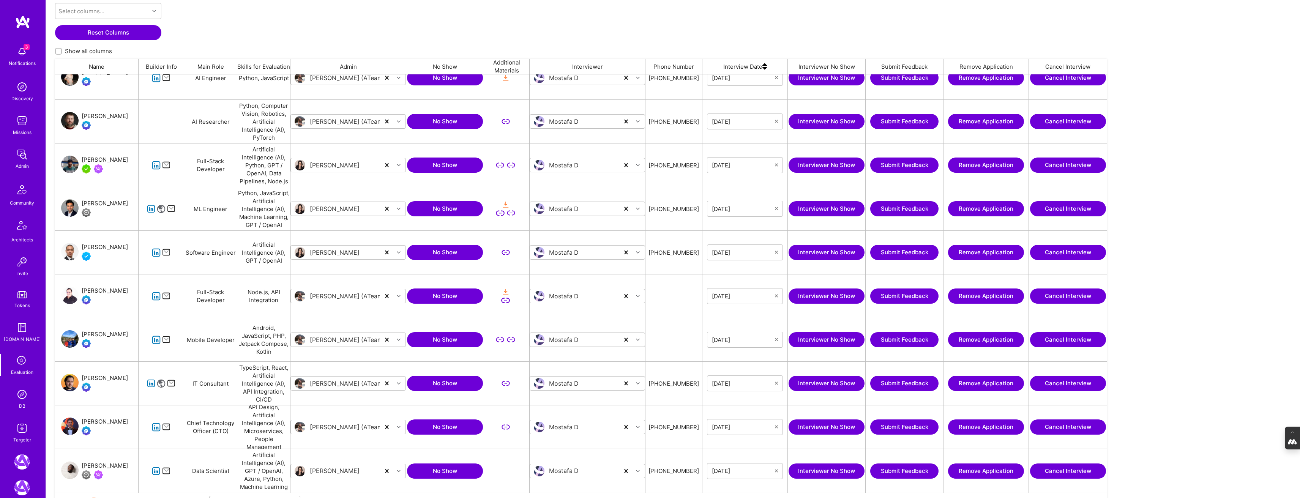
scroll to position [183, 0]
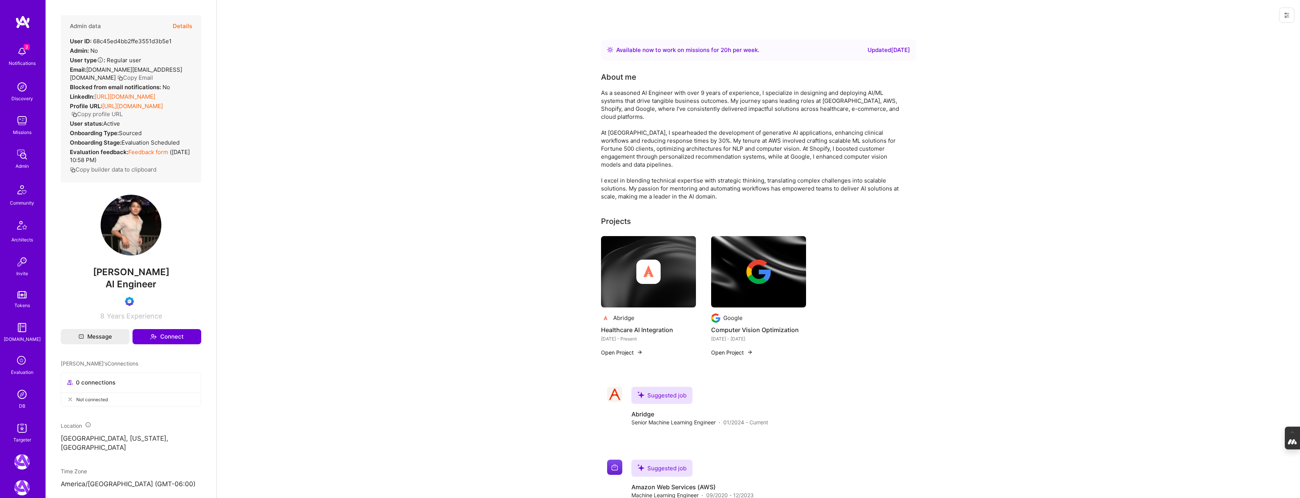
click at [181, 23] on button "Details" at bounding box center [182, 26] width 19 height 22
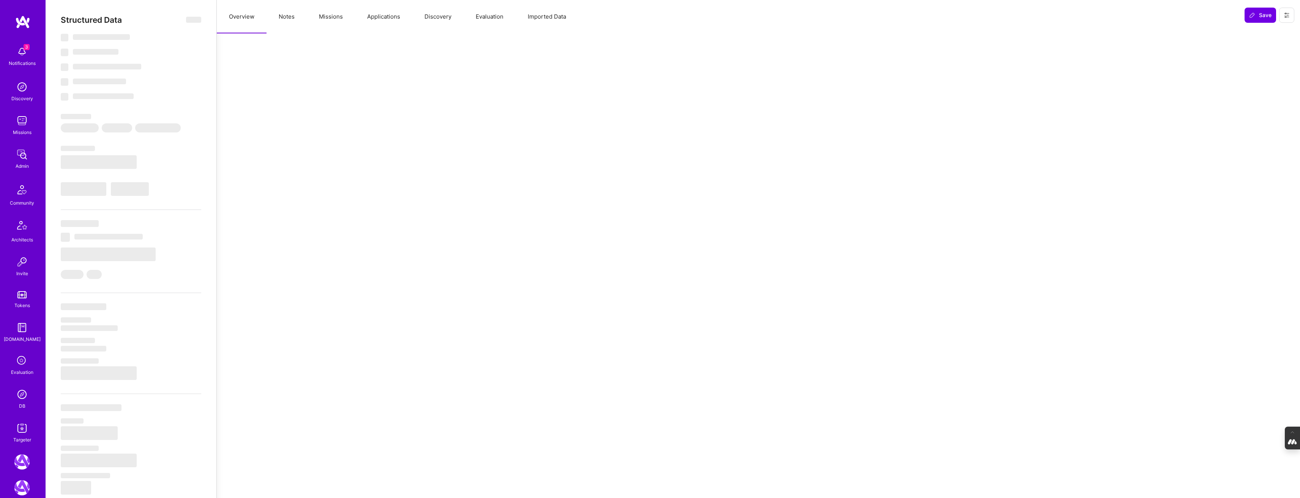
select select "Right Now"
select select "Verified"
select select "US"
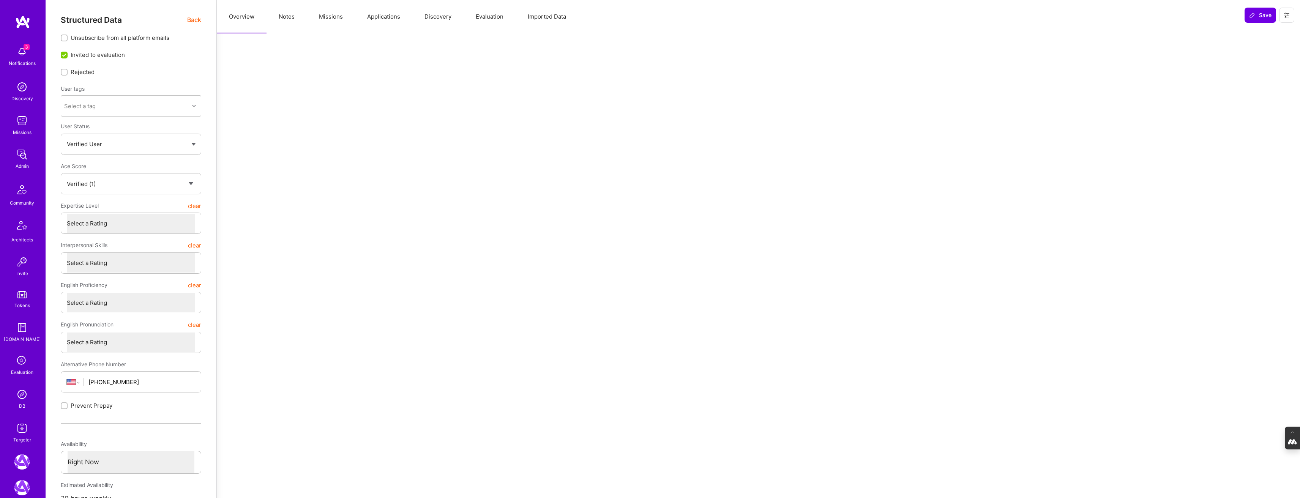
click at [194, 18] on span "Back" at bounding box center [194, 19] width 14 height 9
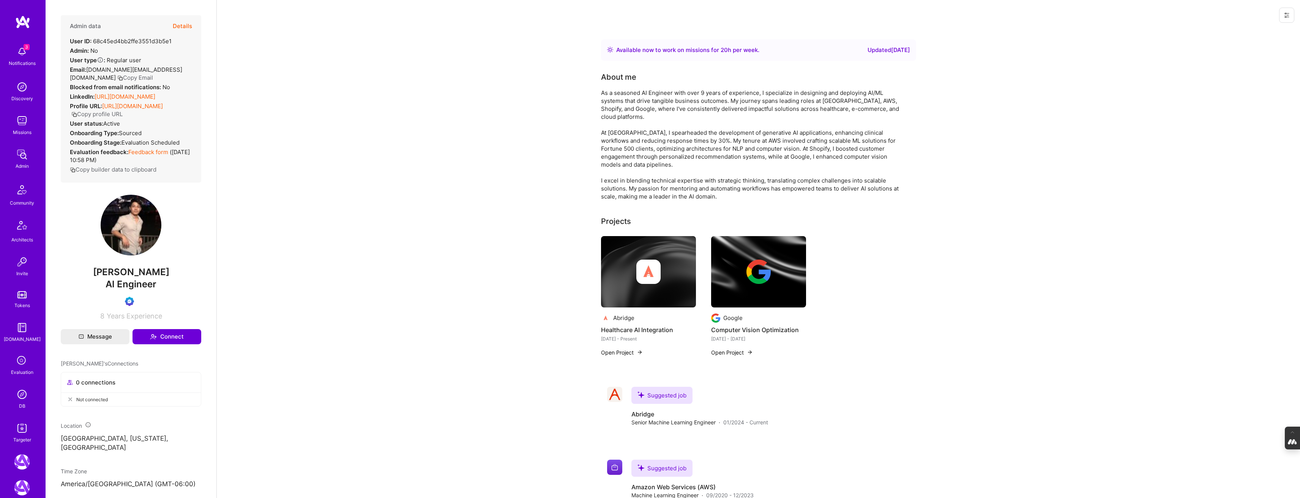
click at [153, 74] on button "Copy Email" at bounding box center [135, 78] width 36 height 8
click at [18, 374] on div "Evaluation" at bounding box center [22, 372] width 22 height 8
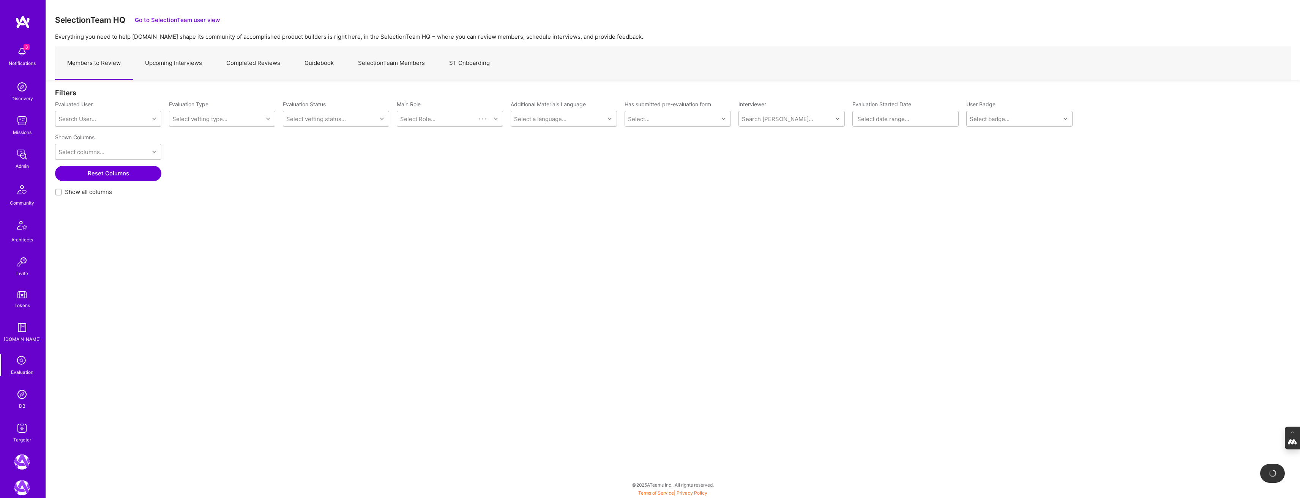
click at [166, 63] on link "Upcoming Interviews" at bounding box center [173, 63] width 81 height 33
click at [57, 193] on input "Show all columns" at bounding box center [59, 192] width 5 height 5
checkbox input "true"
click at [72, 120] on div "Search User..." at bounding box center [77, 119] width 38 height 8
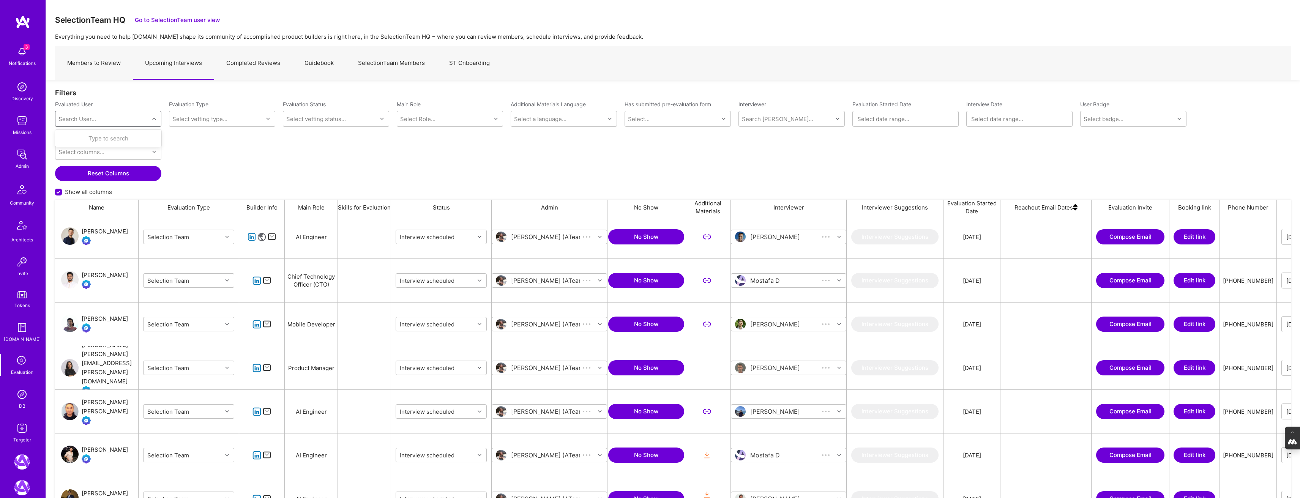
scroll to position [418, 1236]
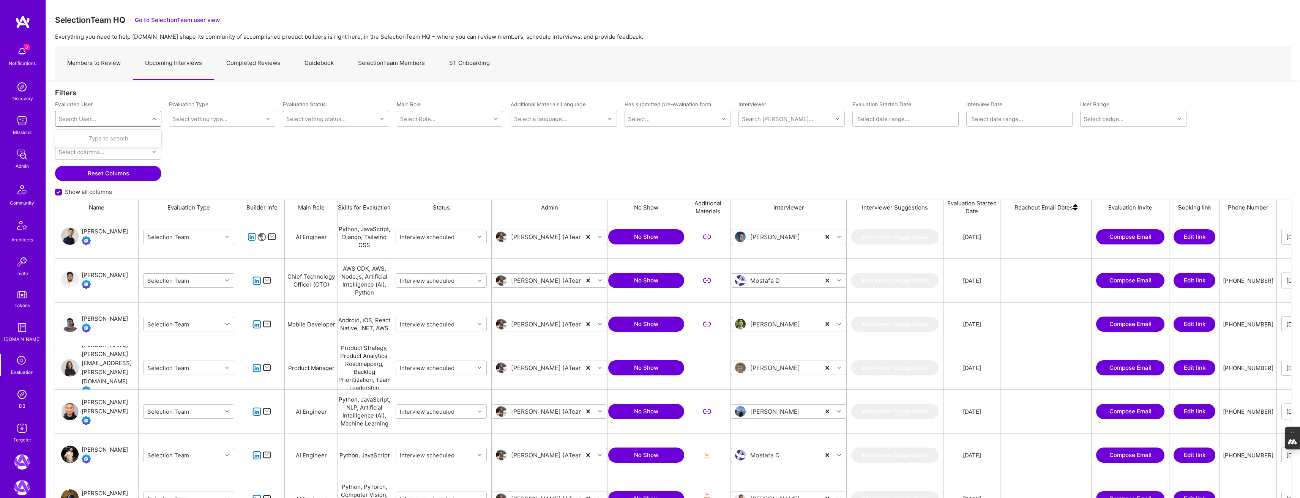
paste input "tonyren.us@gmail.com"
type input "tonyren.us@gmail.com"
click at [97, 139] on div "Tony Ren" at bounding box center [117, 138] width 77 height 8
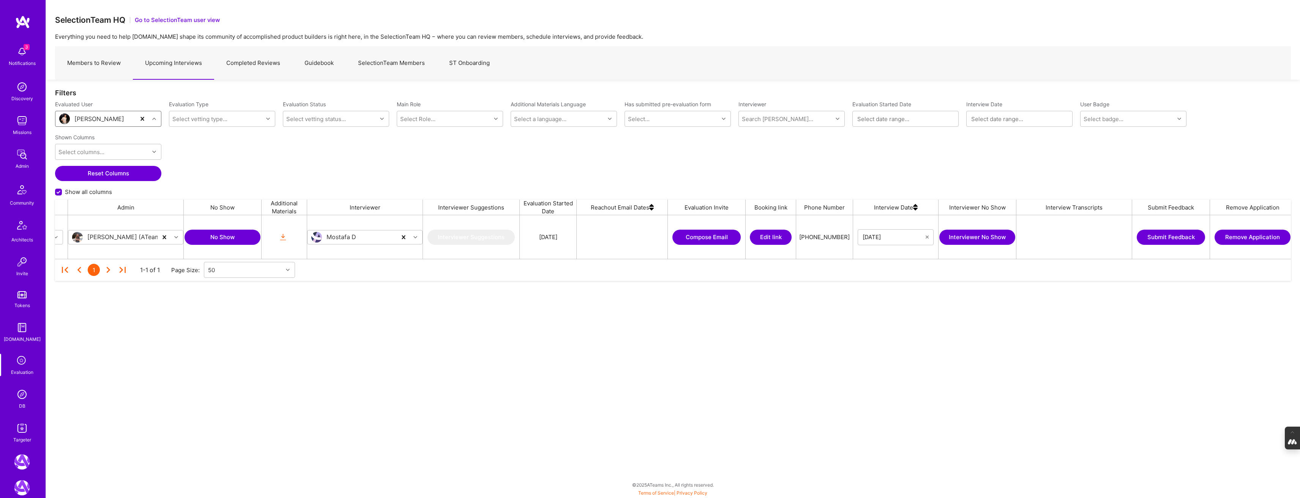
scroll to position [0, 512]
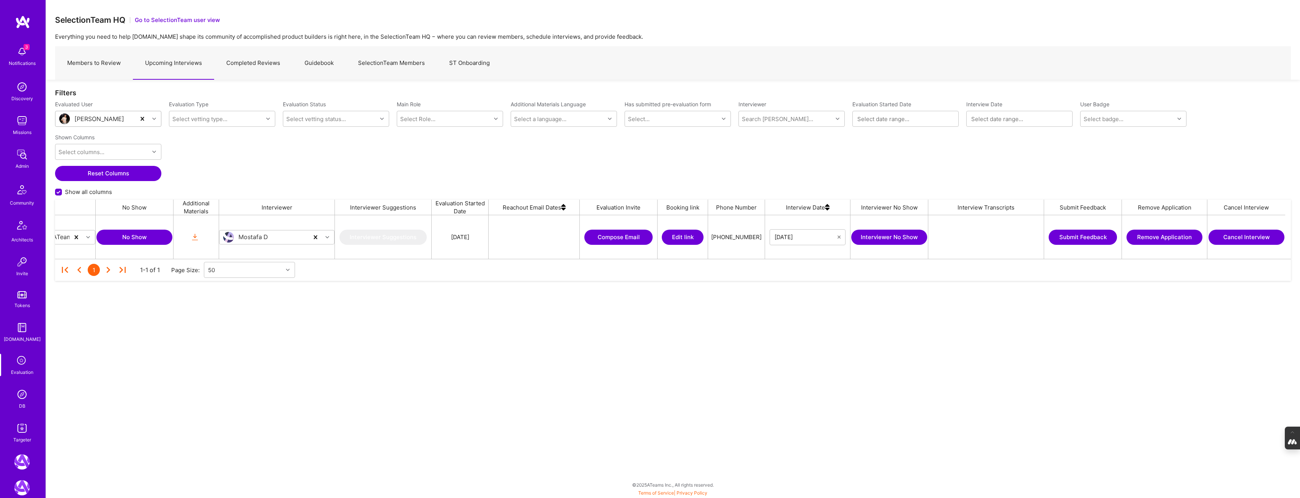
click at [1266, 238] on button "Cancel Interview" at bounding box center [1246, 237] width 76 height 15
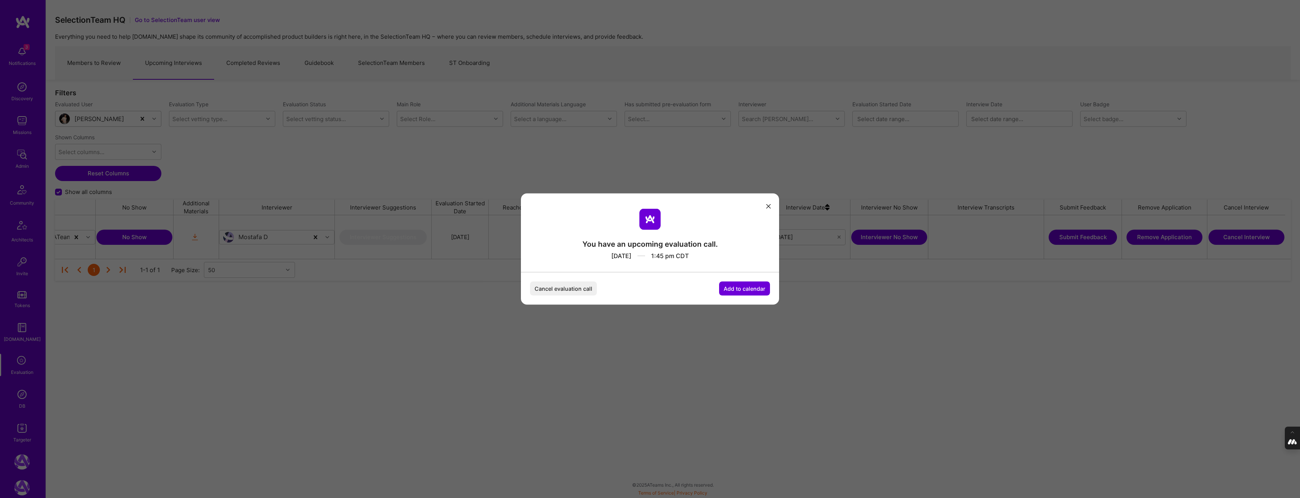
click at [575, 289] on button "Cancel evaluation call" at bounding box center [563, 289] width 67 height 14
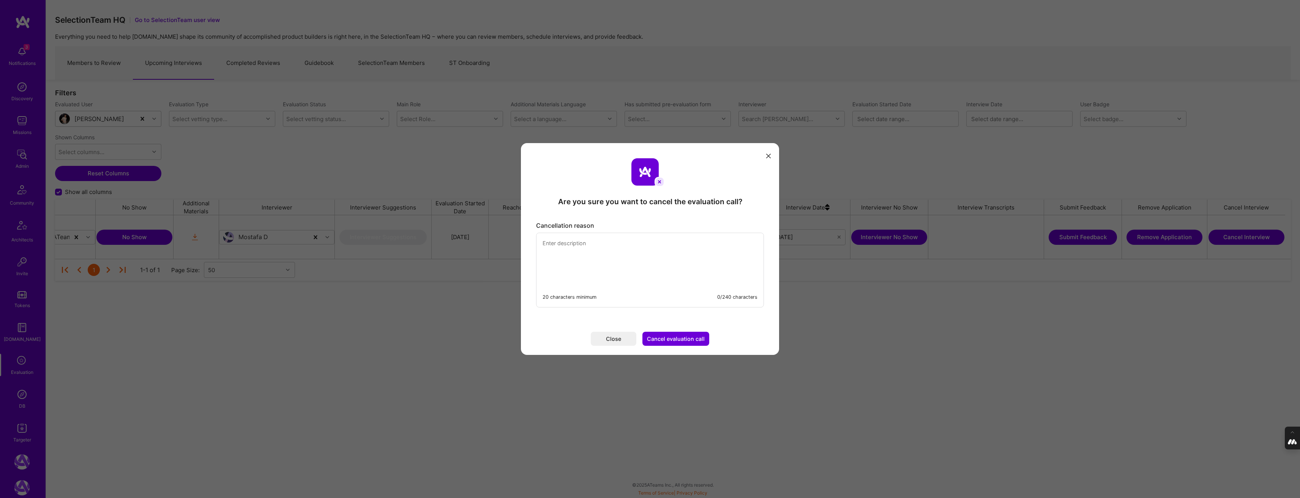
click at [580, 256] on textarea "modal" at bounding box center [649, 259] width 227 height 52
click at [674, 242] on textarea "Scheduled with Mostafa despite of the booking limit, Mostafa is overbooked," at bounding box center [649, 259] width 227 height 52
click at [677, 242] on textarea "Scheduled with Mostafa despite of the booking limit, Mostafa is overbooked," at bounding box center [649, 259] width 227 height 52
click at [675, 251] on textarea "Scheduled with Mostafa despite of the booking limit due to a technical glitch i…" at bounding box center [649, 259] width 227 height 52
drag, startPoint x: 675, startPoint y: 250, endPoint x: 482, endPoint y: 226, distance: 194.8
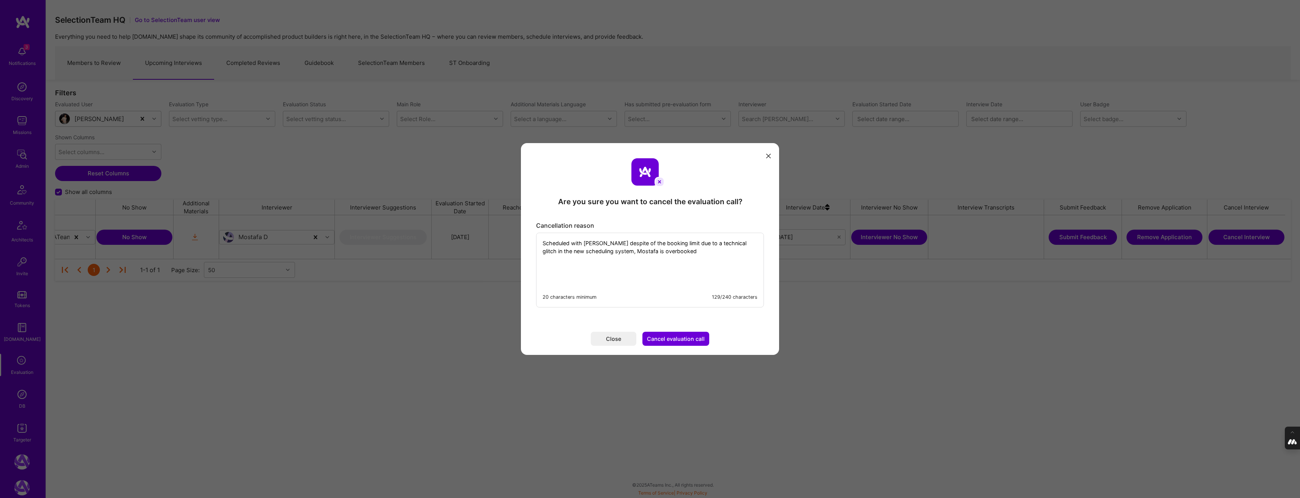
click at [482, 226] on div "Are you sure you want to cancel the evaluation call? Cancellation reason Schedu…" at bounding box center [650, 249] width 1300 height 498
type textarea "Scheduled with Mostafa despite of the booking limit due to a technical glitch i…"
click at [678, 338] on button "Cancel evaluation call" at bounding box center [675, 339] width 67 height 14
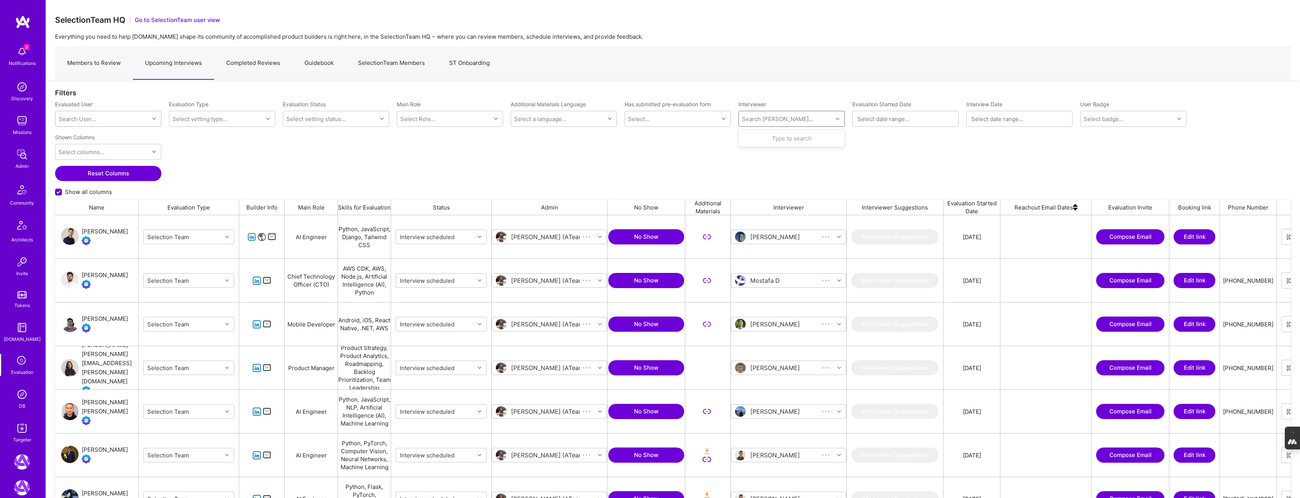
click at [768, 116] on div "Search Vetter..." at bounding box center [777, 119] width 71 height 8
click at [79, 118] on div "Search User..." at bounding box center [77, 119] width 38 height 8
type input "adil mubeen"
click at [93, 140] on div "Adil Mubeen" at bounding box center [117, 138] width 77 height 8
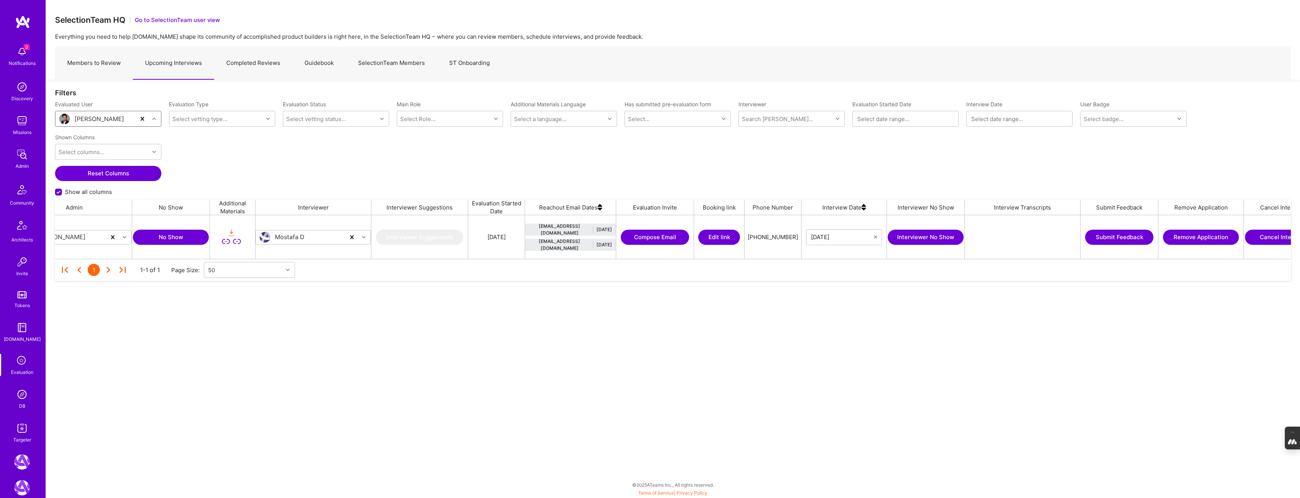
scroll to position [0, 512]
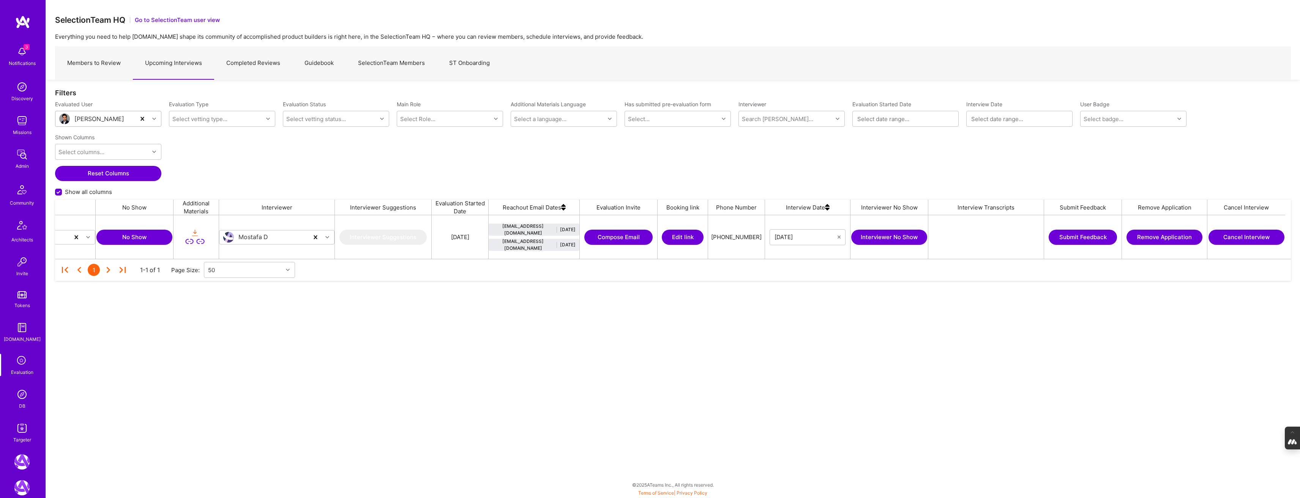
click at [1246, 235] on button "Cancel Interview" at bounding box center [1246, 237] width 76 height 15
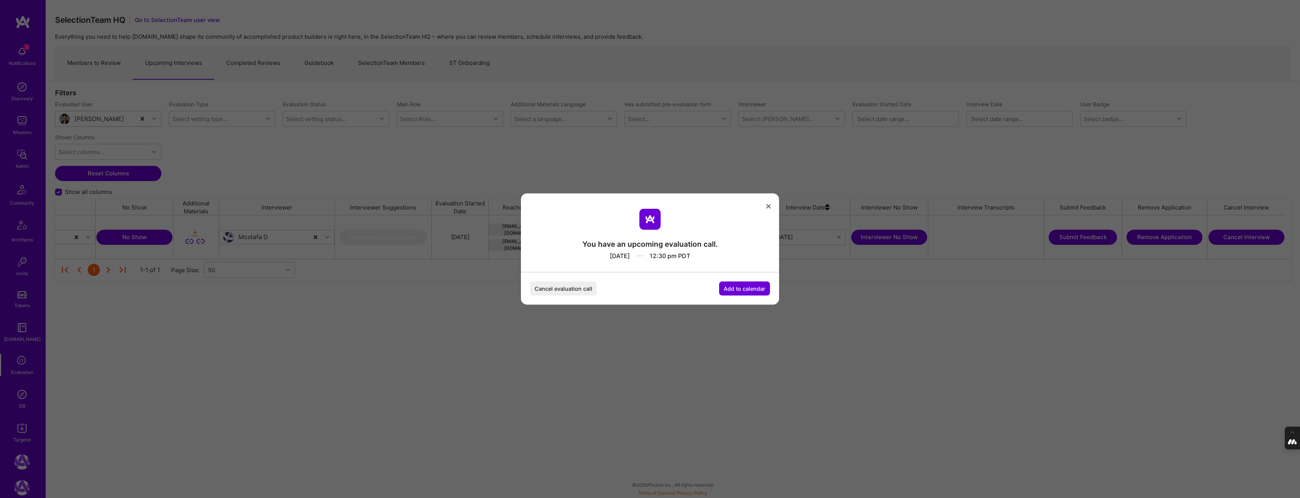
click at [549, 287] on button "Cancel evaluation call" at bounding box center [563, 289] width 67 height 14
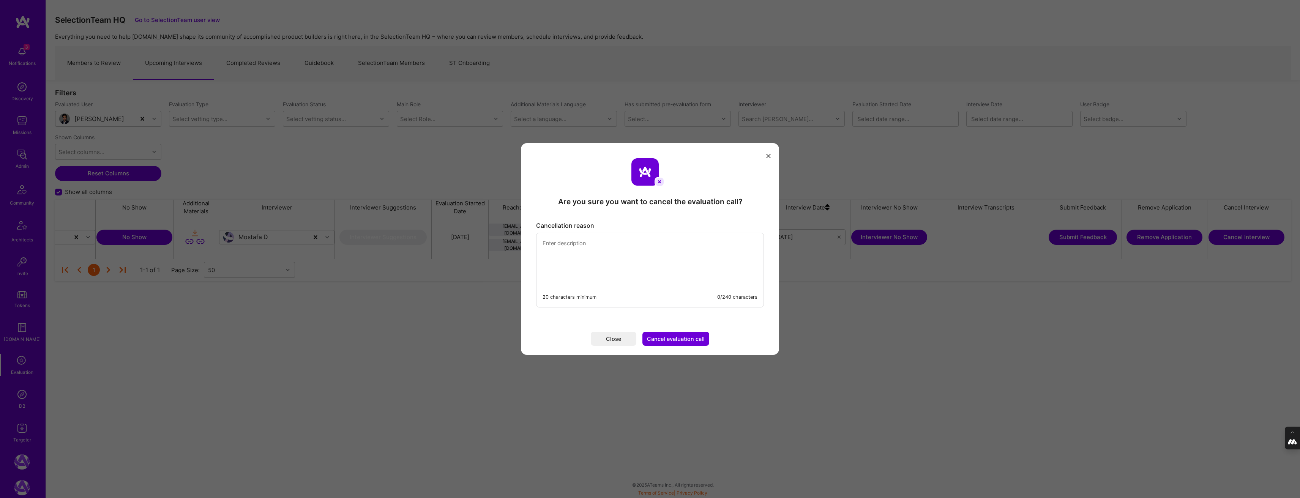
click at [559, 251] on textarea "modal" at bounding box center [649, 259] width 227 height 52
paste textarea "Scheduled with Mostafa despite of the booking limit due to a technical glitch i…"
type textarea "Scheduled with Mostafa despite of the booking limit due to a technical glitch i…"
click at [676, 338] on button "Cancel evaluation call" at bounding box center [675, 339] width 67 height 14
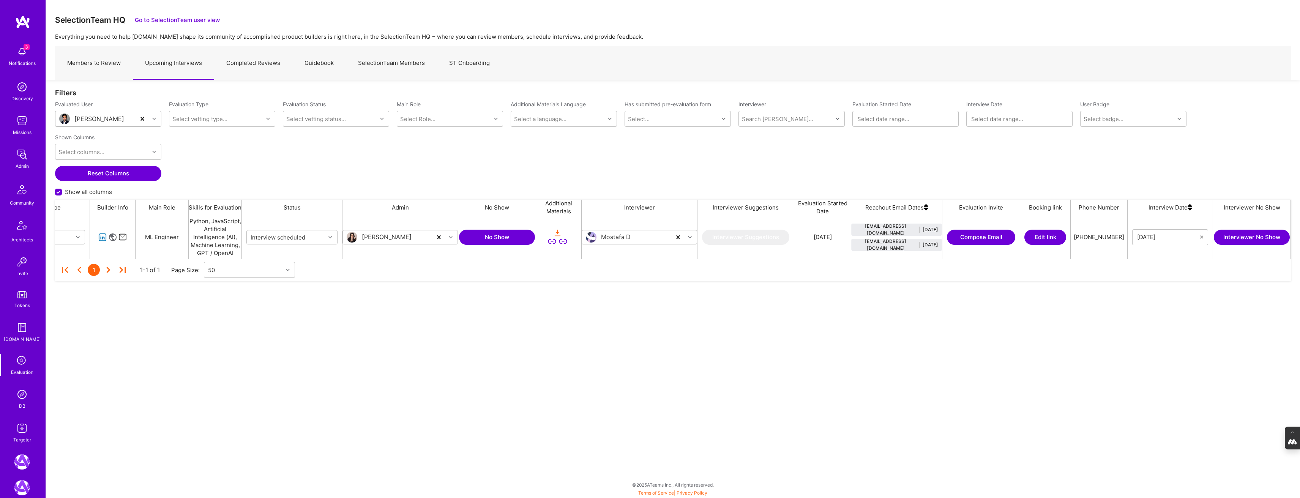
scroll to position [0, 0]
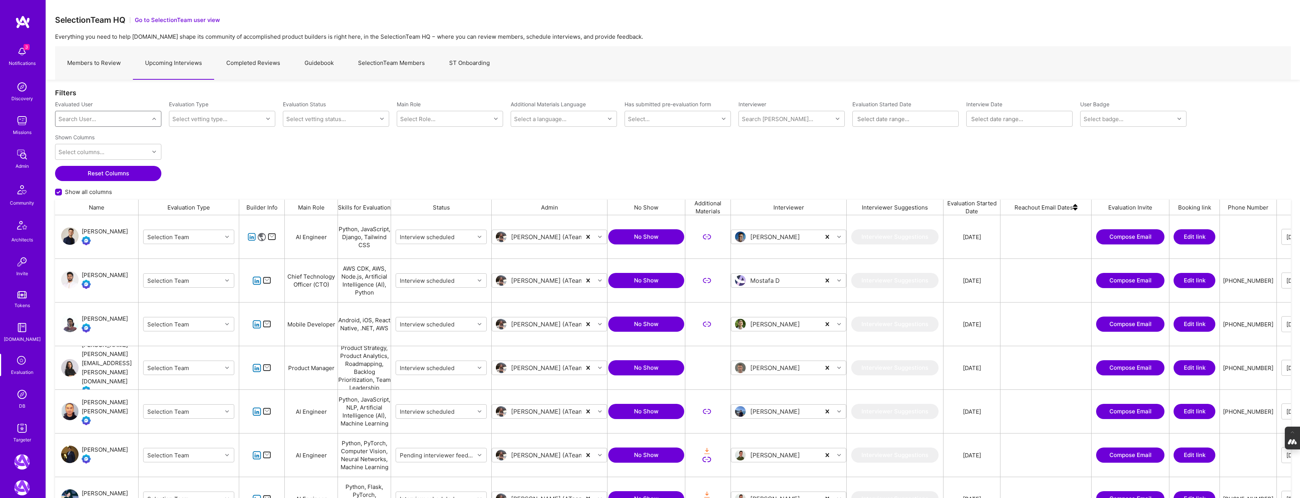
scroll to position [418, 1236]
click at [397, 66] on link "SelectionTeam Members" at bounding box center [391, 63] width 91 height 33
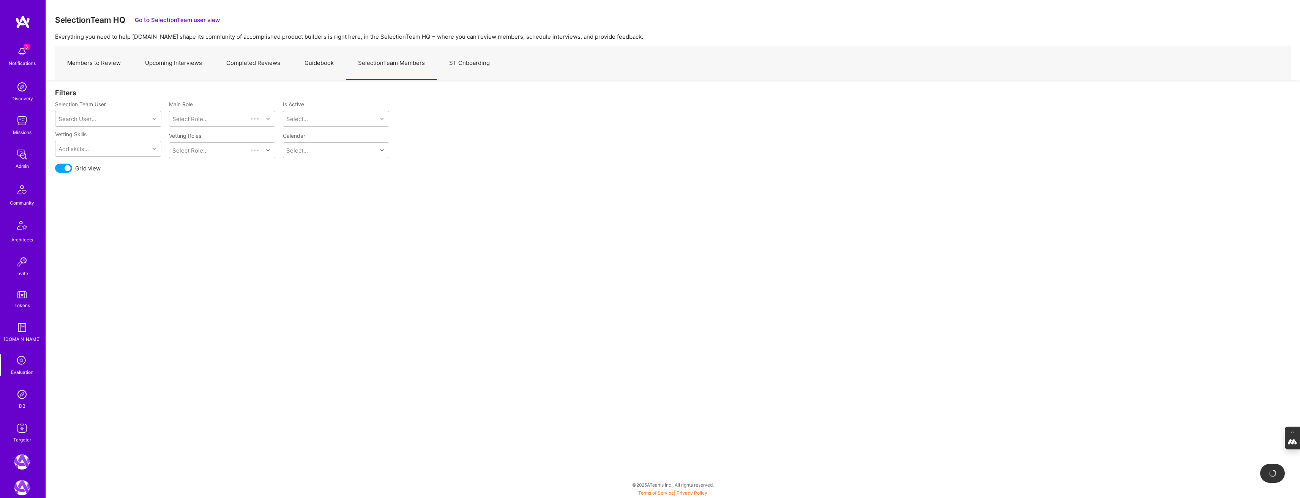
click at [107, 112] on div "Search User..." at bounding box center [102, 118] width 94 height 15
type input "pedro"
click at [84, 147] on div "pedro.alves.nogueira@gmail.com" at bounding box center [117, 154] width 77 height 24
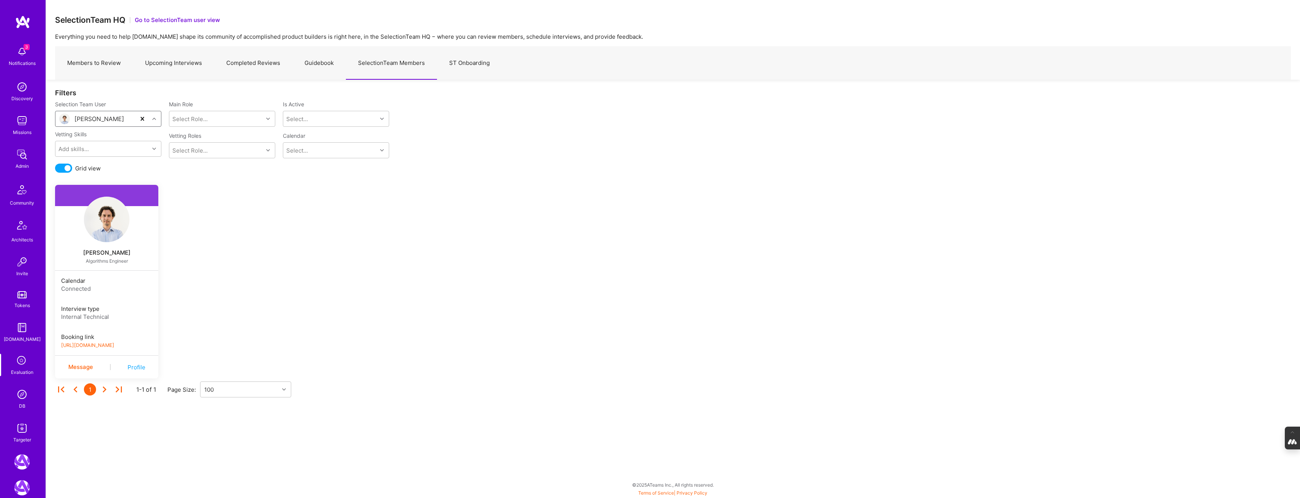
click at [114, 344] on link "https://book.a.team/pedronogueira1/evaluation" at bounding box center [87, 345] width 53 height 6
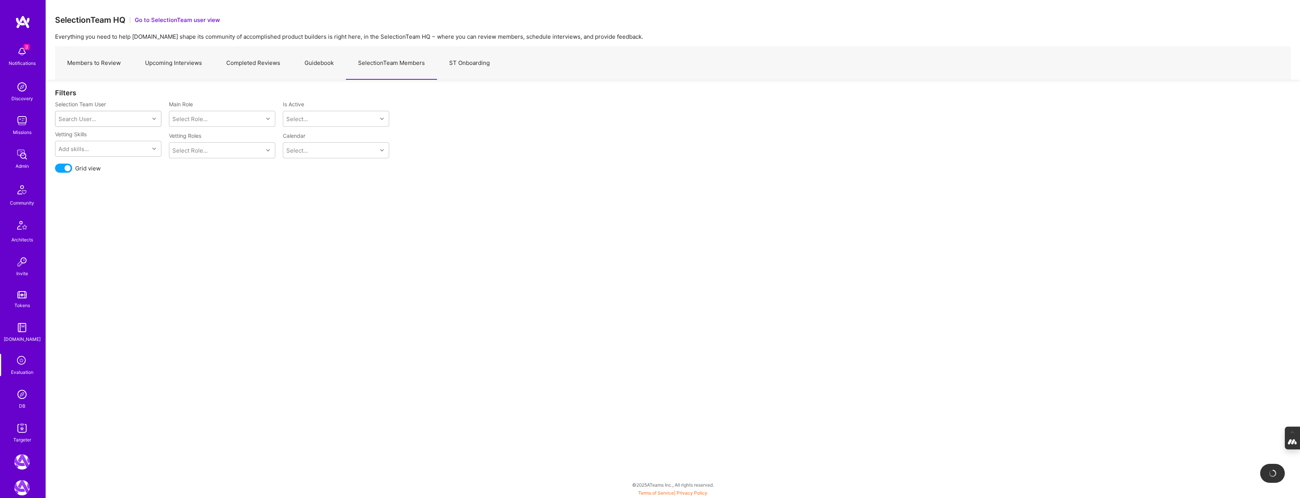
click at [81, 128] on div "Selection Team User Search User... Main Role Select Role... Is Active Select..." at bounding box center [673, 116] width 1236 height 30
click at [78, 117] on div "Search User..." at bounding box center [77, 119] width 38 height 8
type input "luis teofilo"
click at [95, 142] on div "[PERSON_NAME]" at bounding box center [117, 138] width 77 height 8
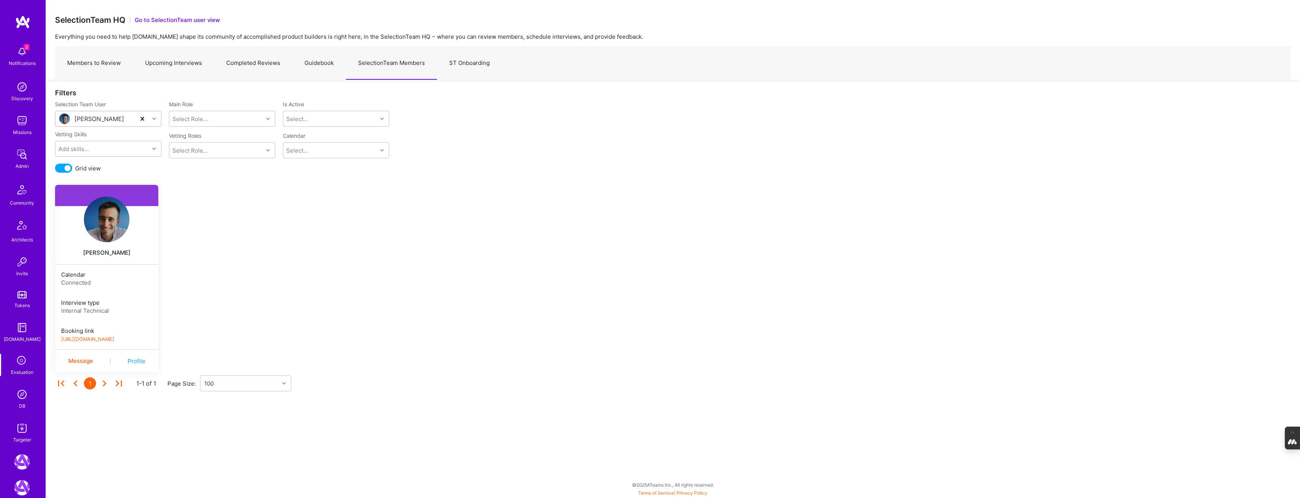
click at [108, 224] on img at bounding box center [107, 220] width 46 height 46
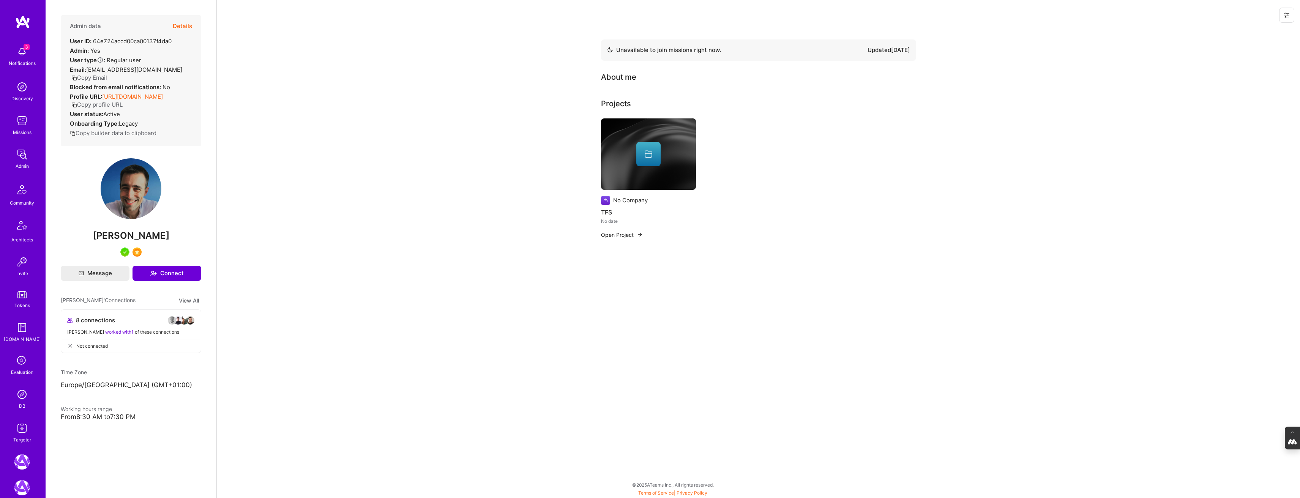
click at [1283, 11] on button at bounding box center [1286, 15] width 15 height 15
click at [1250, 30] on button "Login as Luis" at bounding box center [1254, 32] width 80 height 19
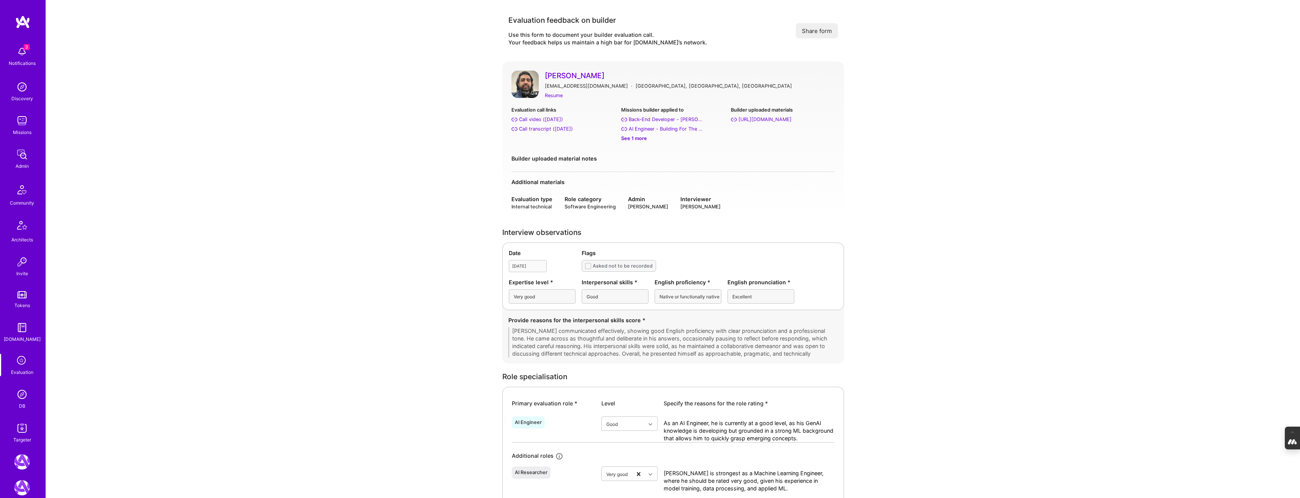
click at [25, 393] on img at bounding box center [21, 394] width 15 height 15
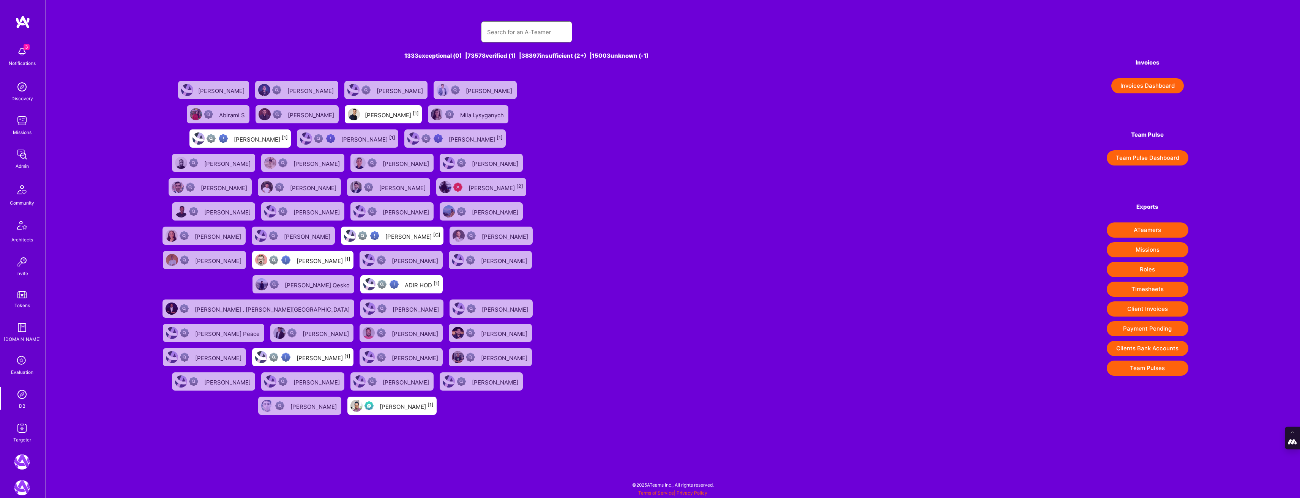
click at [487, 22] on input "text" at bounding box center [526, 31] width 79 height 19
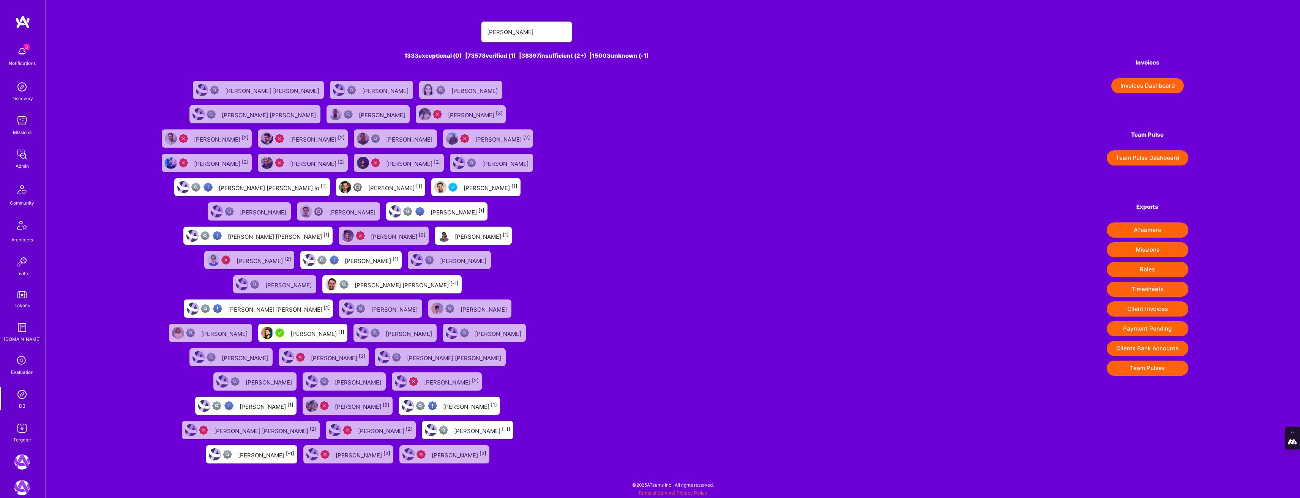
type input "pedro diaz"
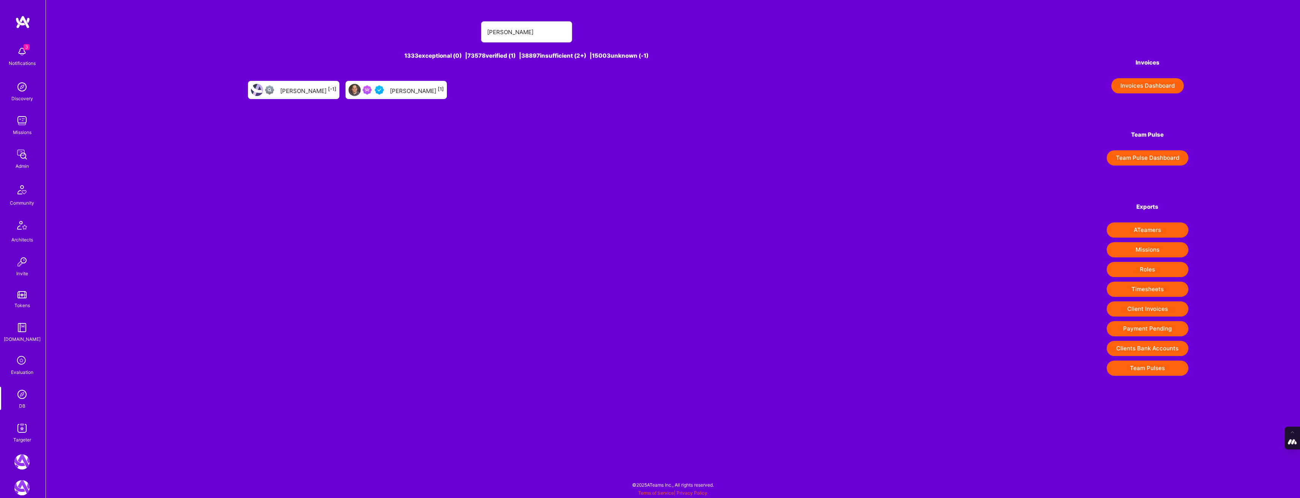
click at [391, 92] on div "Pedro Diaz [1]" at bounding box center [417, 90] width 54 height 10
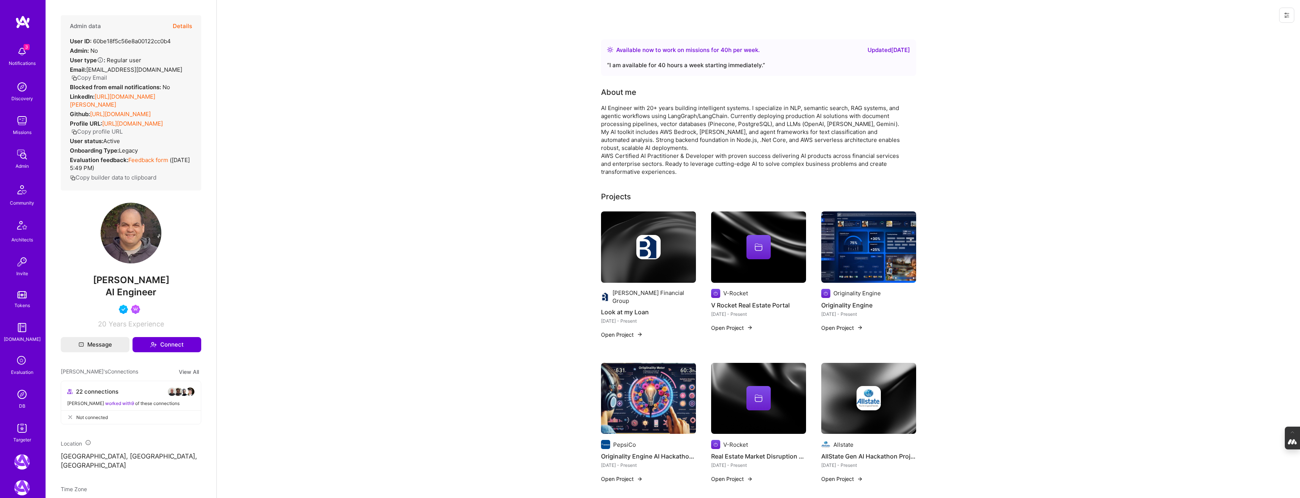
click at [77, 75] on icon "button" at bounding box center [74, 78] width 6 height 6
click at [17, 366] on icon at bounding box center [22, 361] width 14 height 14
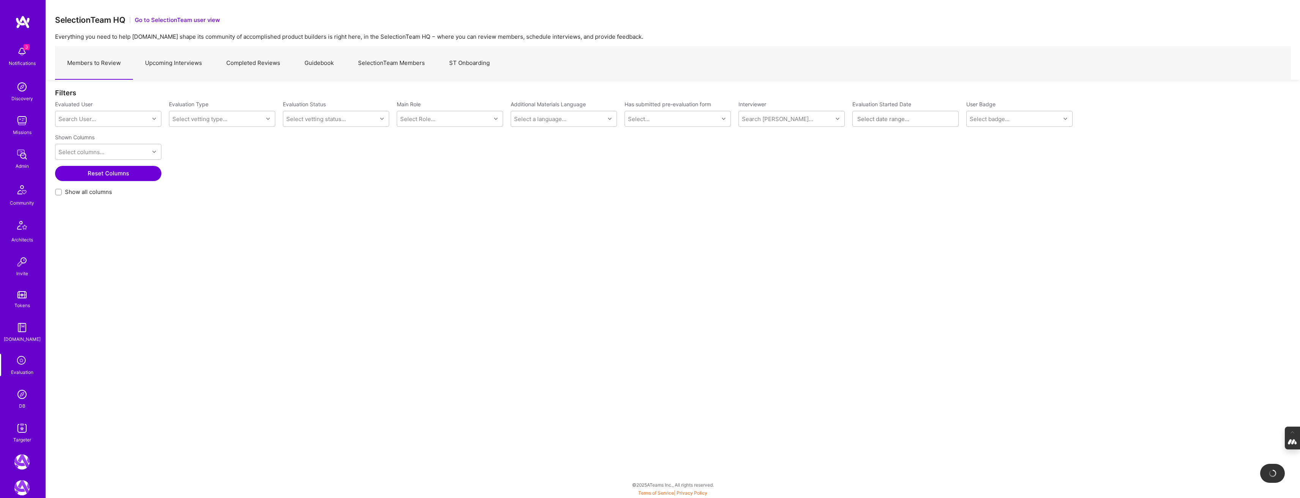
click at [180, 64] on link "Upcoming Interviews" at bounding box center [173, 63] width 81 height 33
click at [320, 124] on div "Search Vetter..." at bounding box center [330, 118] width 94 height 15
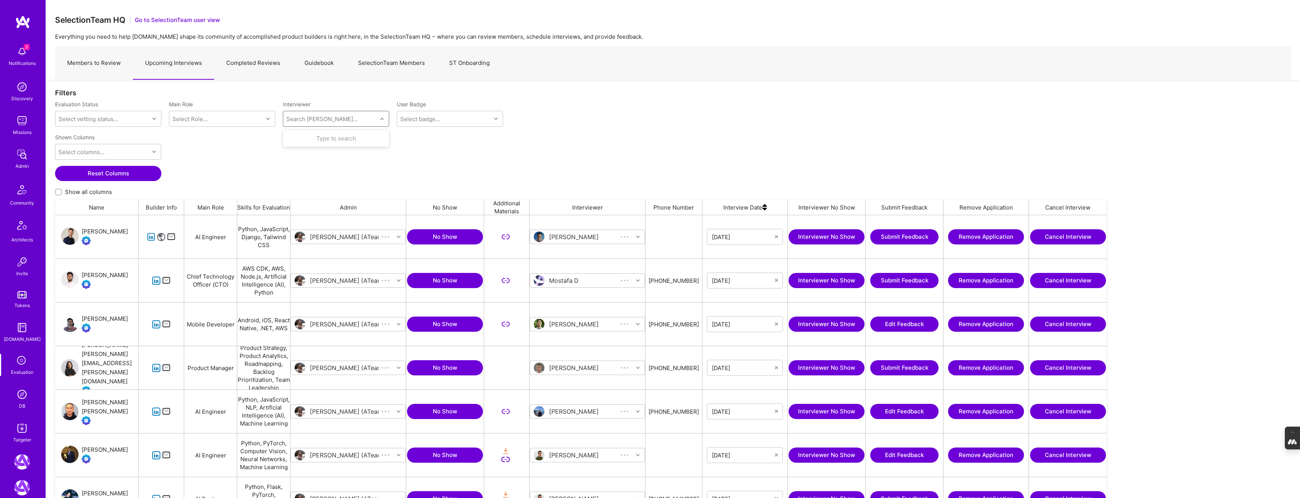
scroll to position [418, 1052]
type input "pedro"
click at [333, 145] on div "Internal Technical" at bounding box center [332, 146] width 50 height 8
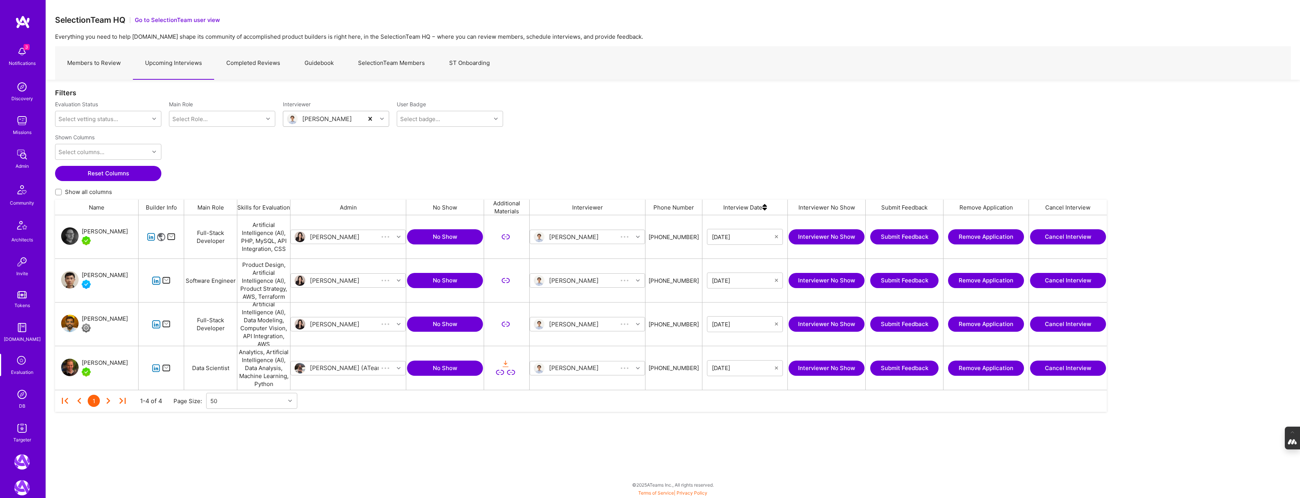
scroll to position [175, 1052]
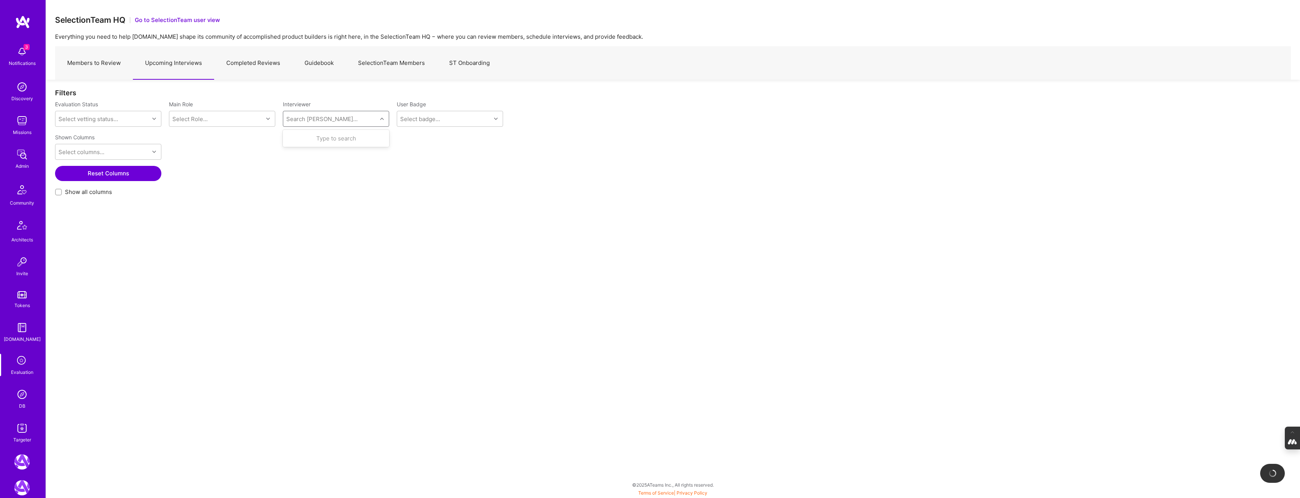
click at [313, 119] on div "Search Vetter..." at bounding box center [321, 119] width 71 height 8
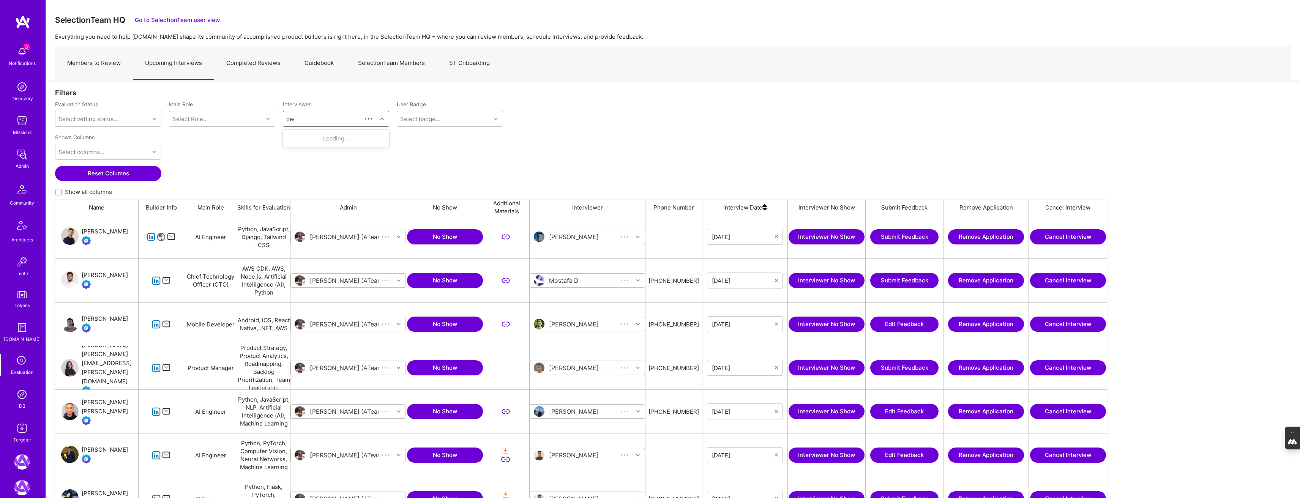
scroll to position [418, 1052]
type input "p"
click at [57, 193] on input "Show all columns" at bounding box center [59, 192] width 5 height 5
checkbox input "true"
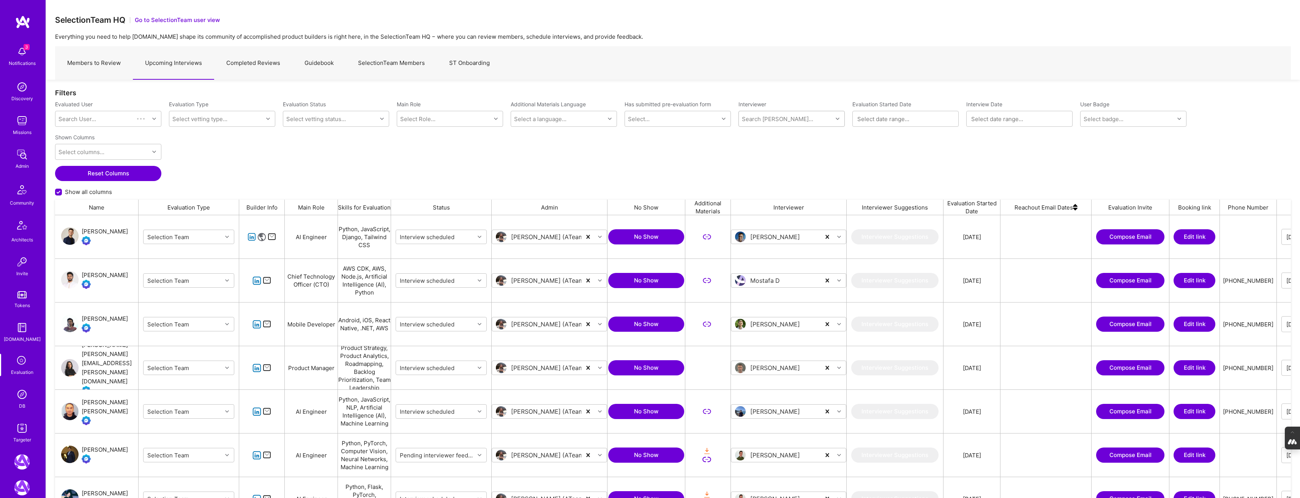
scroll to position [418, 1236]
click at [84, 118] on div "Search User..." at bounding box center [77, 119] width 38 height 8
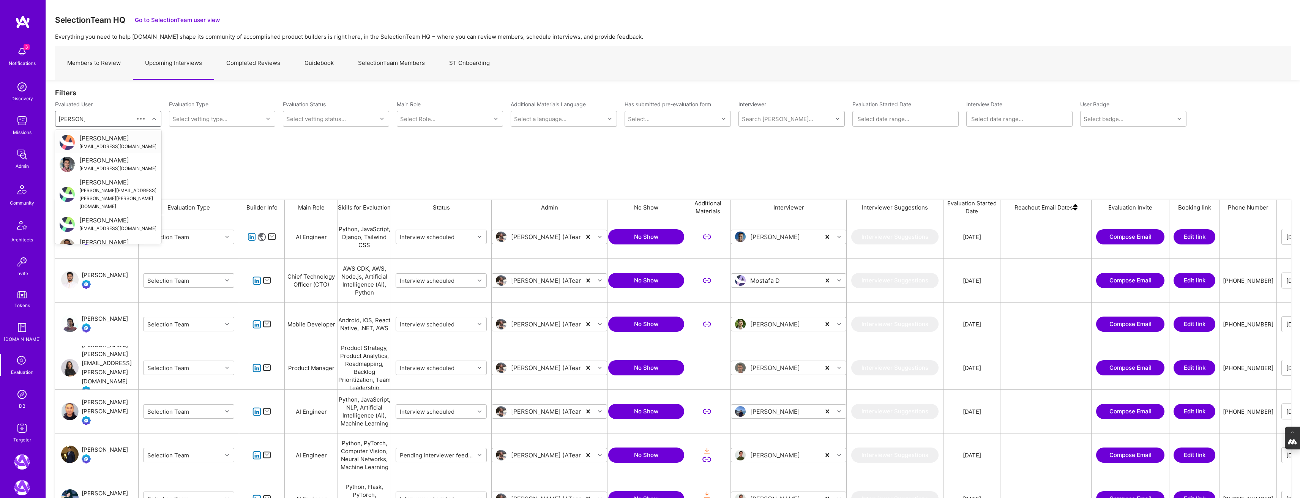
type input "pedro diaz"
click at [99, 146] on div "pedroadiaz@gmail.com" at bounding box center [117, 146] width 77 height 8
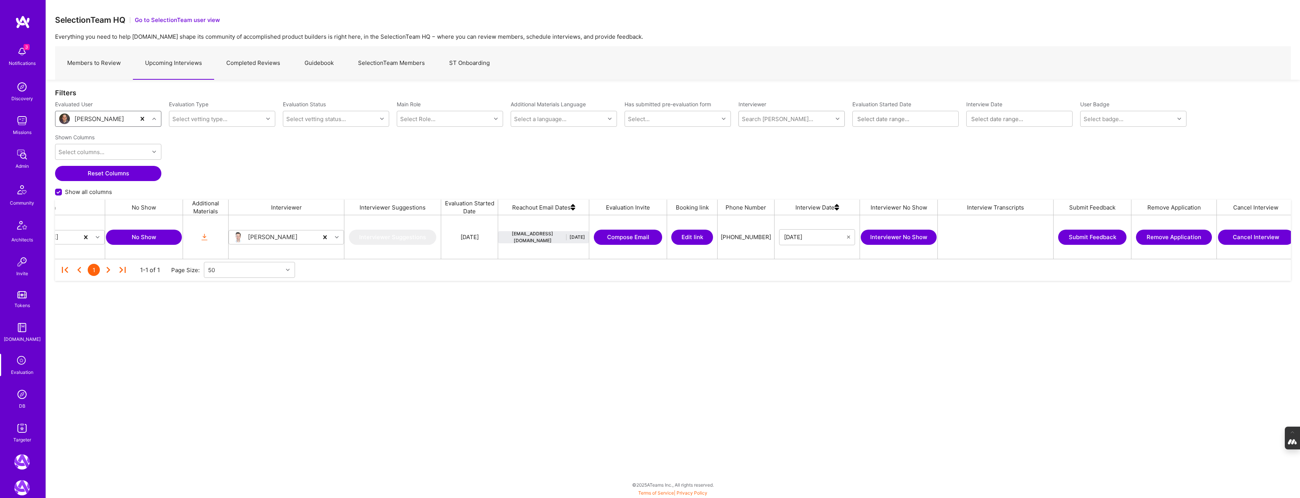
scroll to position [0, 512]
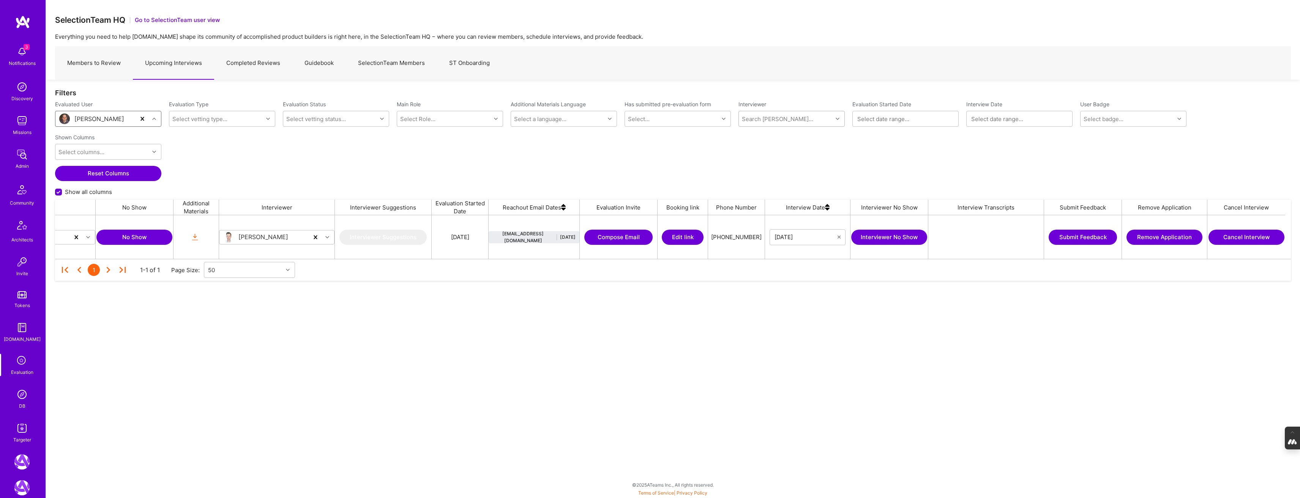
click at [1247, 238] on button "Cancel Interview" at bounding box center [1246, 237] width 76 height 15
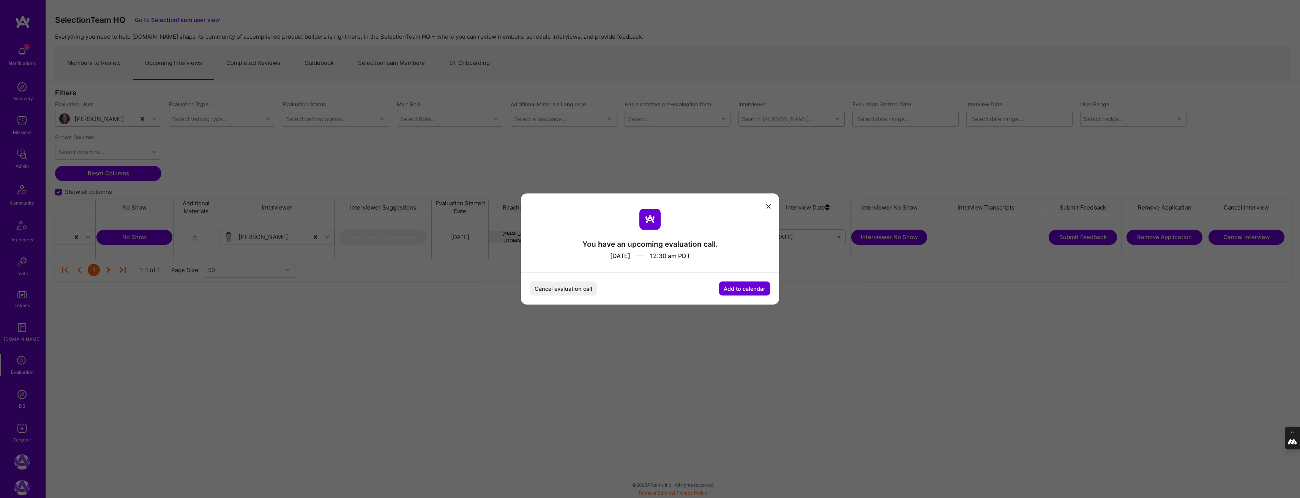
click at [573, 288] on button "Cancel evaluation call" at bounding box center [563, 289] width 67 height 14
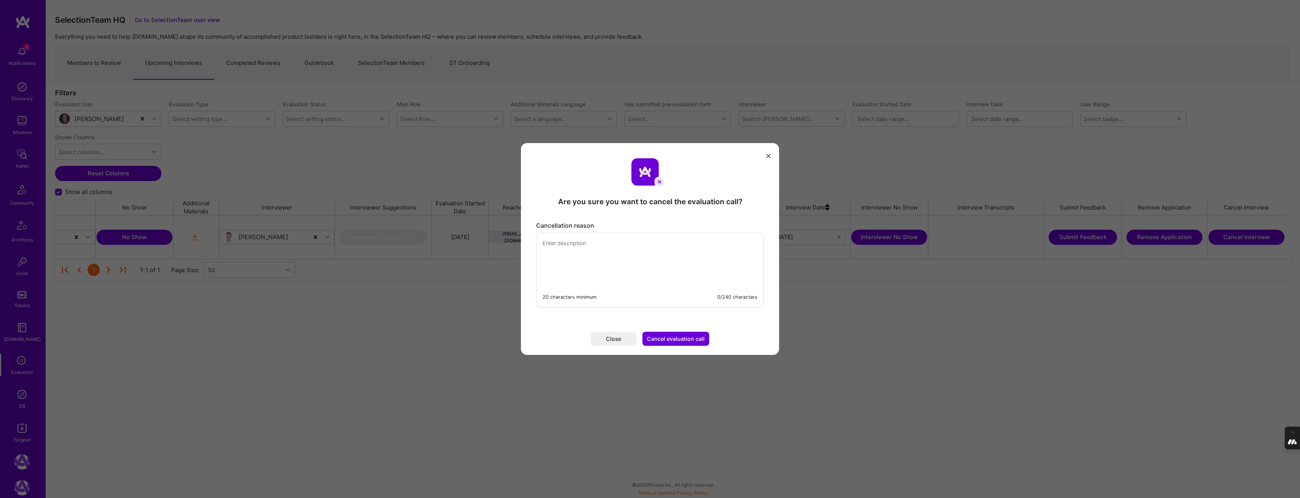
click at [555, 237] on textarea "modal" at bounding box center [649, 259] width 227 height 52
type textarea "Matched with a regular interviewer instead of an AI interviewer due to a techni…"
click at [692, 338] on button "Cancel evaluation call" at bounding box center [675, 339] width 67 height 14
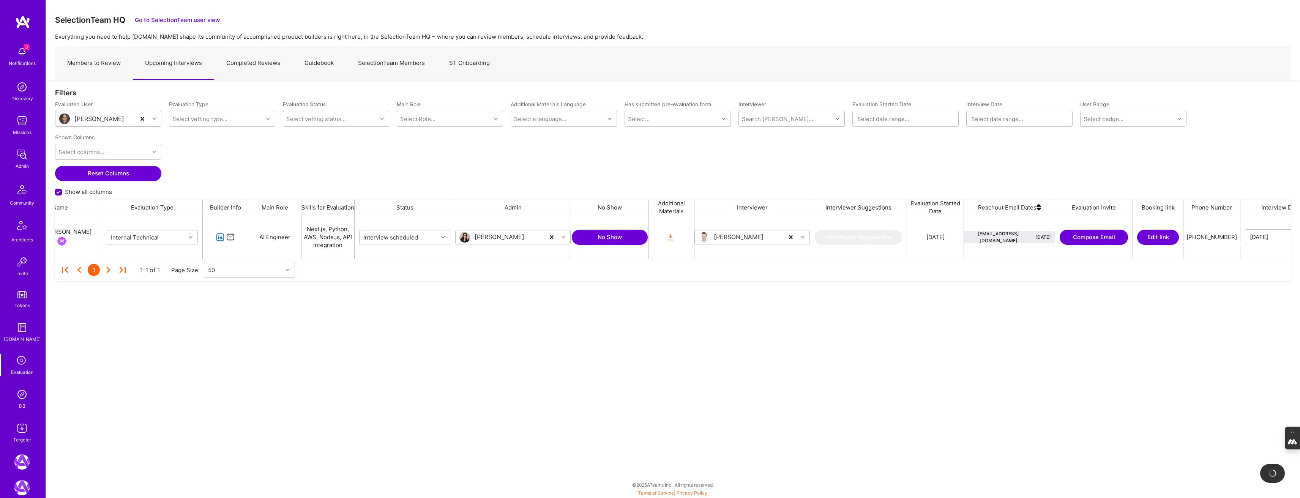
scroll to position [0, 0]
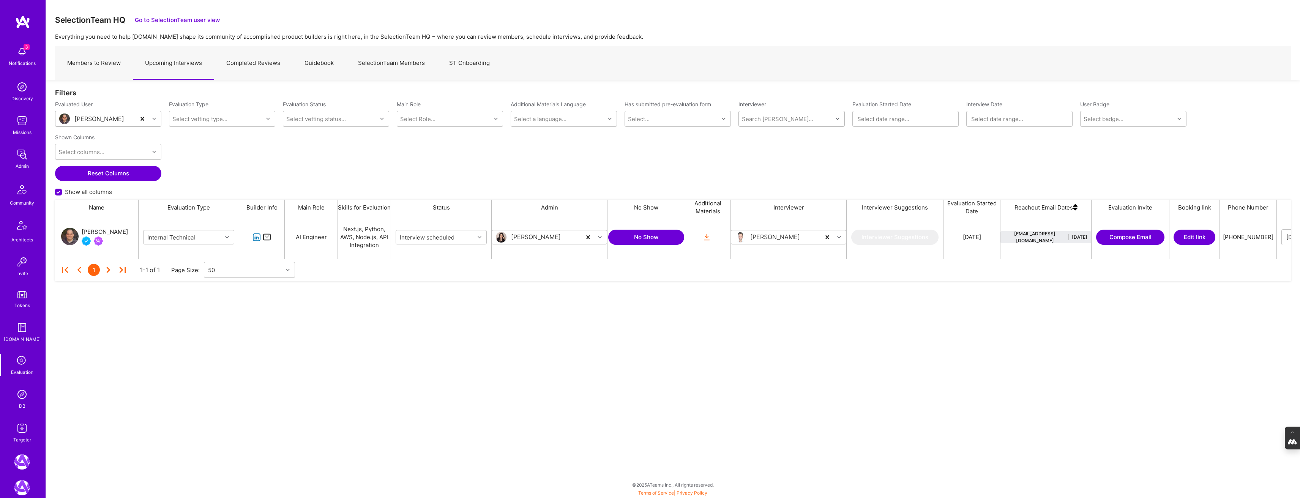
click at [376, 55] on link "SelectionTeam Members" at bounding box center [391, 63] width 91 height 33
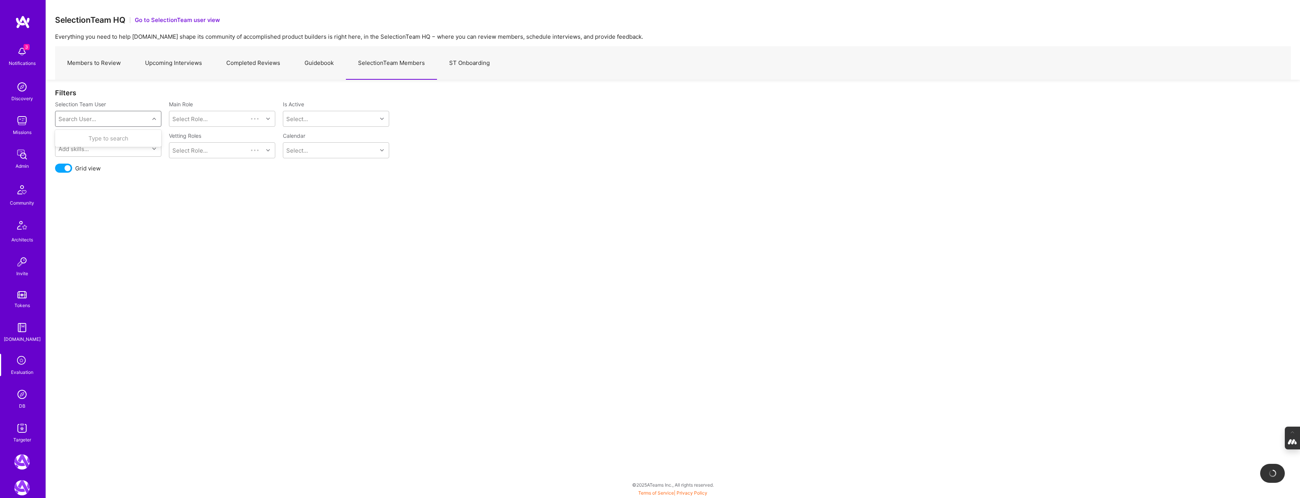
click at [87, 118] on div "Search User..." at bounding box center [77, 119] width 38 height 8
type input "luis"
click at [96, 164] on div "[PERSON_NAME]" at bounding box center [117, 168] width 77 height 8
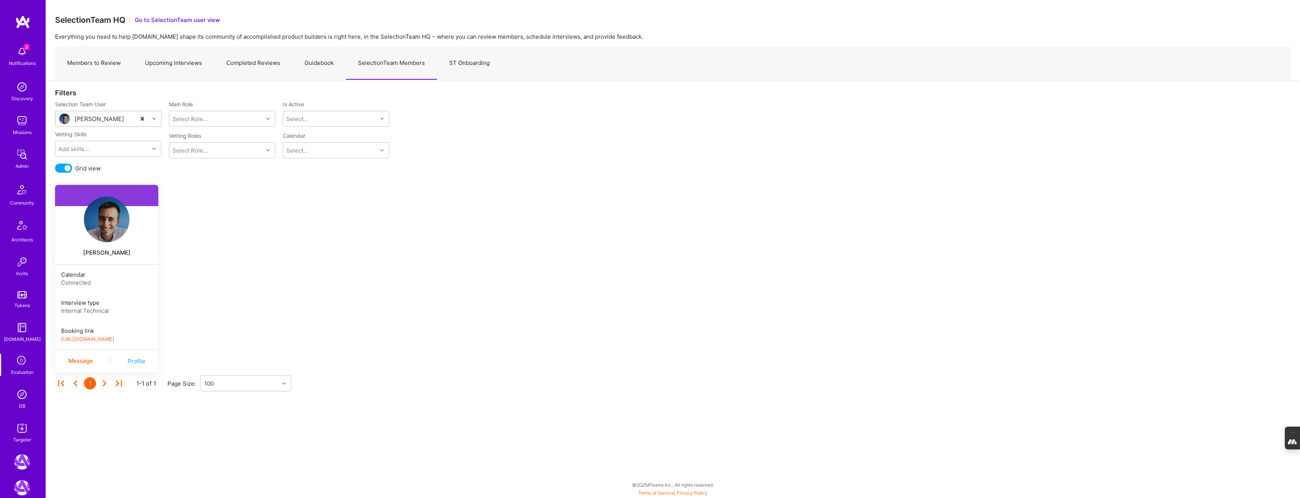
click at [107, 339] on link "https://platform-v2.a.team/interview-scheduling/booking/luisteofilo/evaluation" at bounding box center [87, 339] width 53 height 6
click at [94, 225] on img at bounding box center [107, 220] width 46 height 46
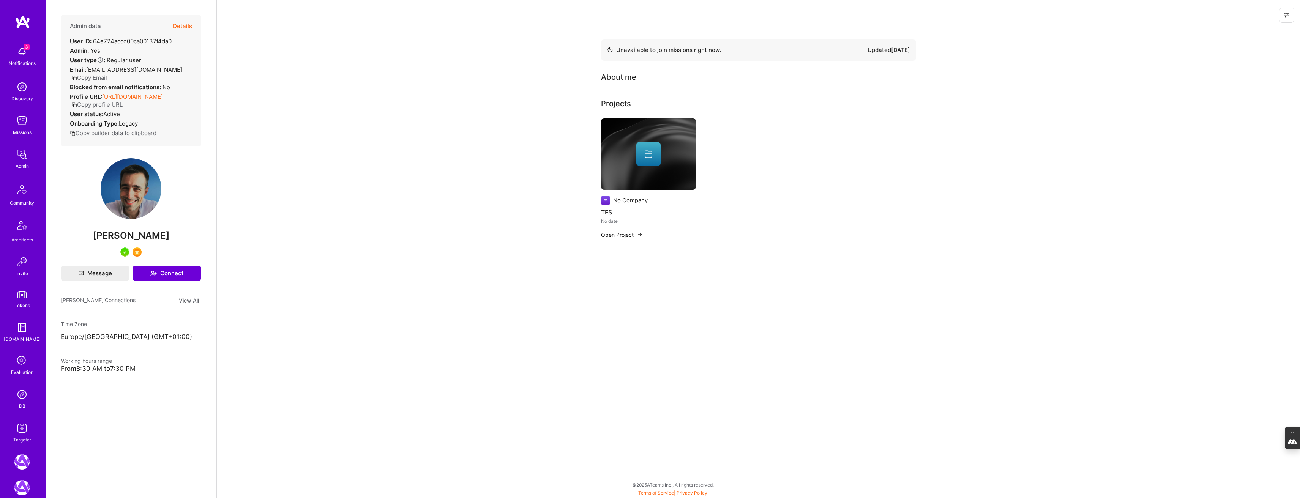
click at [1286, 14] on icon at bounding box center [1286, 15] width 5 height 5
click at [1265, 29] on button "Login as Luis" at bounding box center [1254, 32] width 80 height 19
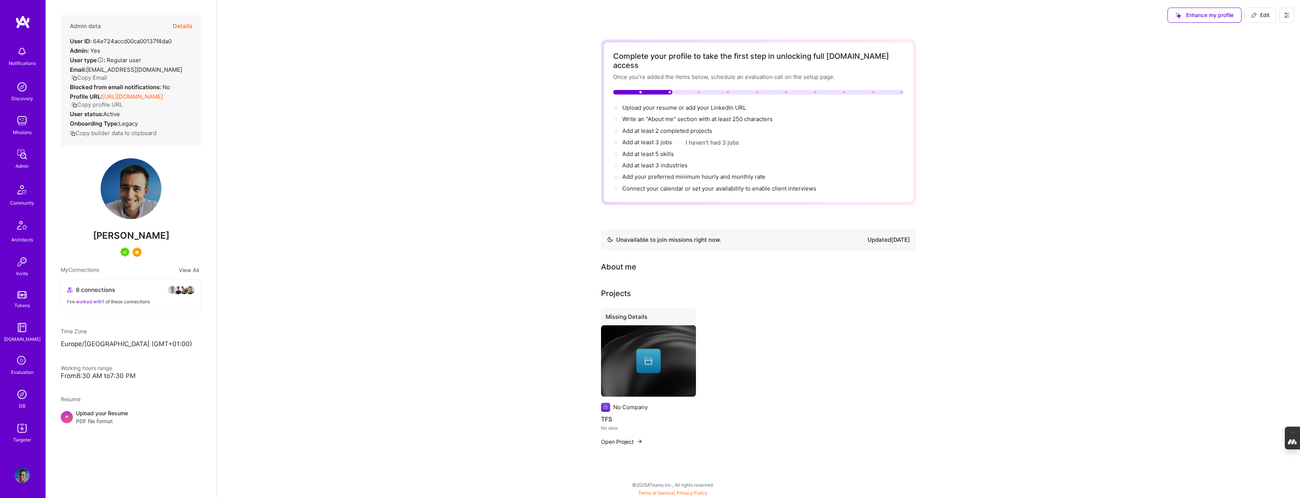
click at [1284, 16] on icon at bounding box center [1287, 15] width 6 height 6
click at [1253, 69] on button "Settings" at bounding box center [1259, 71] width 70 height 19
click at [1293, 16] on button at bounding box center [1286, 15] width 15 height 15
